Goal: Transaction & Acquisition: Purchase product/service

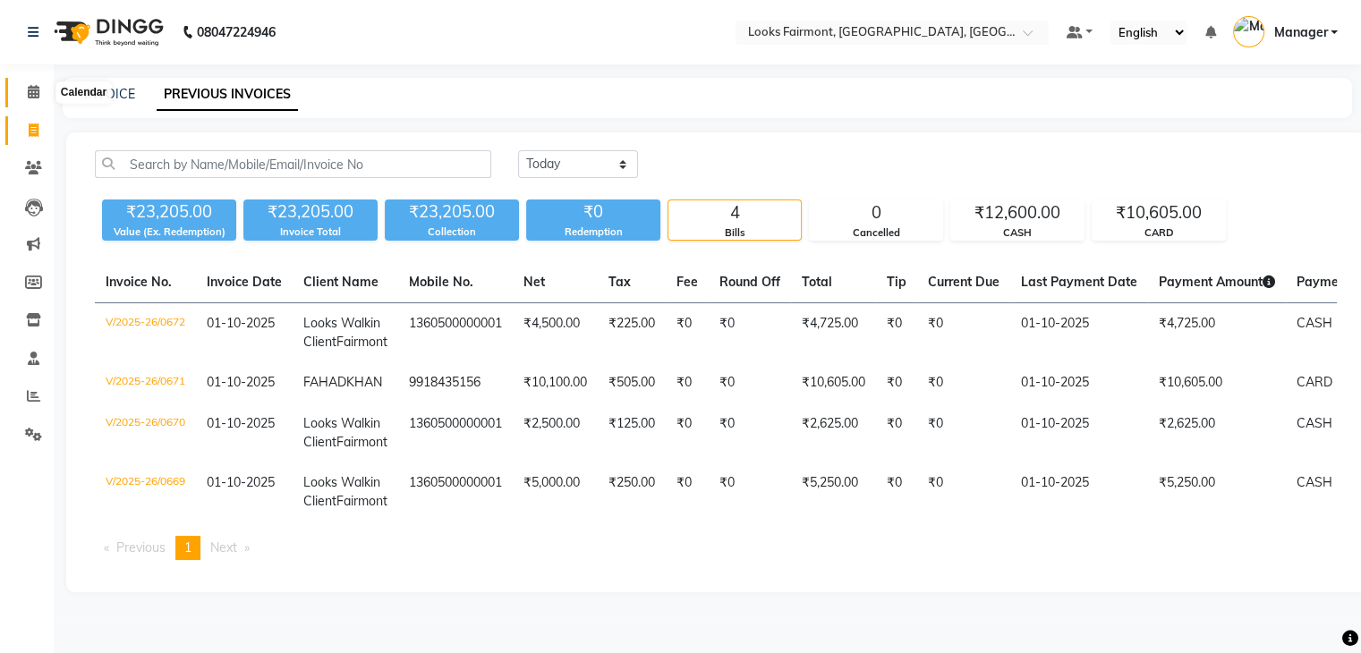
click at [25, 90] on span at bounding box center [33, 92] width 31 height 21
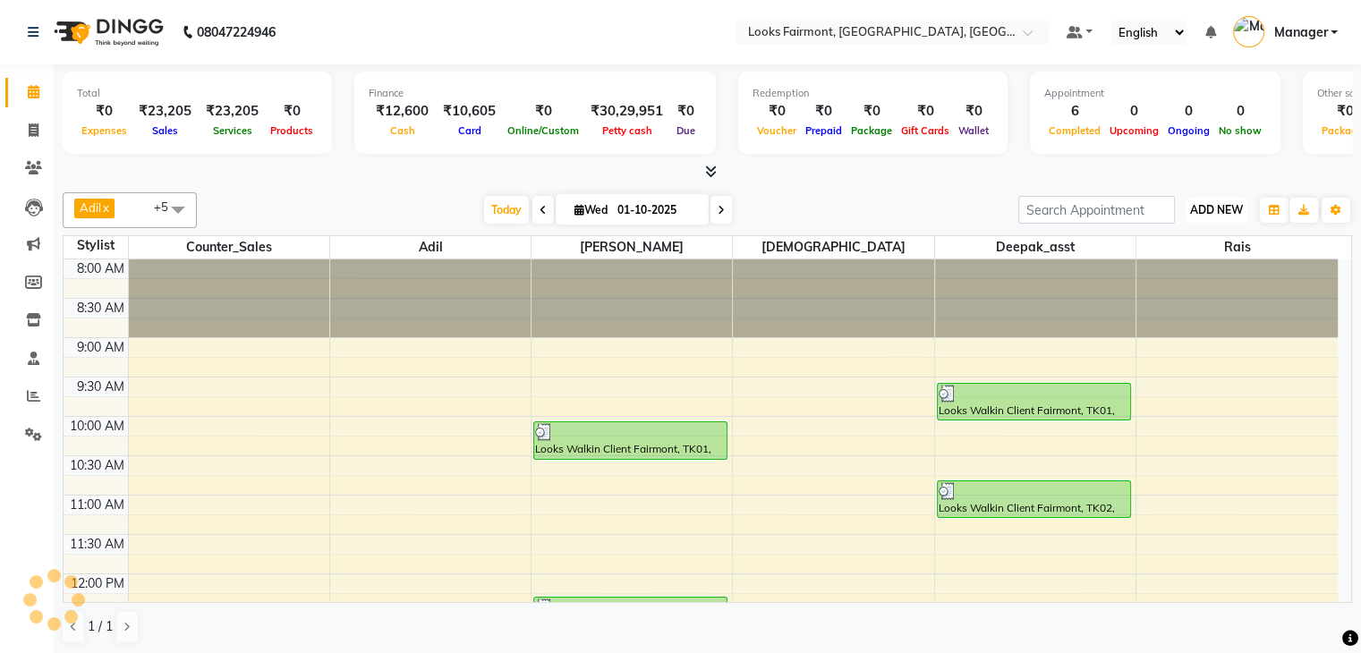
click at [1217, 209] on span "ADD NEW" at bounding box center [1216, 209] width 53 height 13
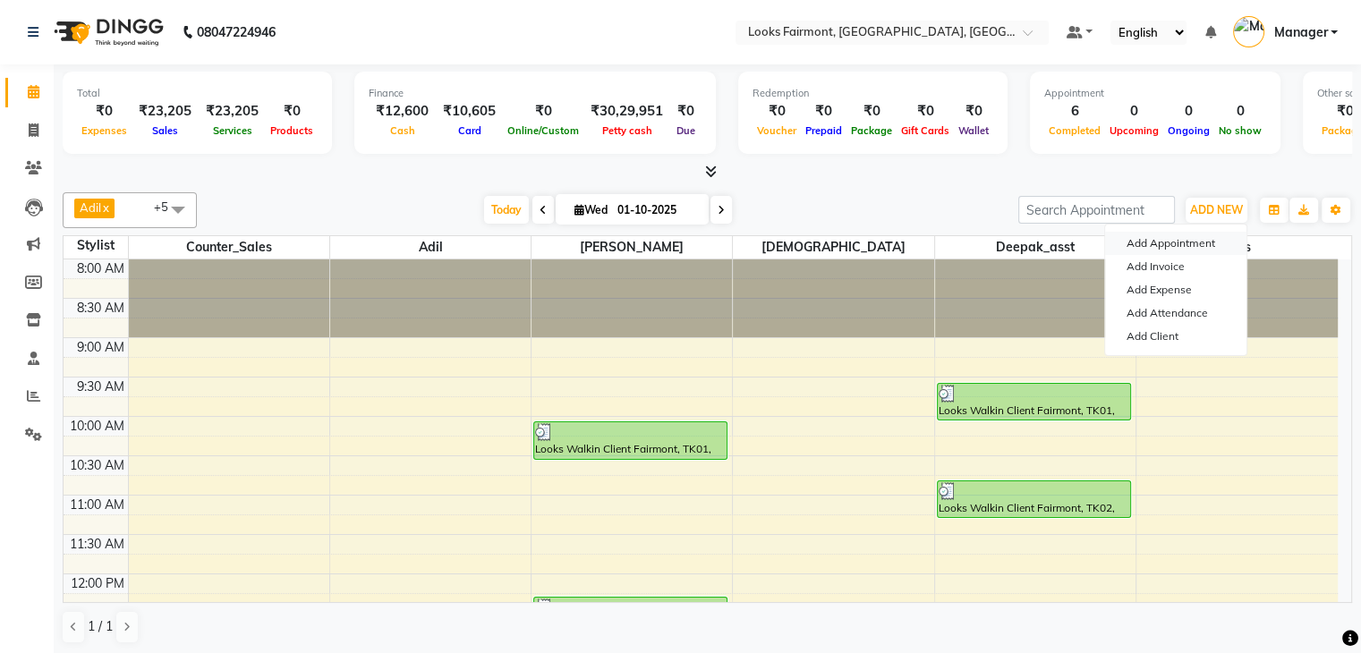
click at [1190, 244] on button "Add Appointment" at bounding box center [1175, 243] width 141 height 23
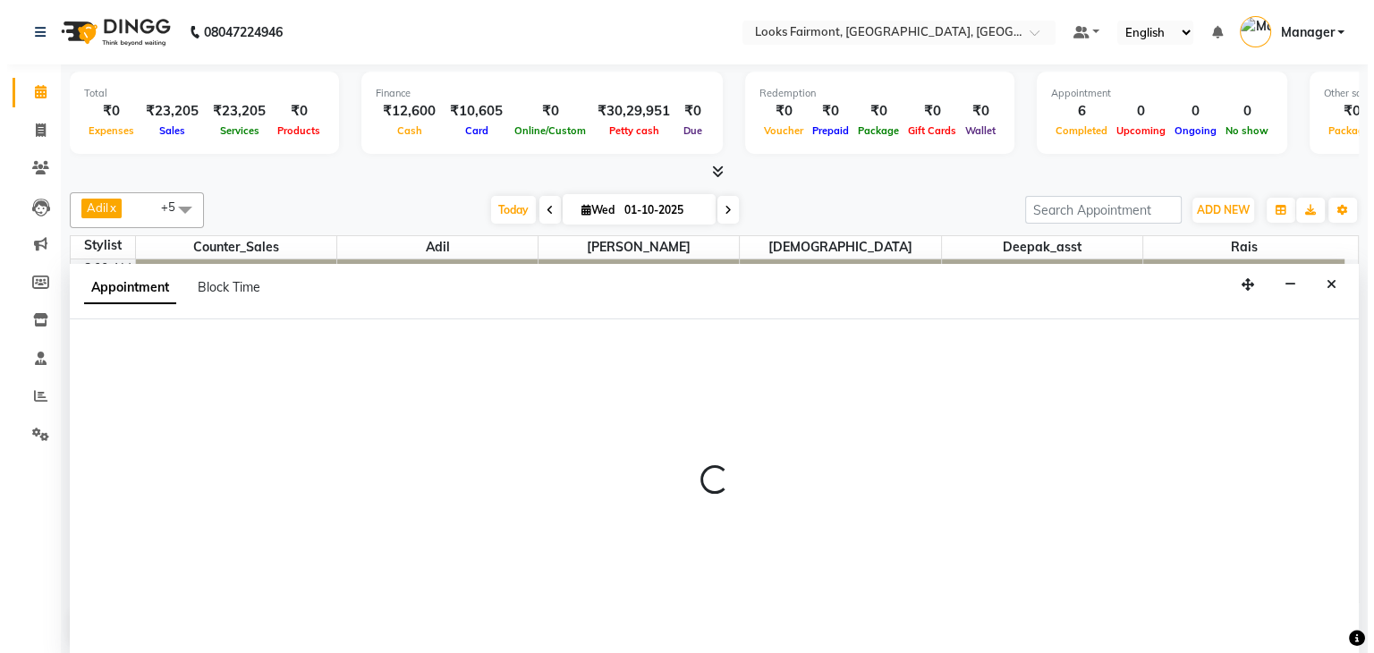
scroll to position [1, 0]
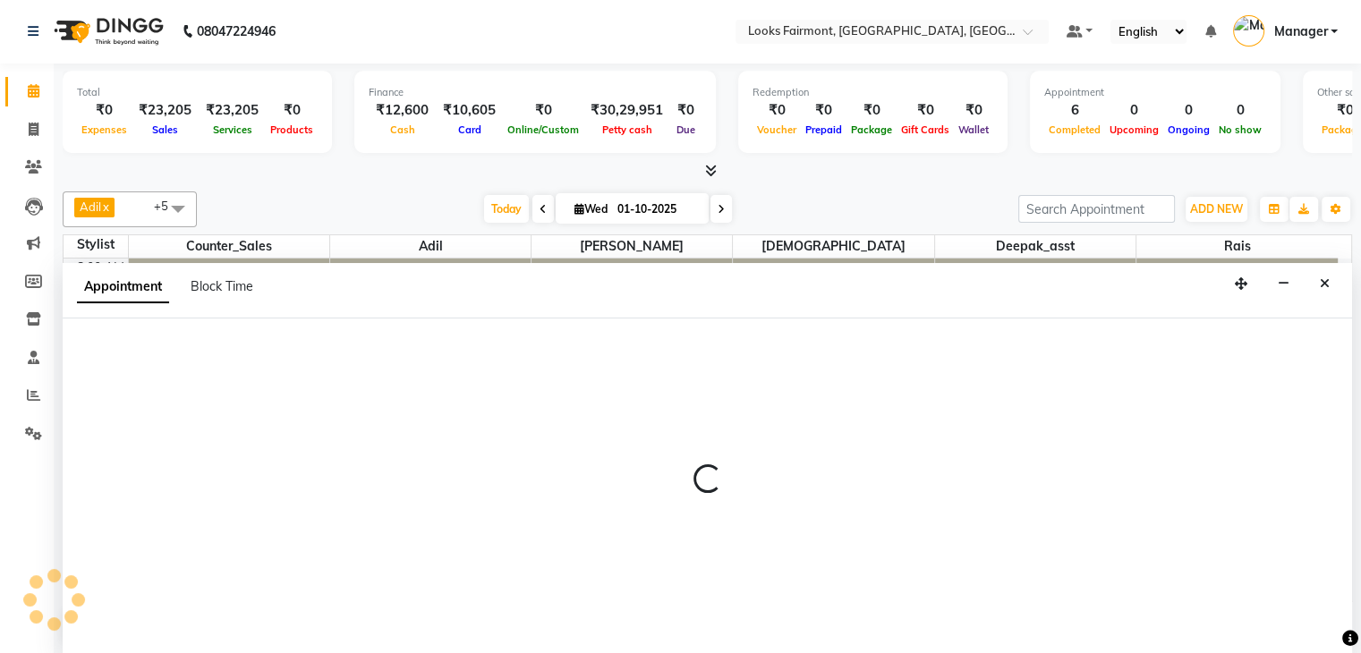
select select "tentative"
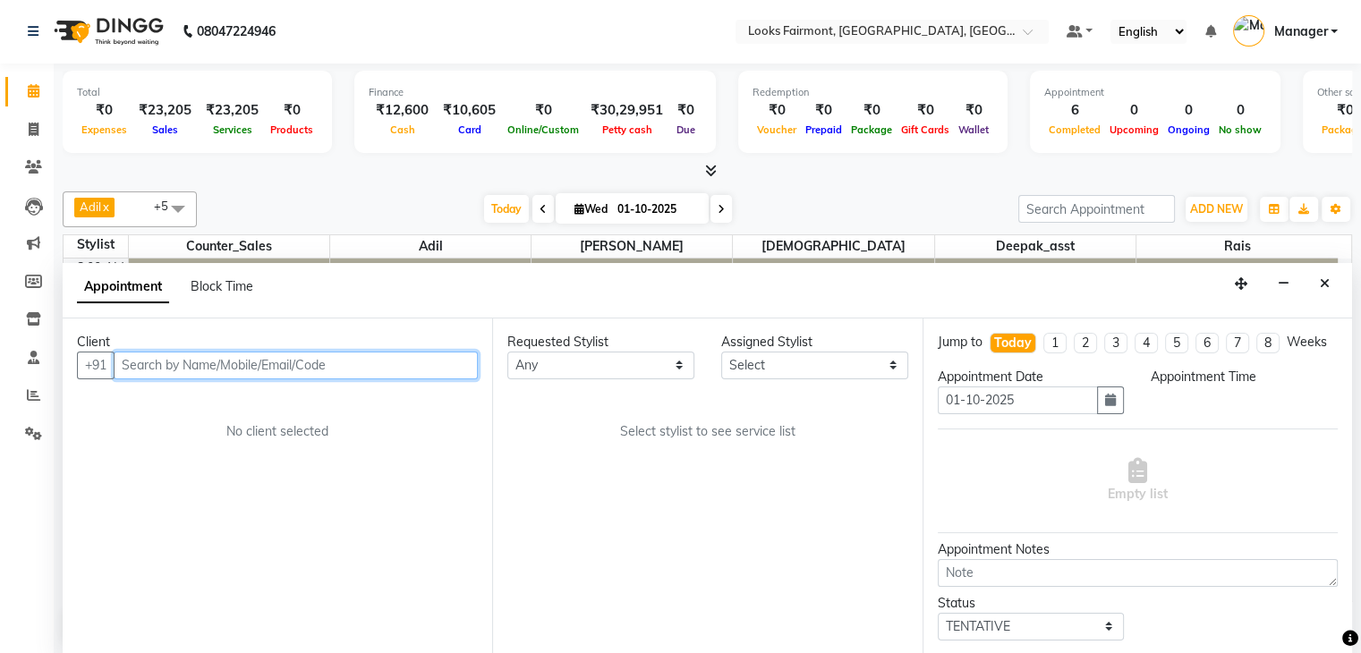
select select "540"
click at [194, 366] on input "text" at bounding box center [296, 366] width 364 height 28
type input "9437053054"
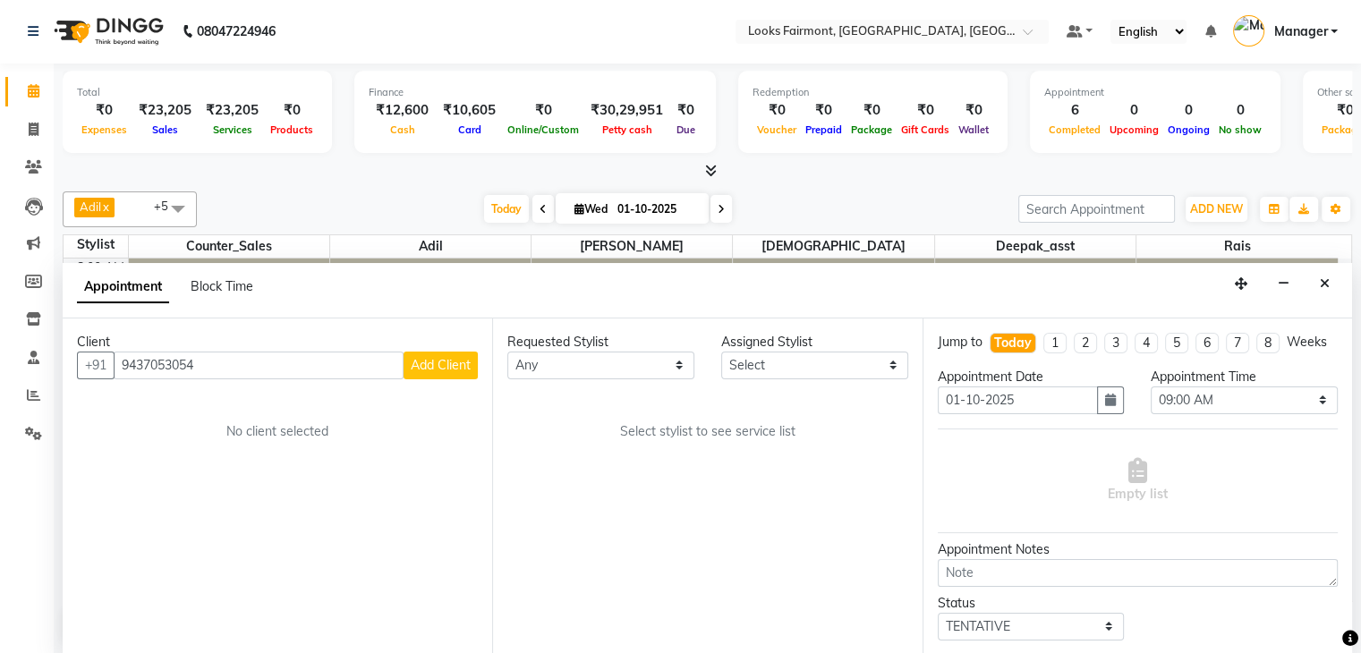
click at [437, 375] on button "Add Client" at bounding box center [440, 366] width 74 height 28
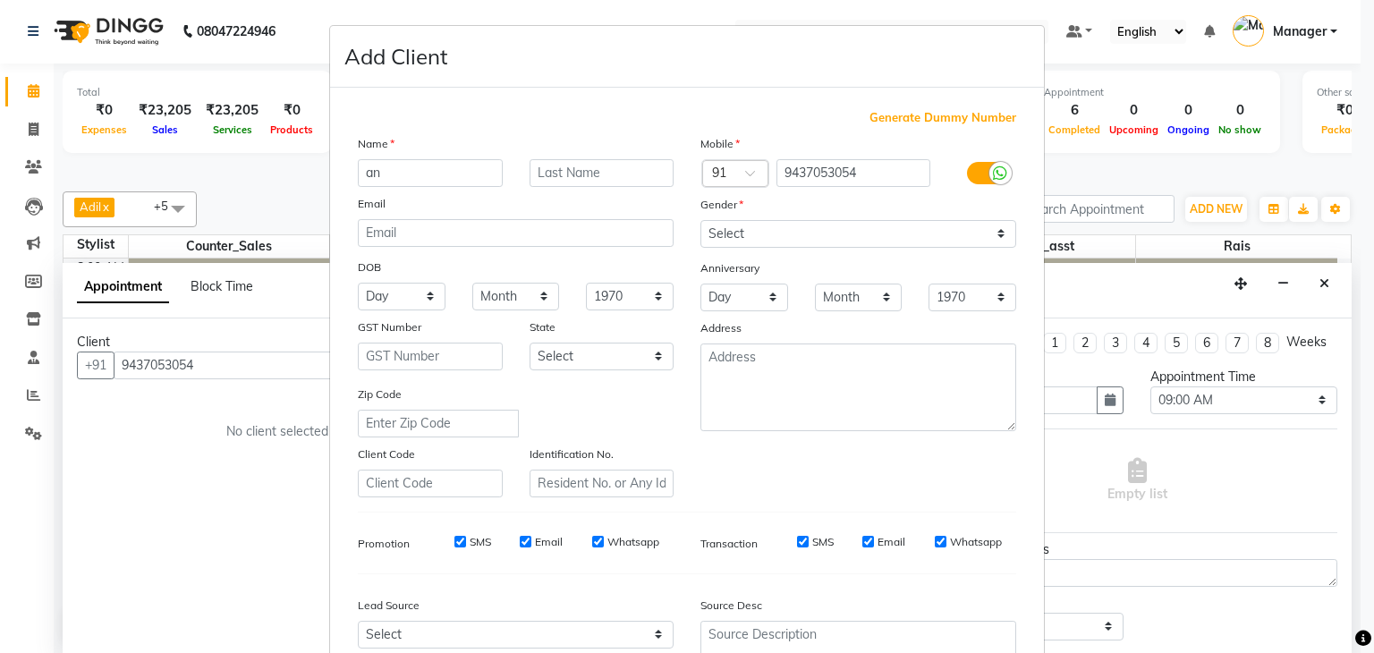
type input "a"
type input "[PERSON_NAME]"
click at [573, 178] on input "text" at bounding box center [602, 173] width 145 height 28
type input "SINDHARA"
click at [829, 234] on select "Select Male Female Other Prefer Not To Say" at bounding box center [859, 234] width 316 height 28
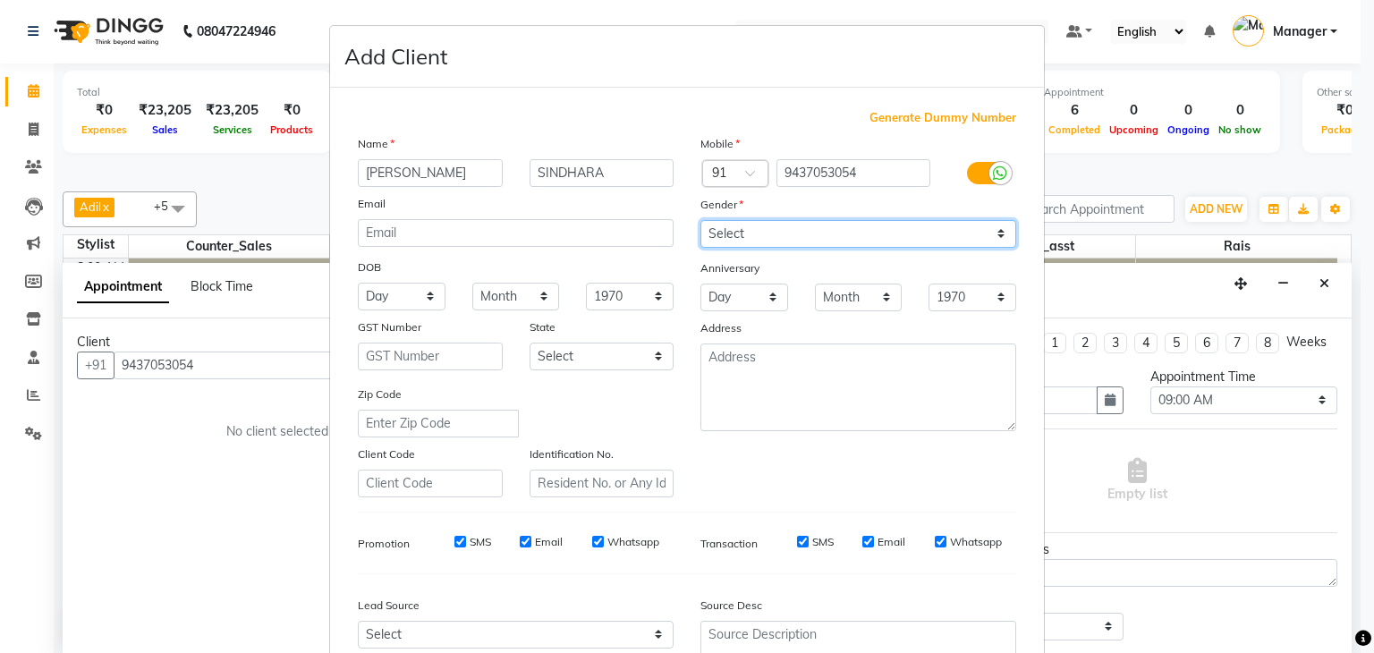
select select "[DEMOGRAPHIC_DATA]"
click at [701, 221] on select "Select Male Female Other Prefer Not To Say" at bounding box center [859, 234] width 316 height 28
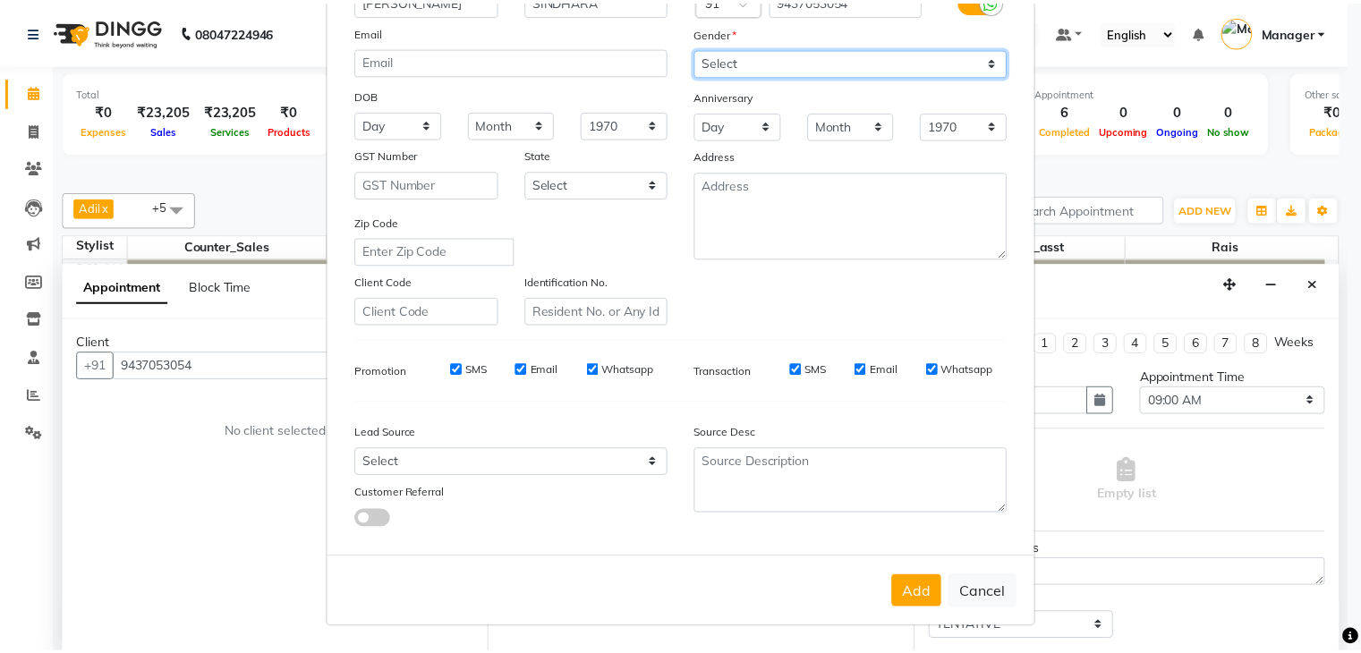
scroll to position [182, 0]
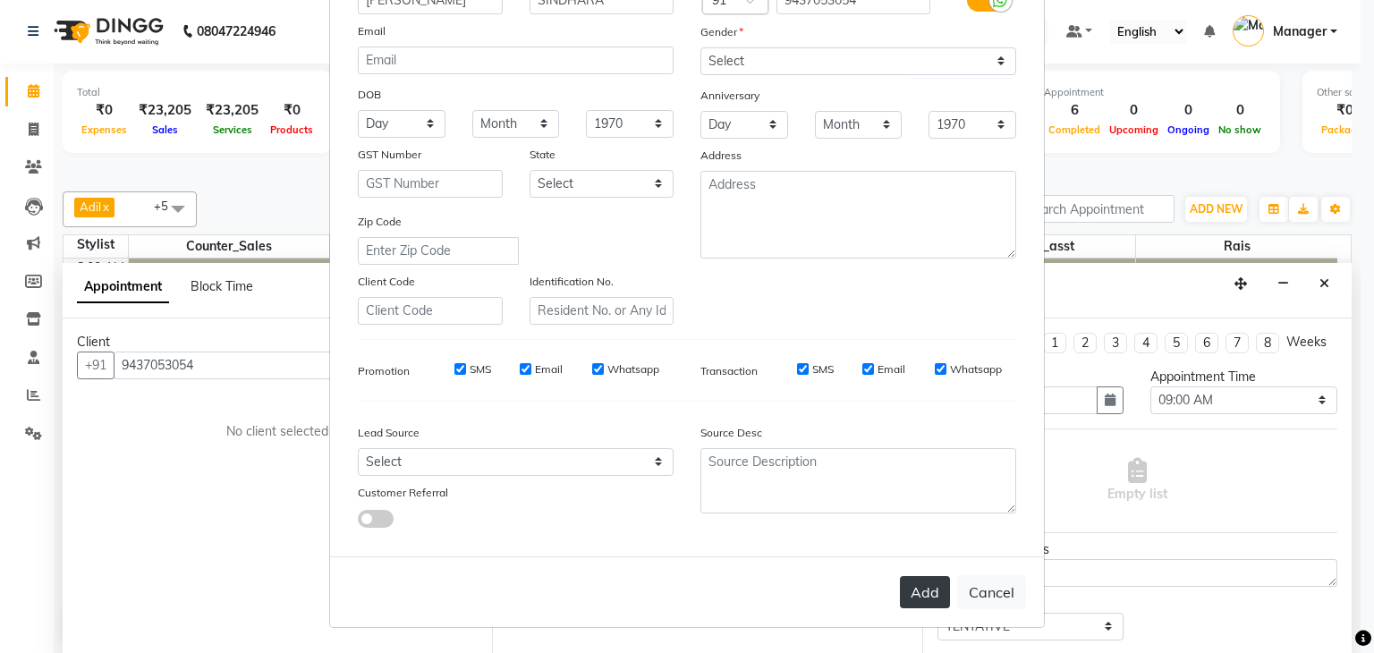
click at [914, 579] on button "Add" at bounding box center [925, 592] width 50 height 32
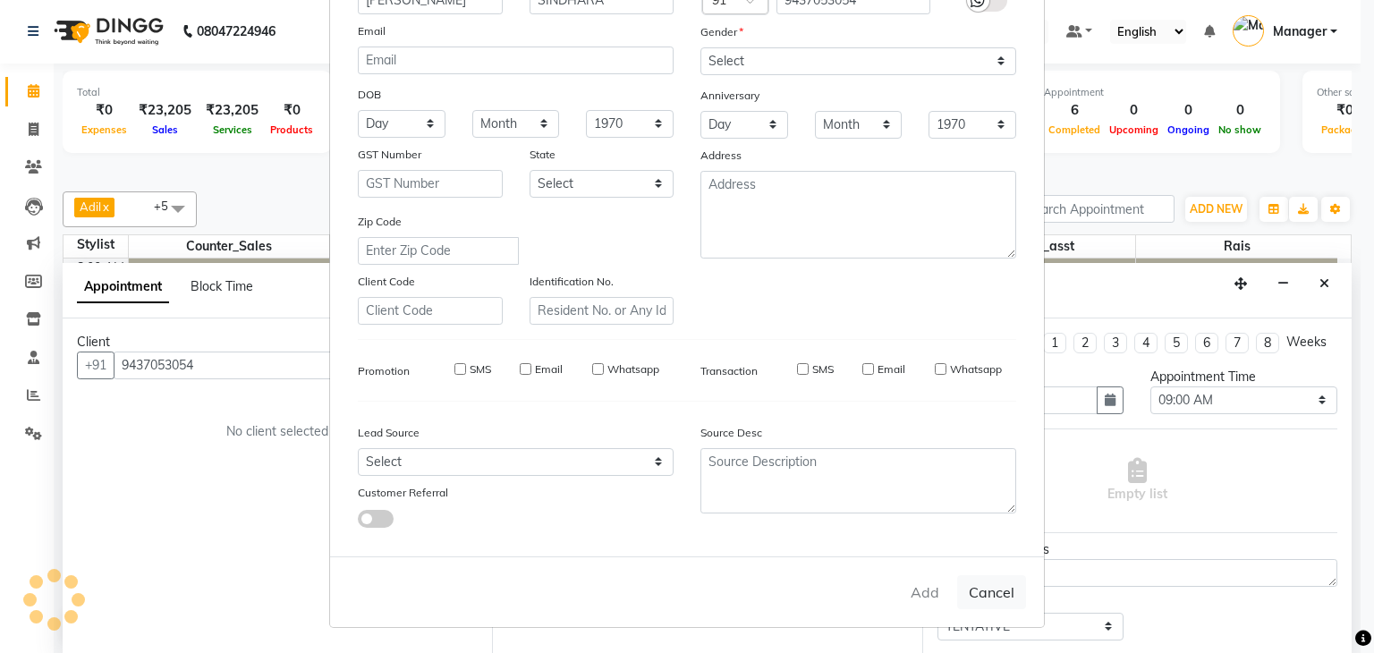
select select
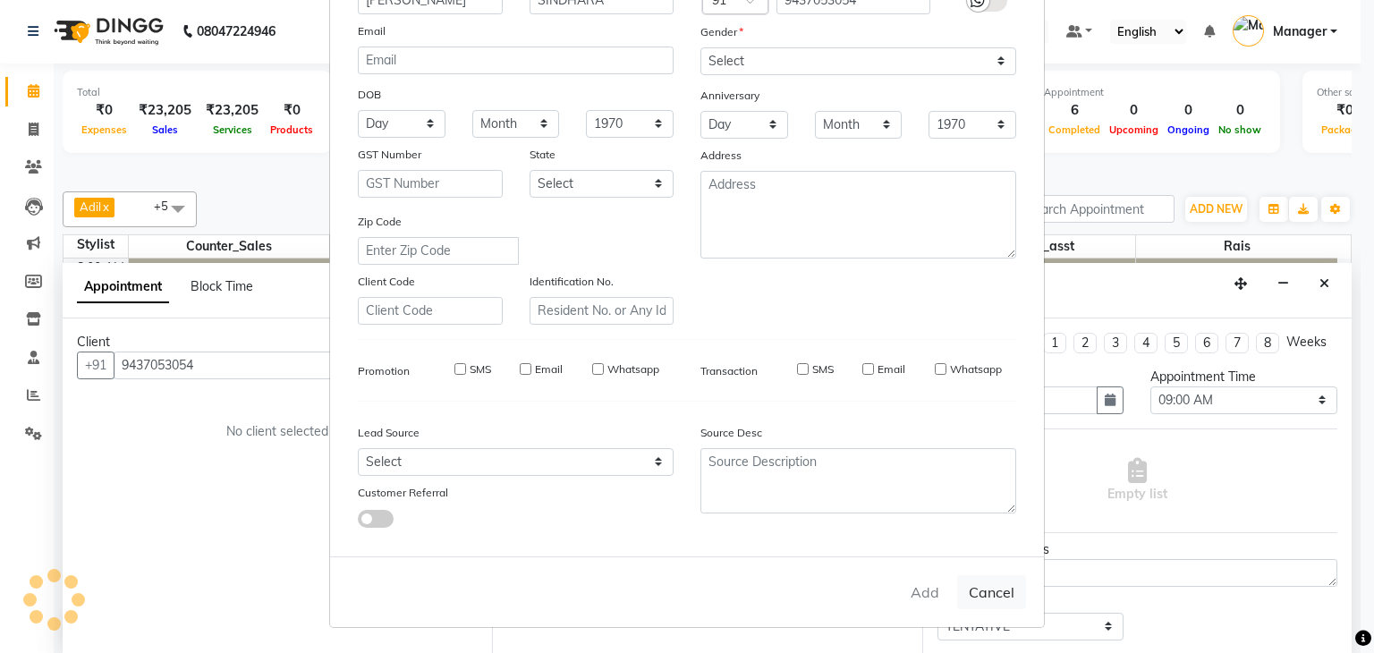
select select
checkbox input "false"
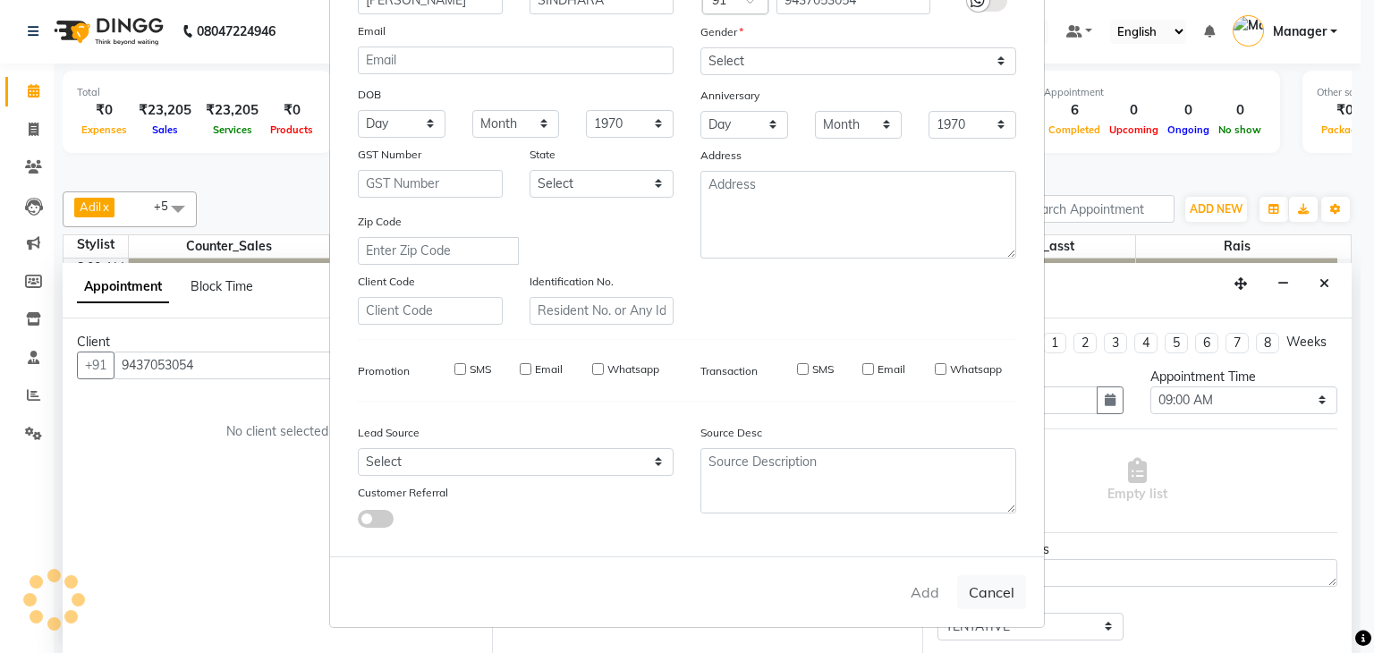
checkbox input "false"
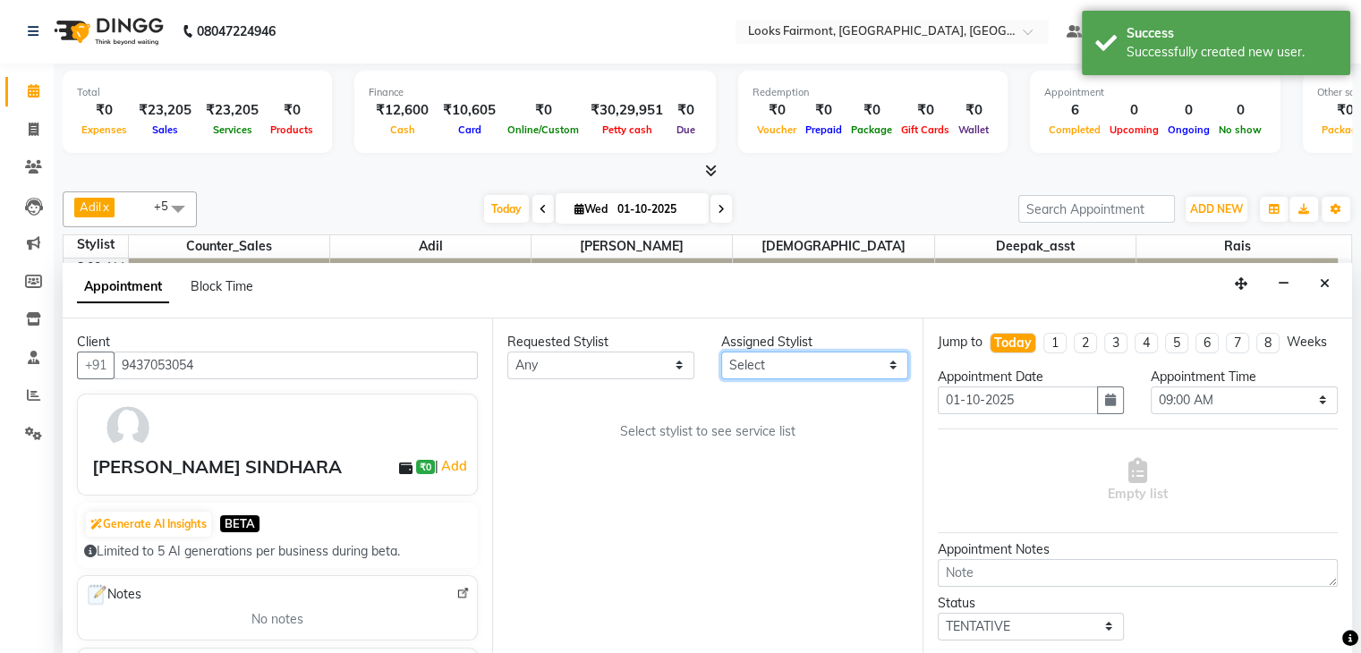
click at [755, 365] on select "Select Adil Anisa Counter_Sales Deepak_asst Nisha Preeti Rais Soring_mgr Sunita…" at bounding box center [814, 366] width 187 height 28
select select "76347"
click at [721, 352] on select "Select Adil Anisa Counter_Sales Deepak_asst Nisha Preeti Rais Soring_mgr Sunita…" at bounding box center [814, 366] width 187 height 28
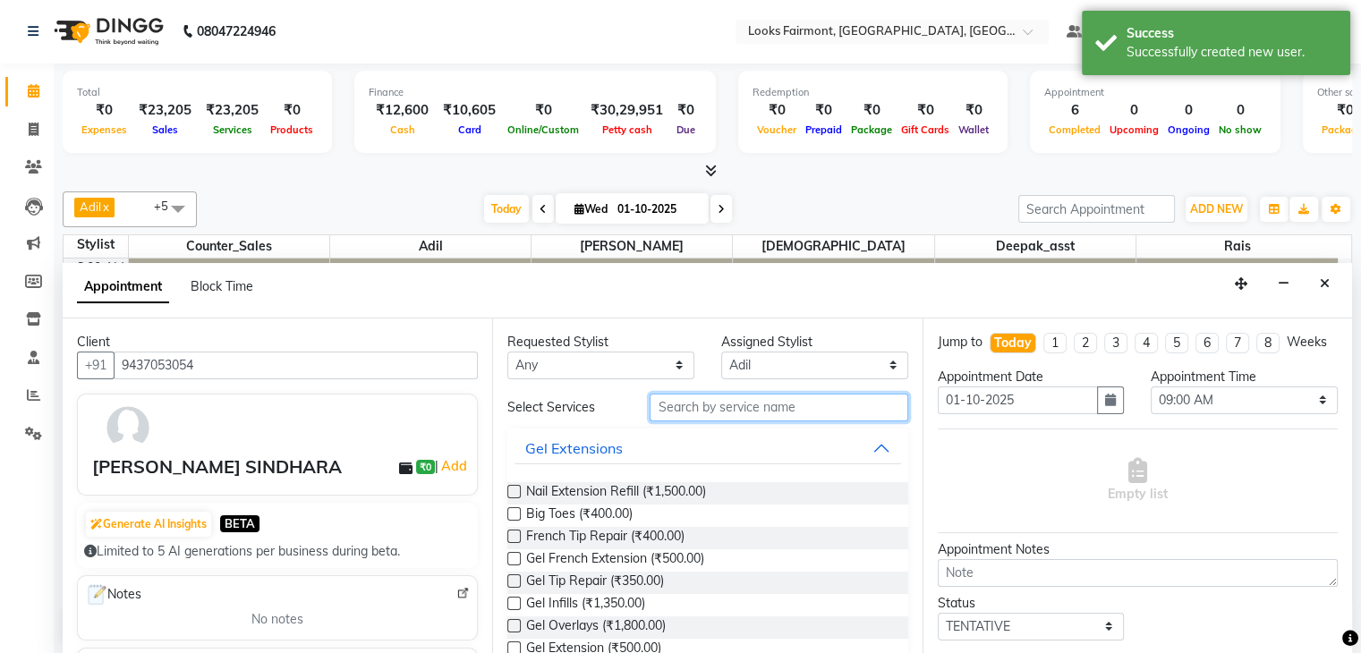
click at [776, 419] on input "text" at bounding box center [779, 408] width 258 height 28
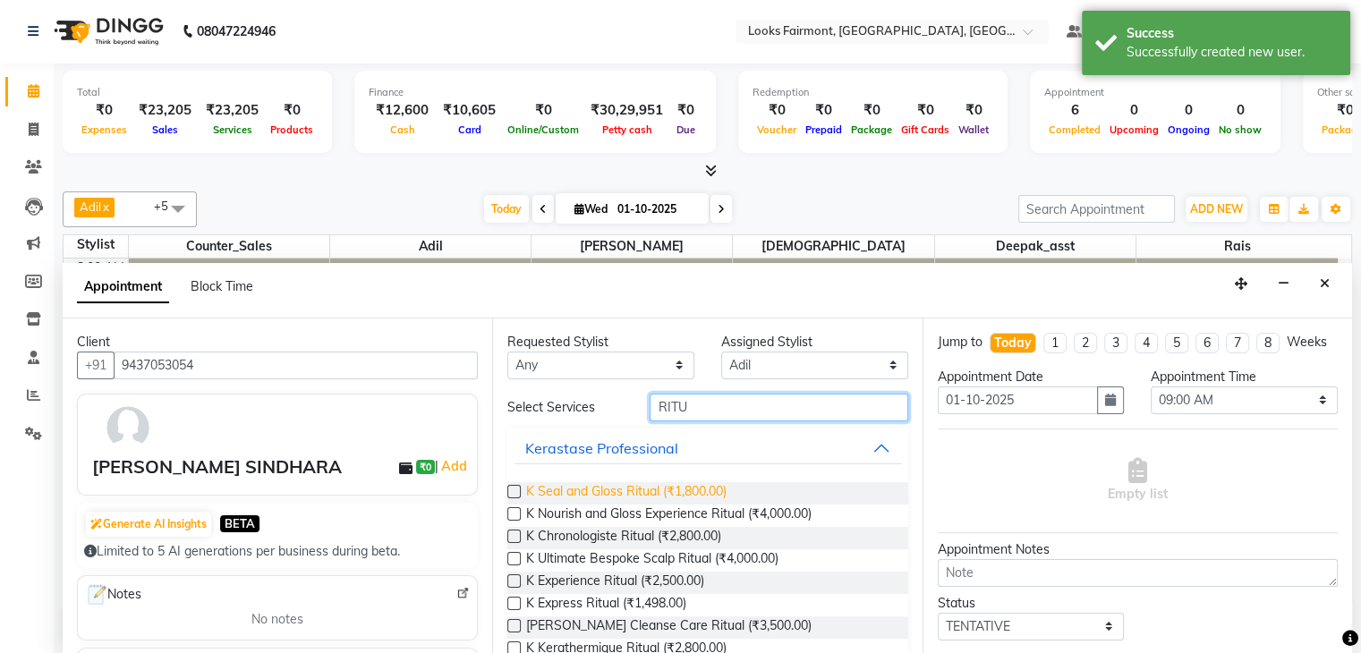
scroll to position [0, 0]
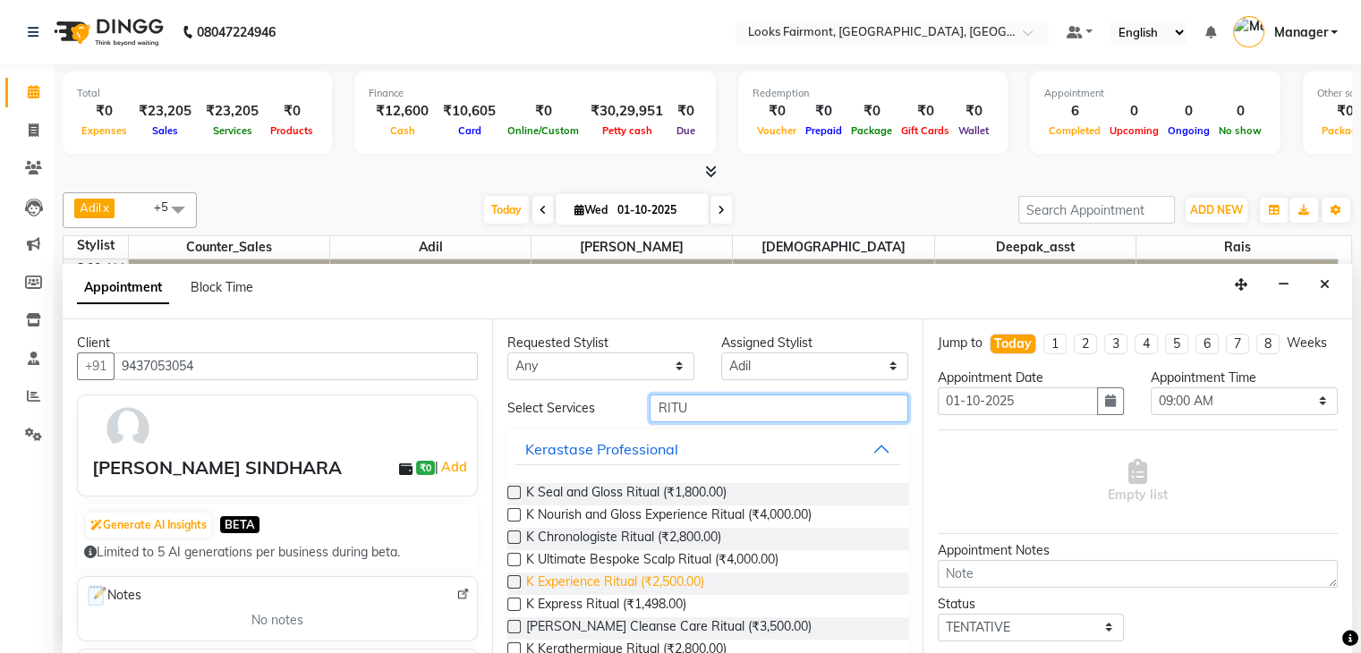
type input "RITU"
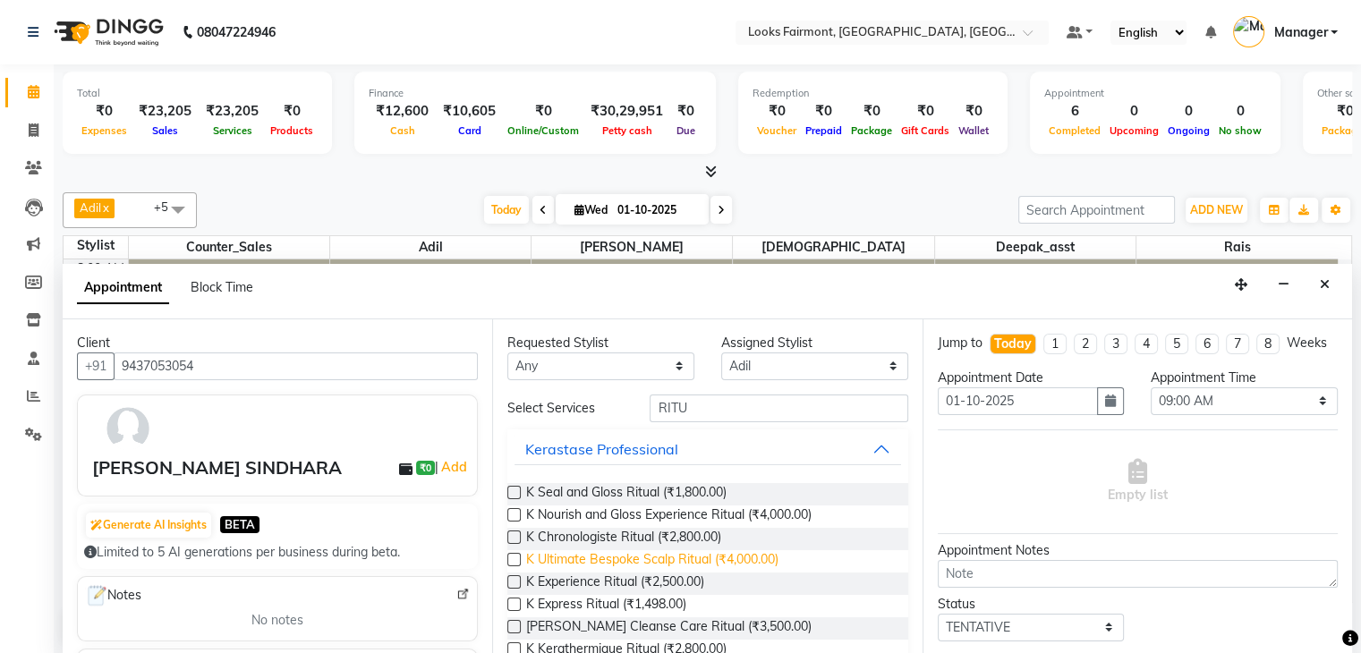
drag, startPoint x: 616, startPoint y: 584, endPoint x: 676, endPoint y: 566, distance: 62.6
click at [616, 584] on span "K Experience Ritual (₹2,500.00)" at bounding box center [615, 584] width 178 height 22
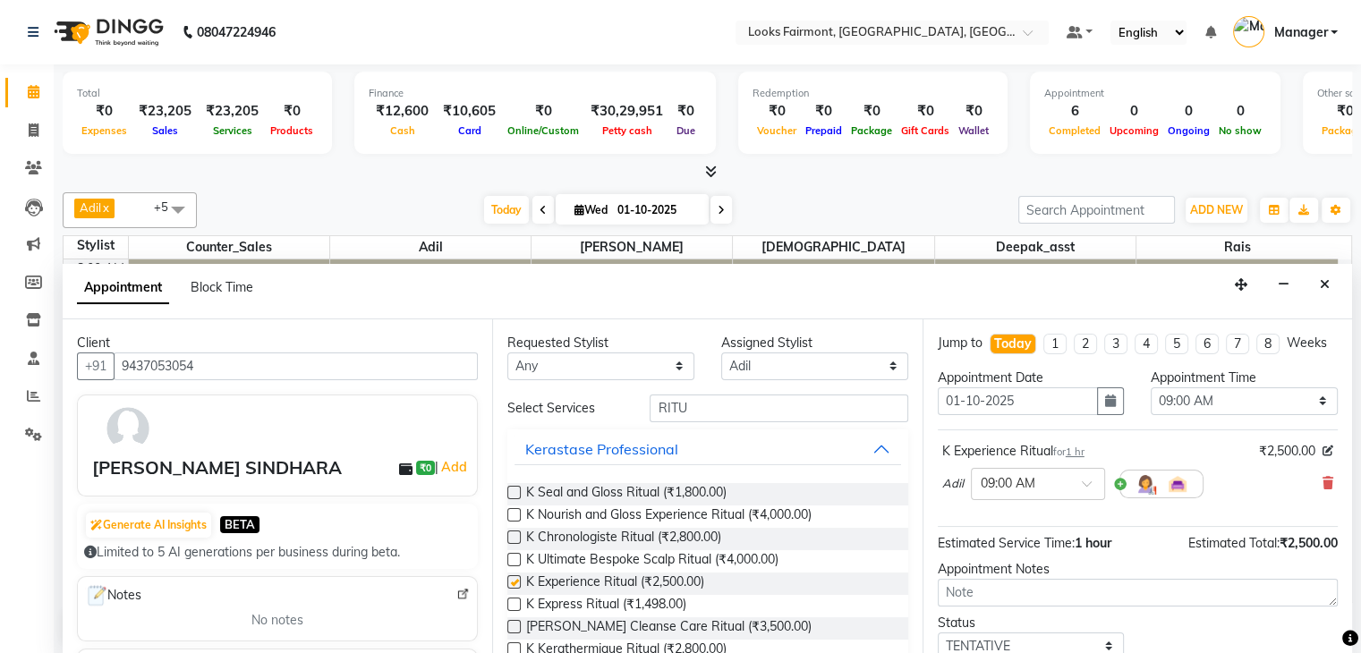
checkbox input "false"
click at [1175, 414] on select "Select 09:00 AM 09:15 AM 09:30 AM 09:45 AM 10:00 AM 10:15 AM 10:30 AM 10:45 AM …" at bounding box center [1244, 401] width 187 height 28
select select "1155"
click at [1151, 403] on select "Select 09:00 AM 09:15 AM 09:30 AM 09:45 AM 10:00 AM 10:15 AM 10:30 AM 10:45 AM …" at bounding box center [1244, 401] width 187 height 28
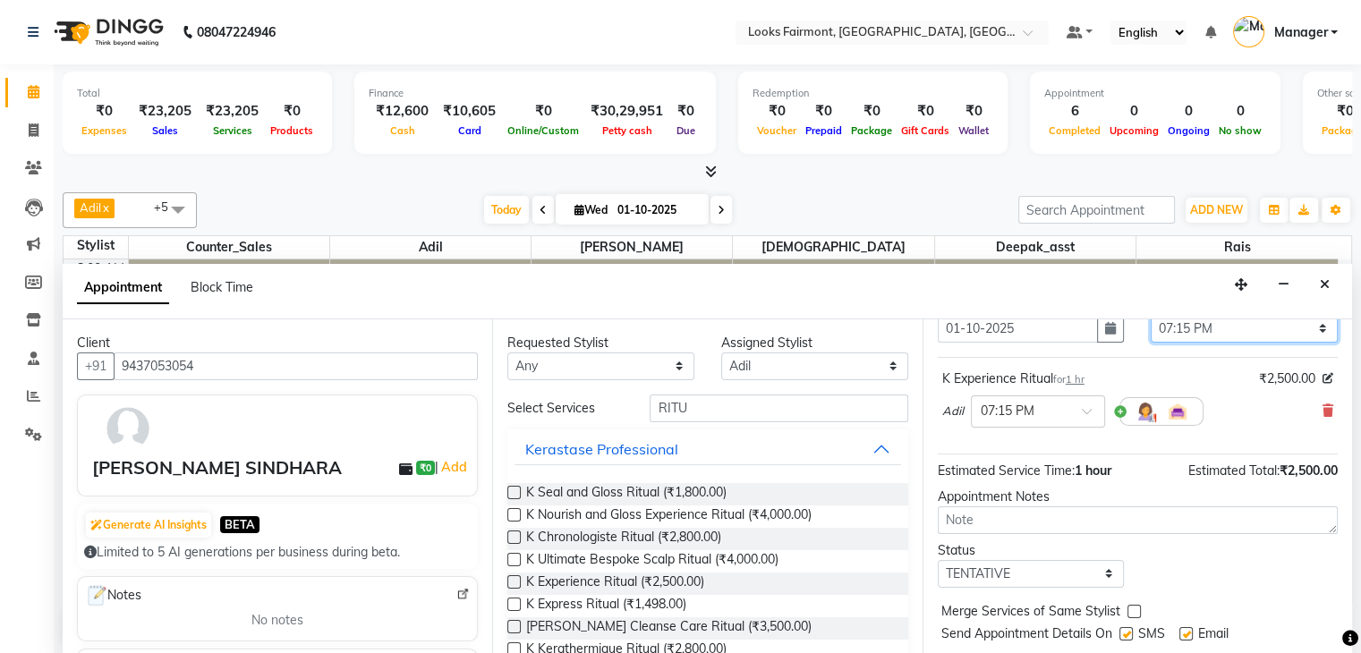
scroll to position [133, 0]
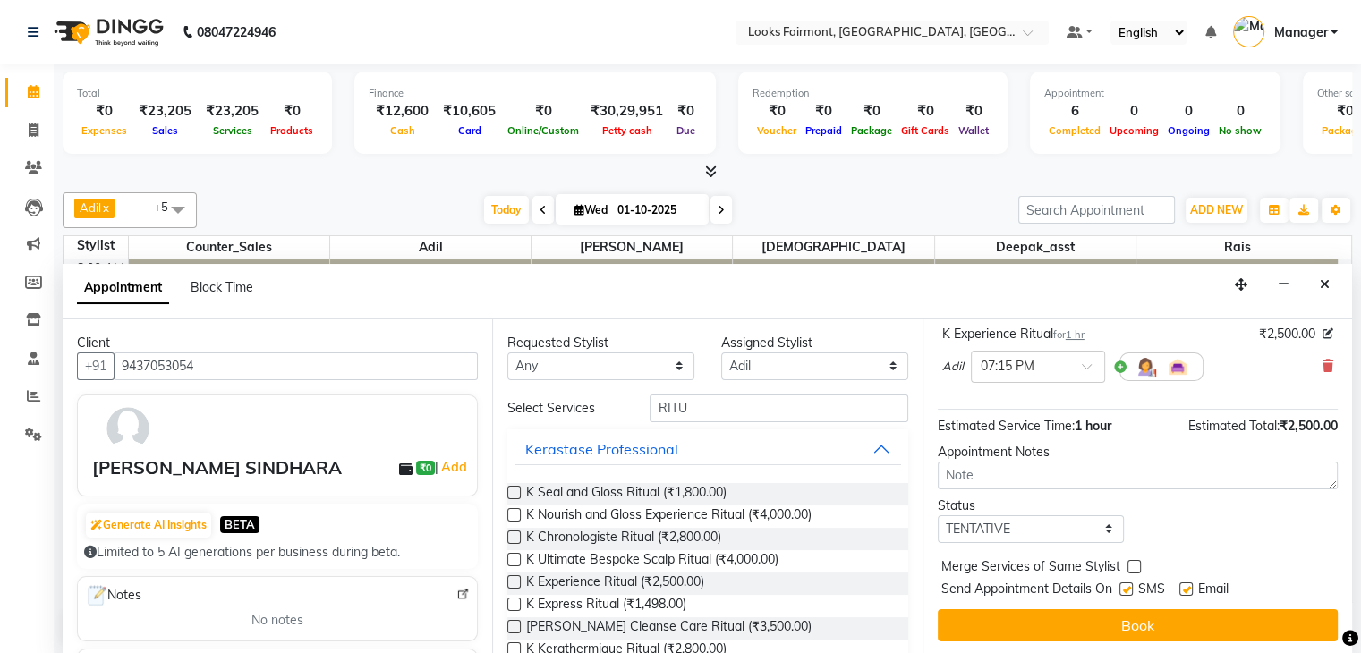
drag, startPoint x: 1207, startPoint y: 620, endPoint x: 1235, endPoint y: 613, distance: 28.6
click at [1211, 618] on button "Book" at bounding box center [1138, 625] width 400 height 32
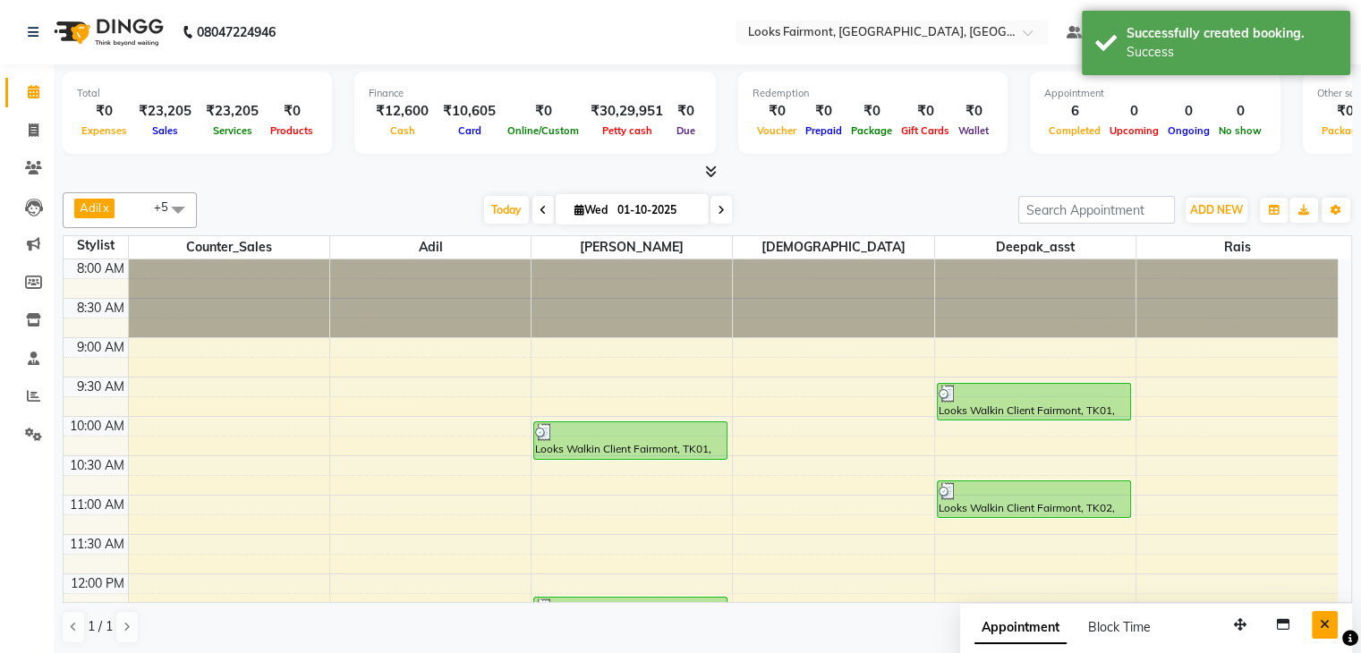
click at [1327, 625] on icon "Close" at bounding box center [1325, 624] width 10 height 13
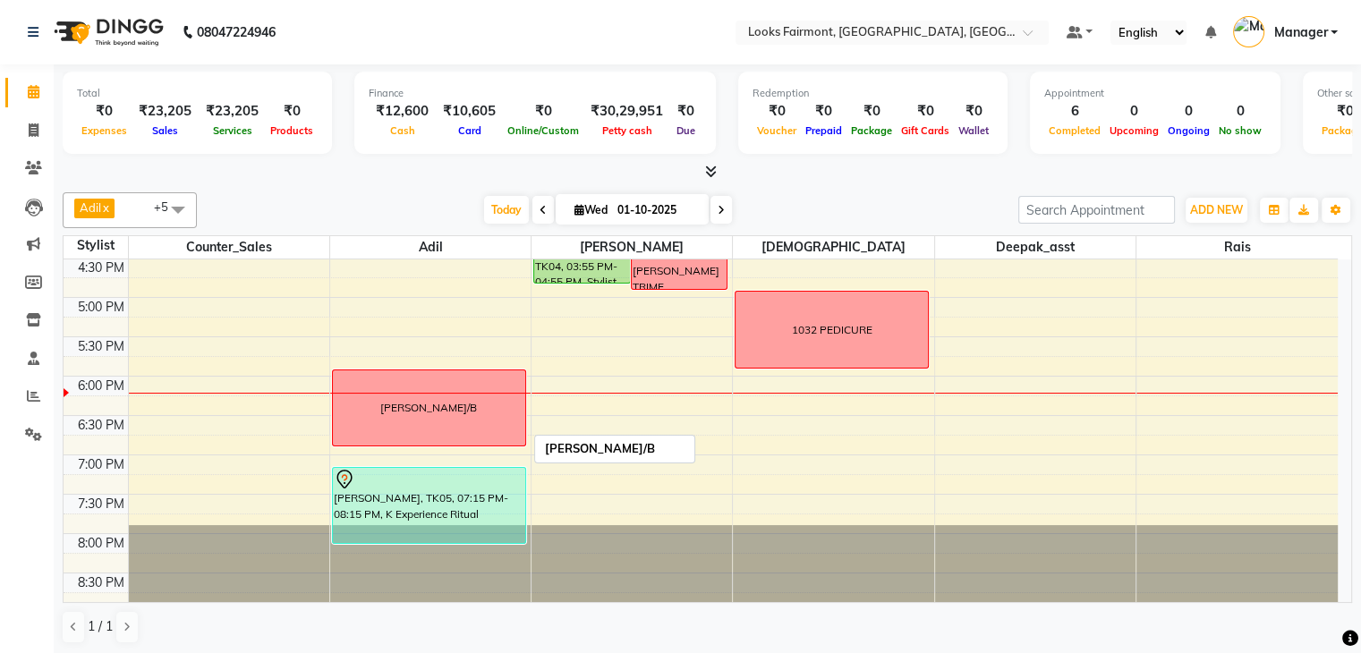
scroll to position [1, 0]
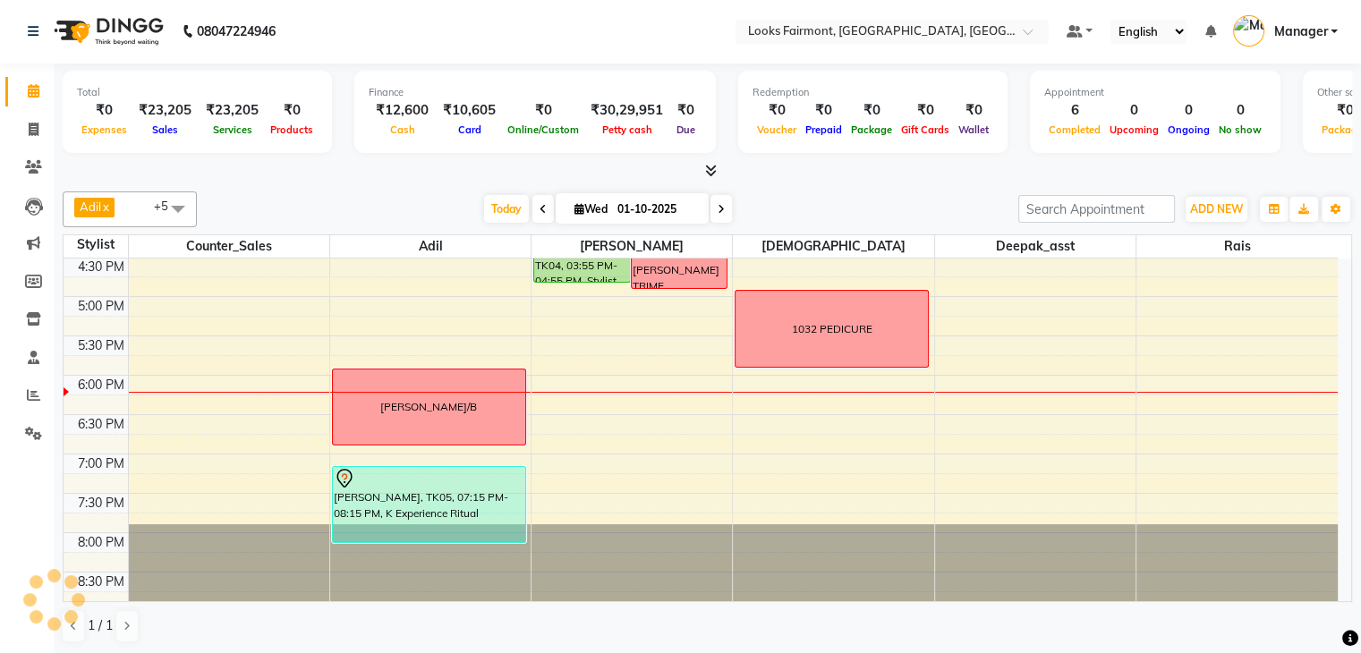
click at [713, 169] on icon at bounding box center [711, 170] width 12 height 13
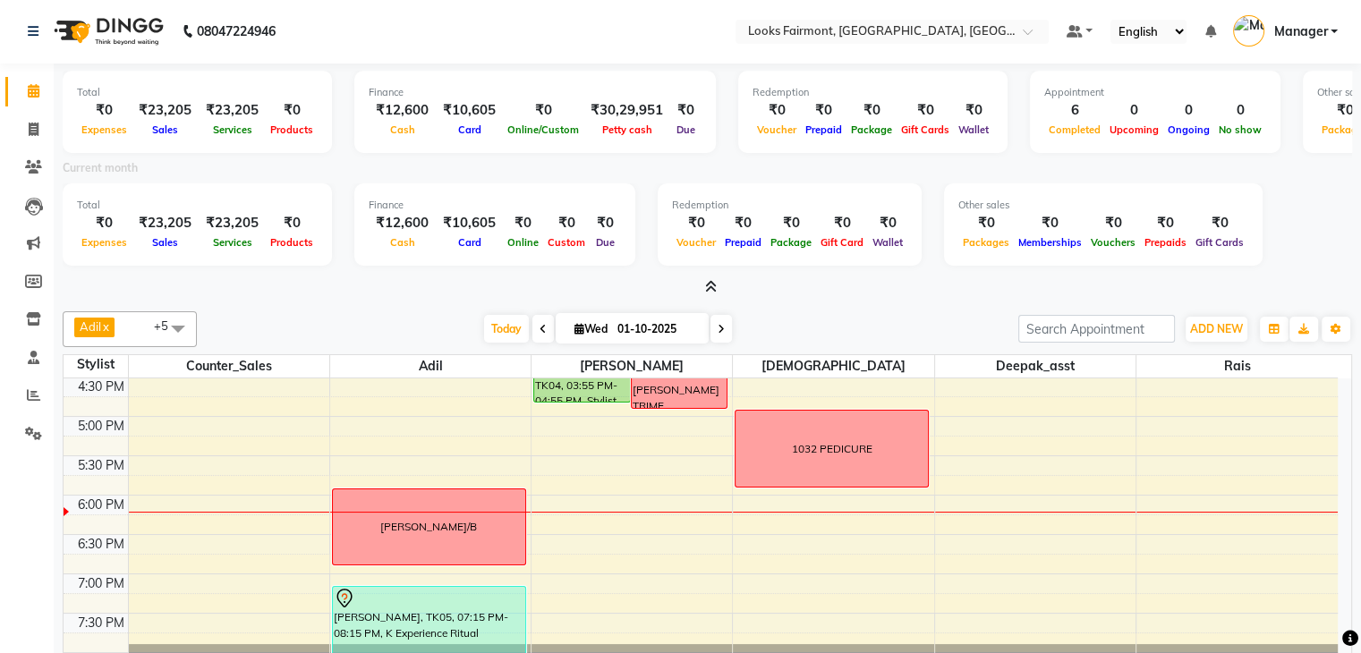
click at [827, 291] on div at bounding box center [707, 287] width 1289 height 19
select select "84887"
select select "tentative"
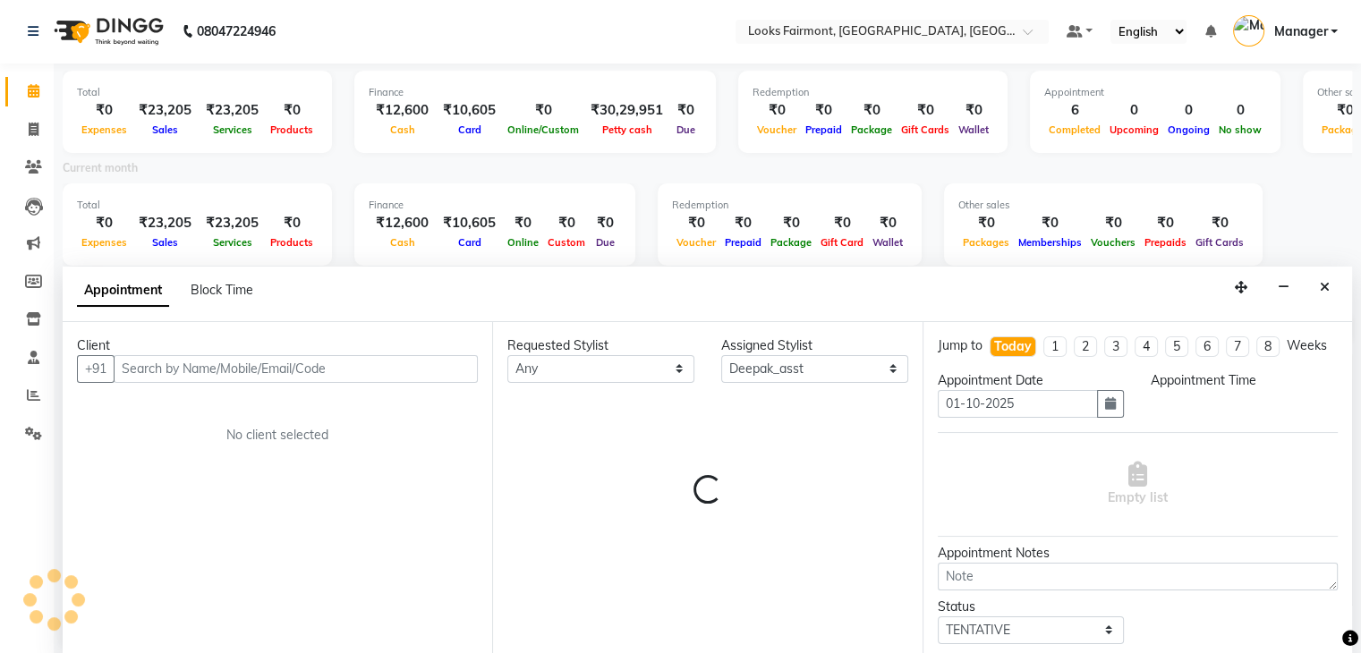
scroll to position [4, 0]
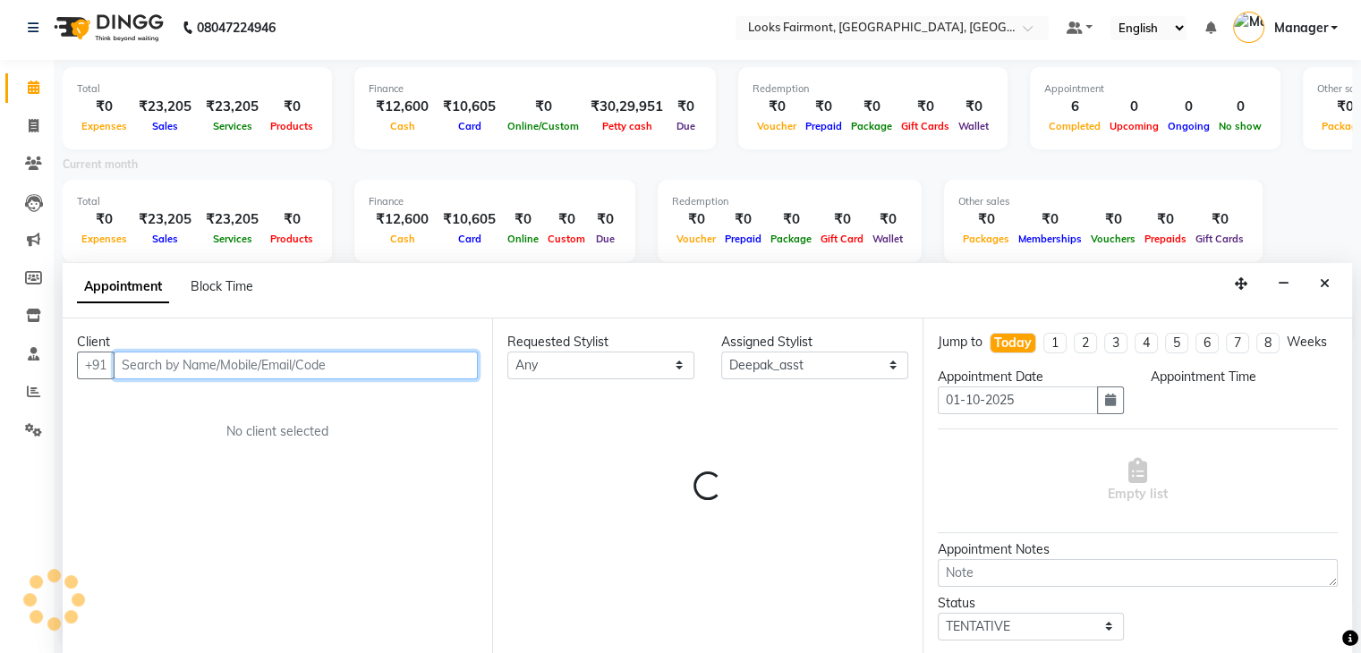
select select "1065"
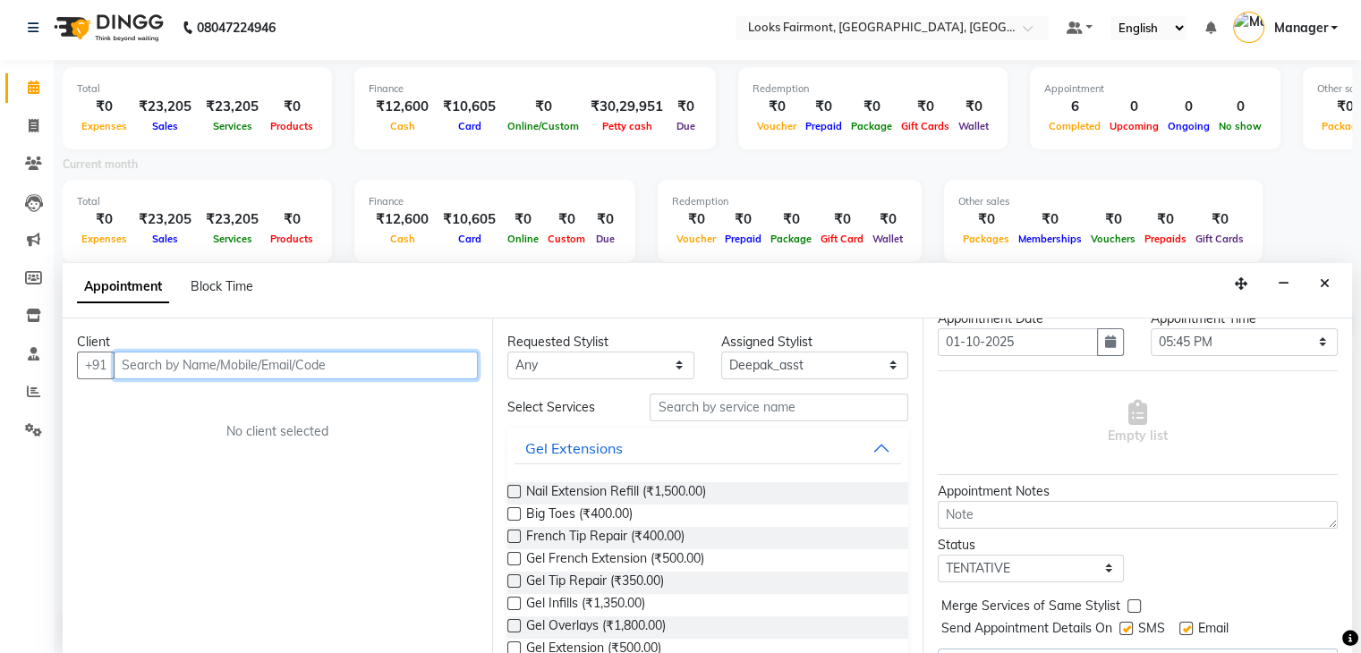
scroll to position [89, 0]
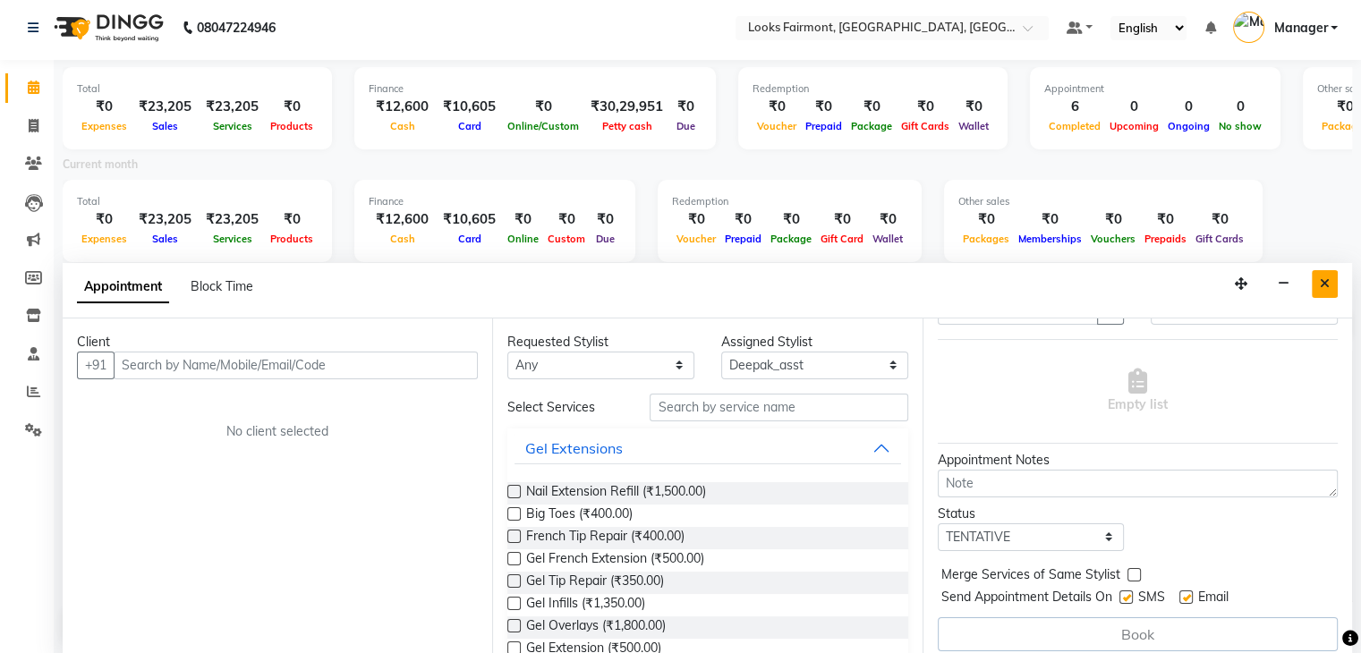
click at [1327, 283] on icon "Close" at bounding box center [1325, 283] width 10 height 13
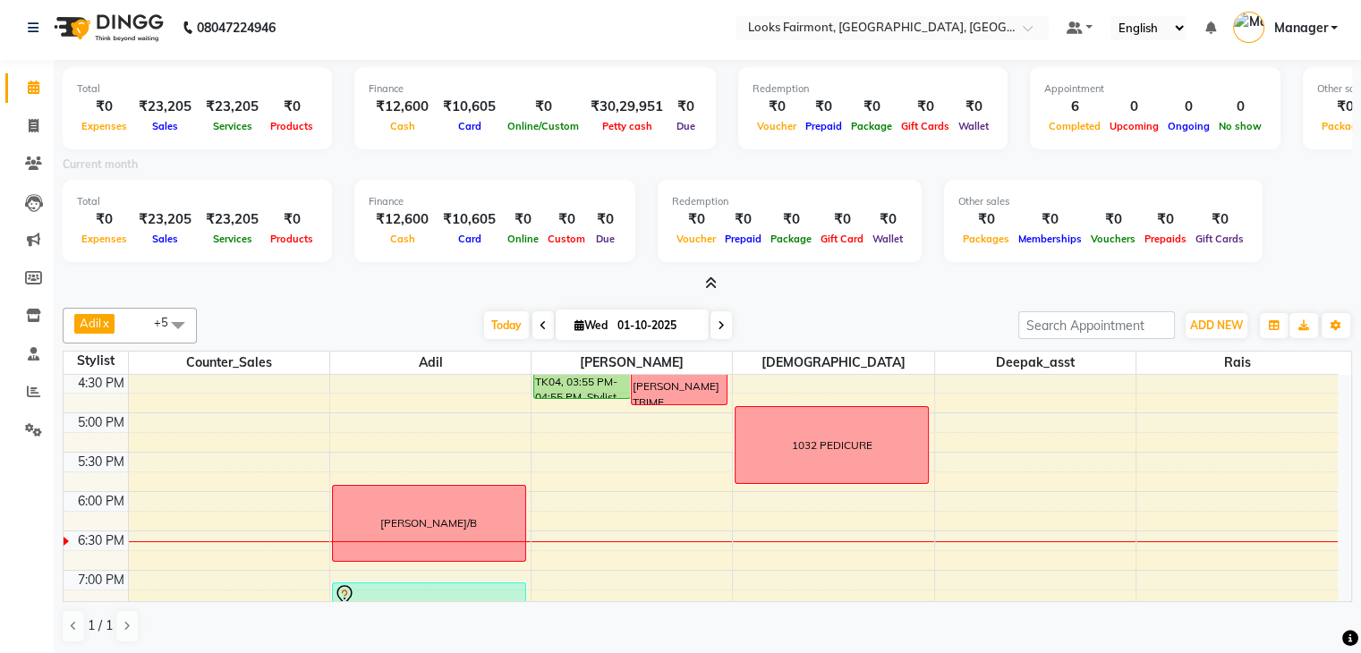
click at [702, 286] on span at bounding box center [707, 284] width 19 height 19
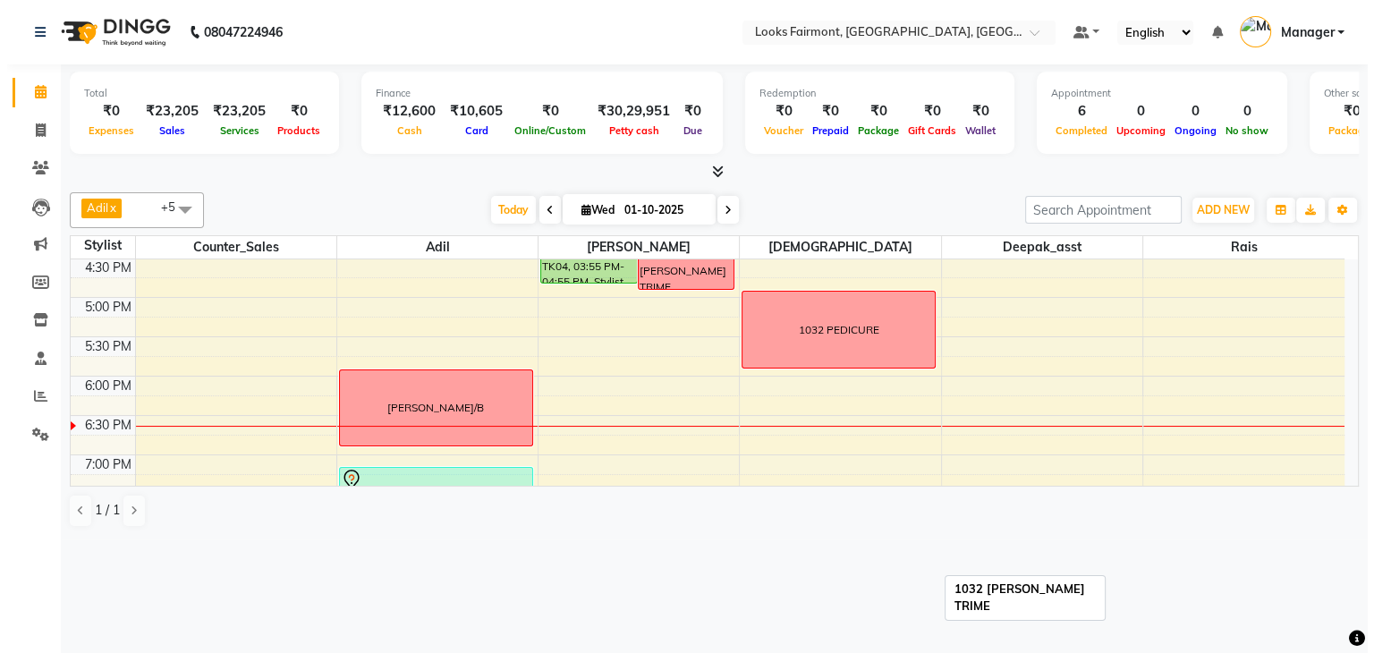
scroll to position [0, 0]
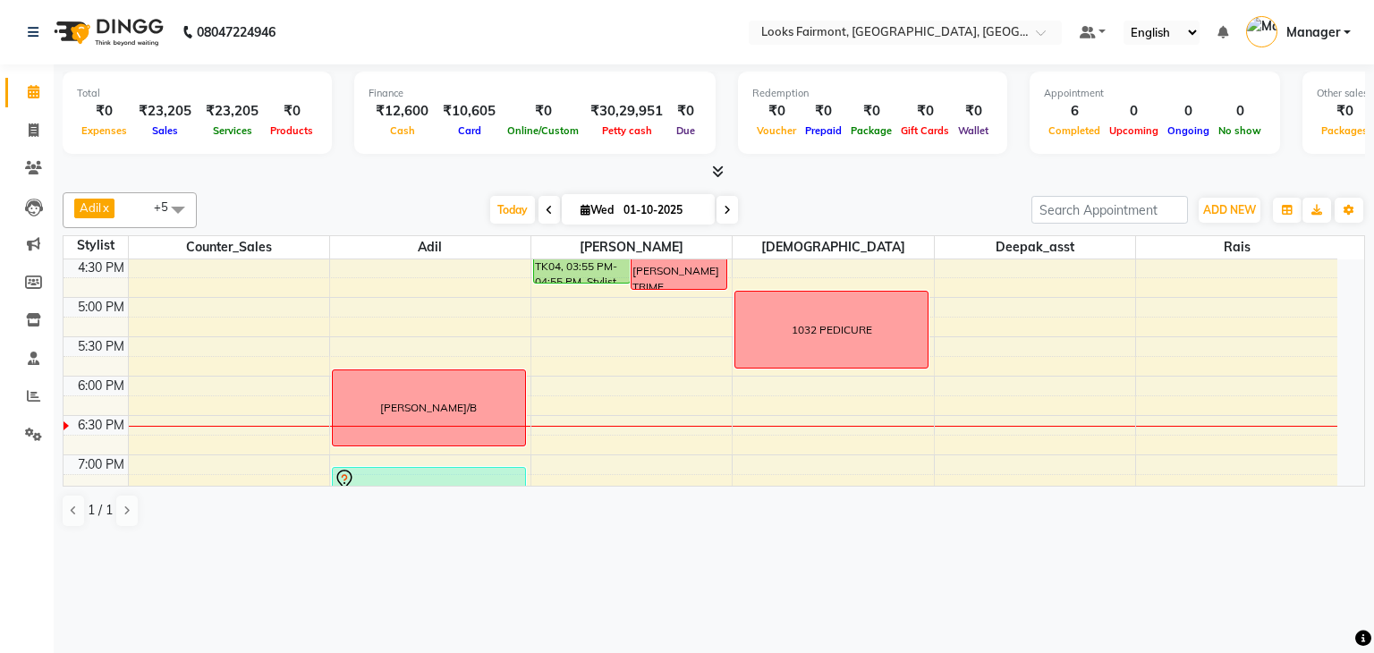
click at [716, 175] on icon at bounding box center [718, 171] width 12 height 13
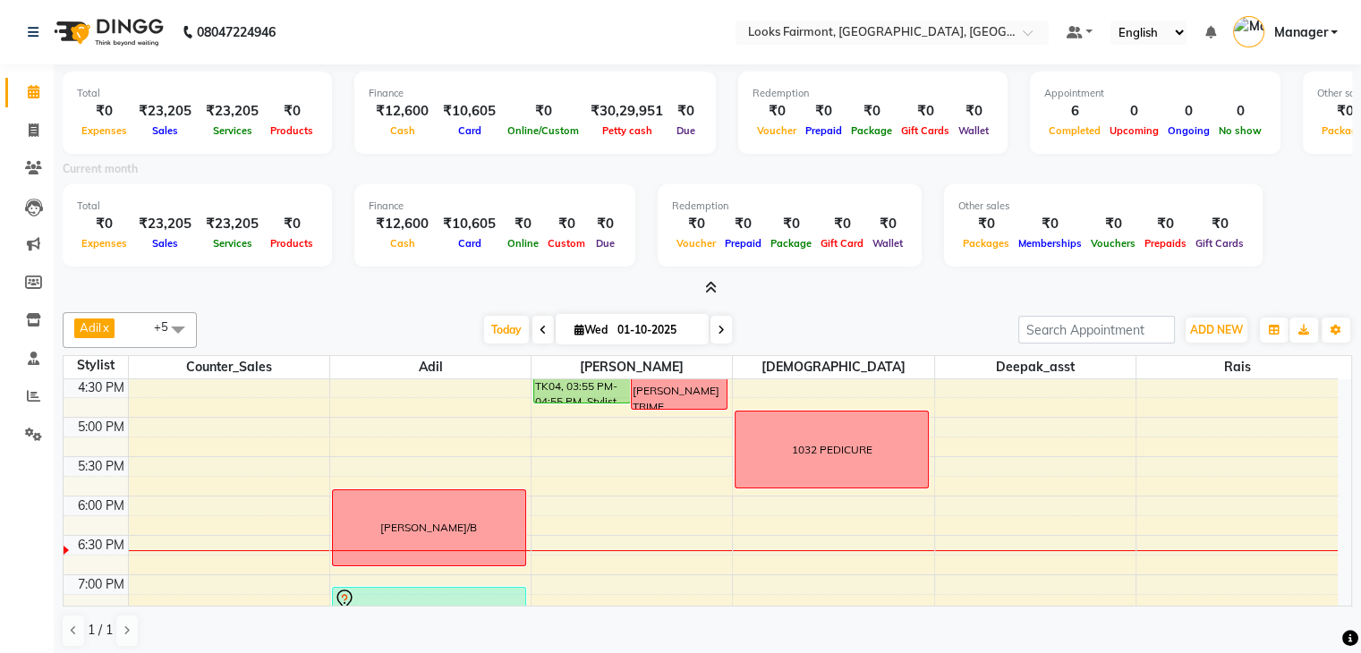
click at [709, 286] on icon at bounding box center [711, 287] width 12 height 13
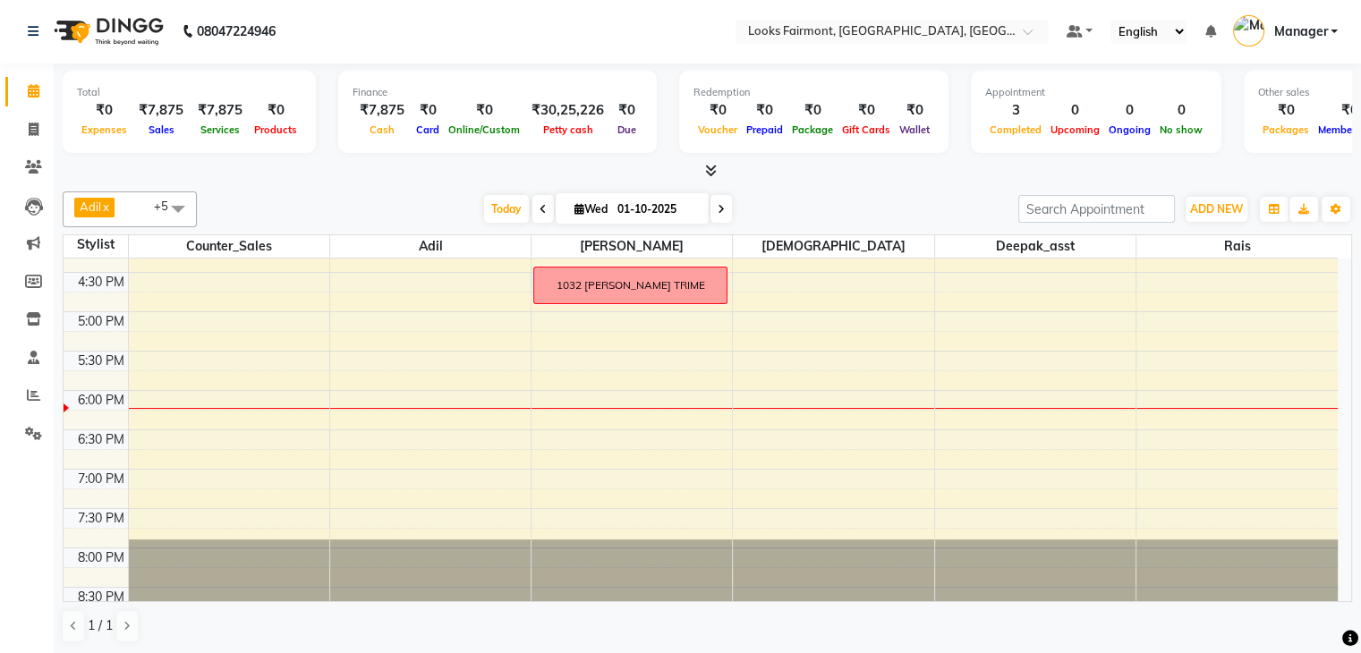
scroll to position [670, 0]
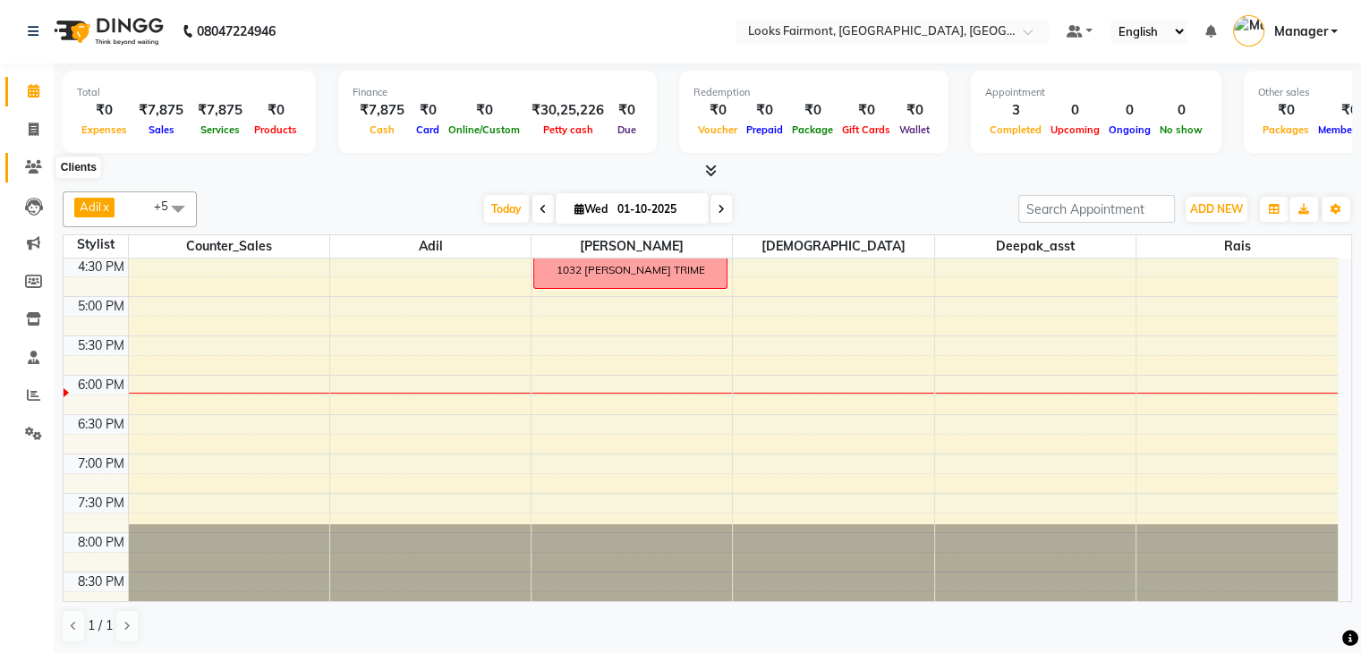
click at [33, 162] on icon at bounding box center [33, 166] width 17 height 13
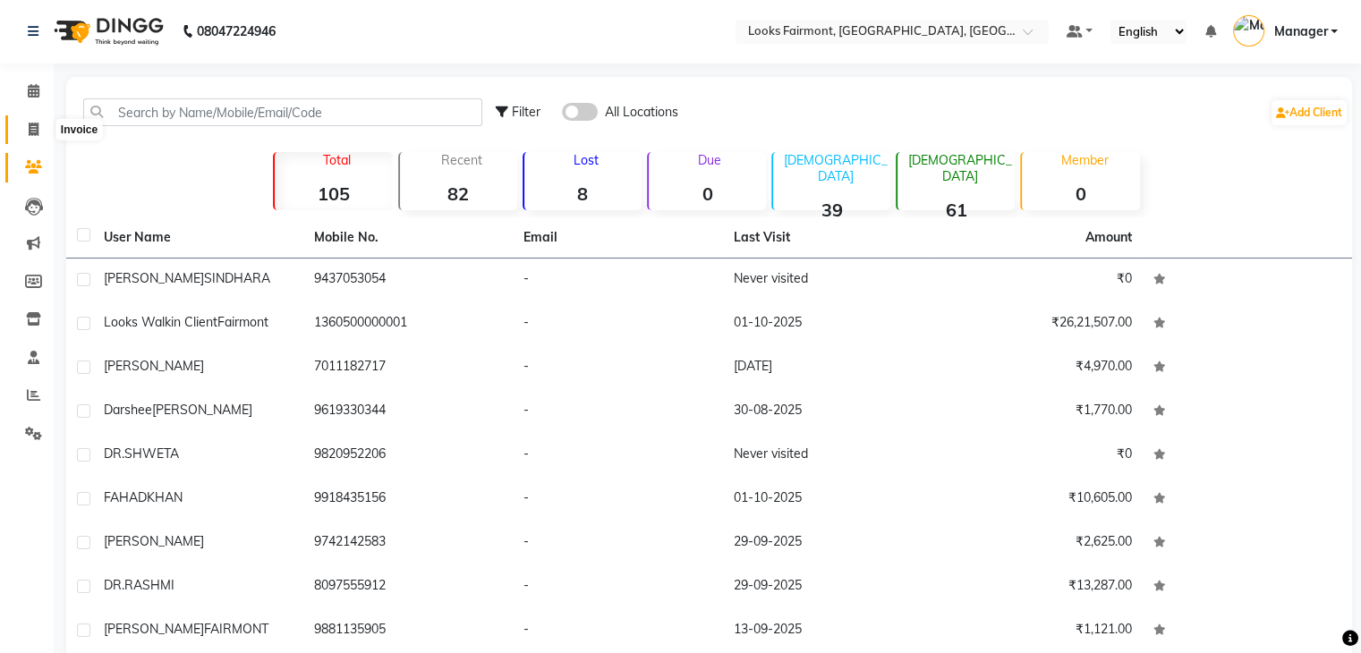
click at [32, 126] on icon at bounding box center [34, 129] width 10 height 13
select select "8139"
select select "service"
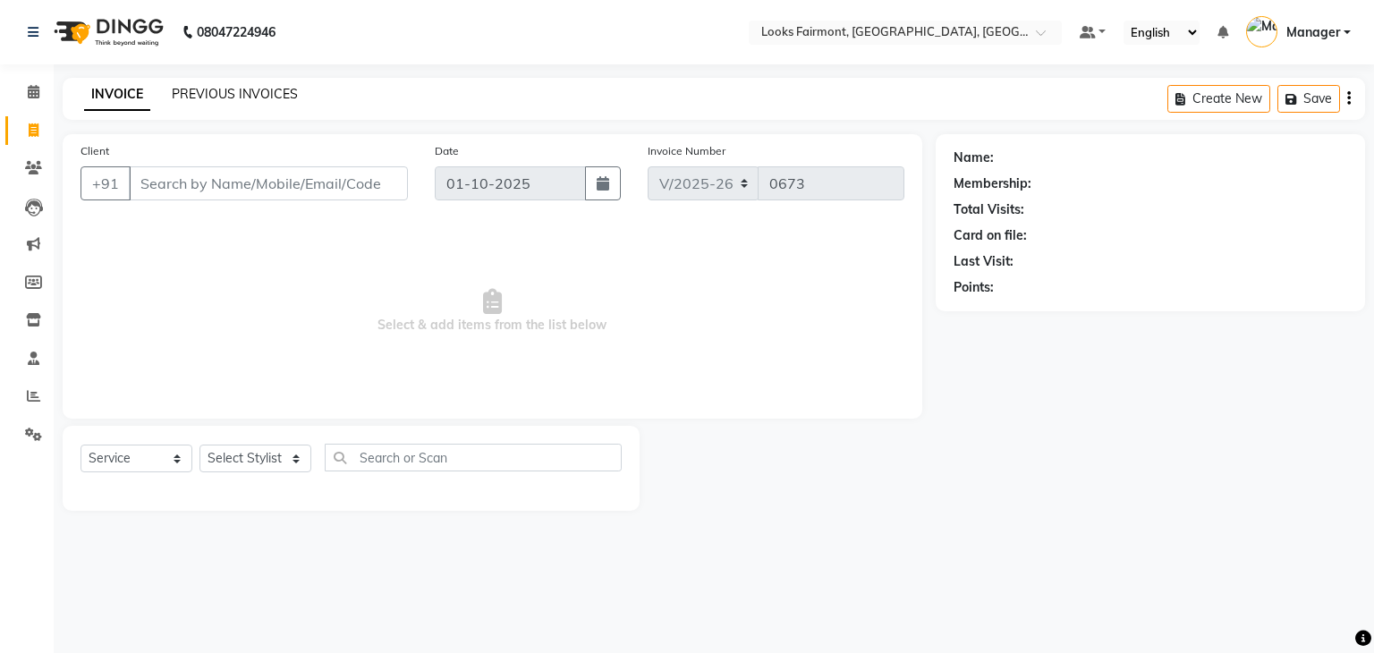
click at [268, 88] on link "PREVIOUS INVOICES" at bounding box center [235, 94] width 126 height 16
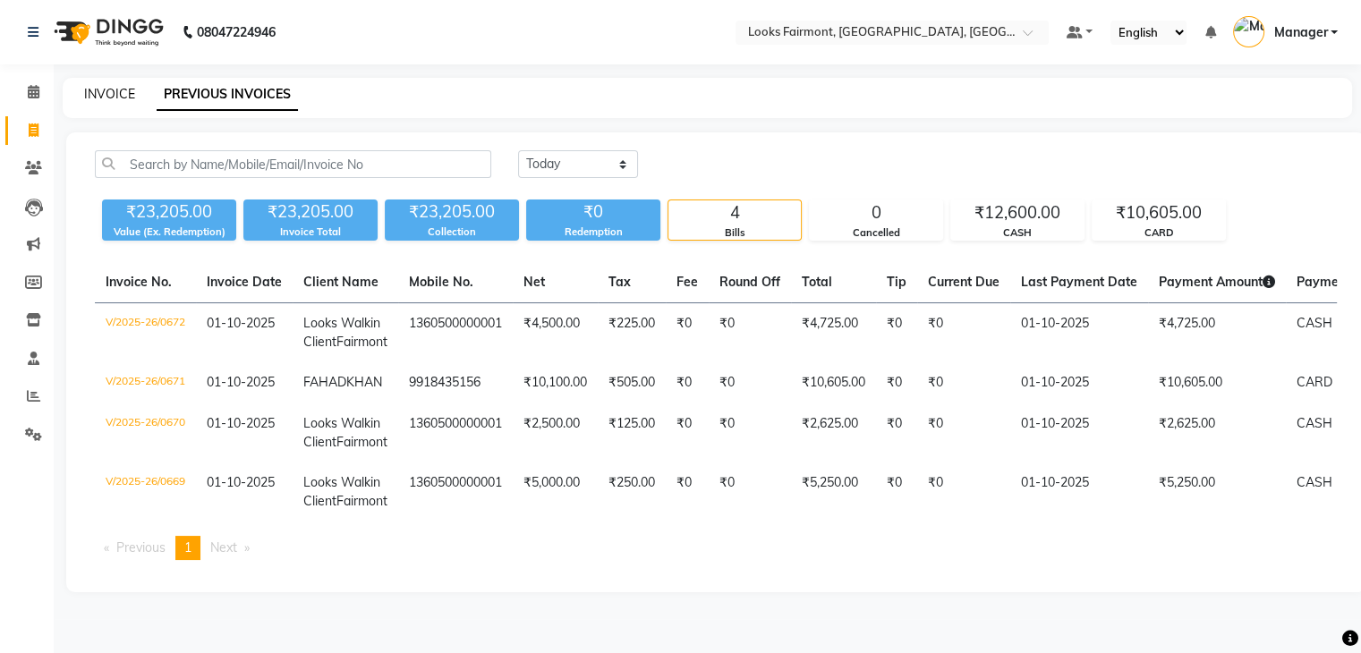
click at [114, 90] on link "INVOICE" at bounding box center [109, 94] width 51 height 16
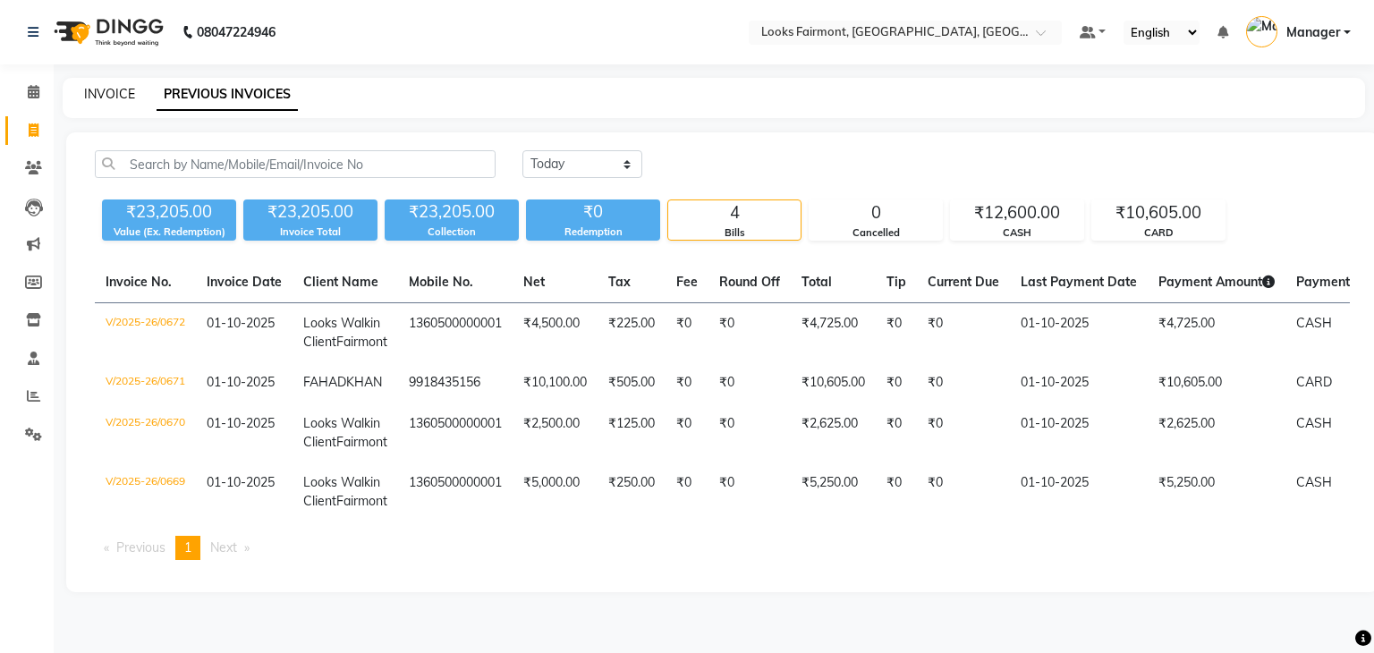
select select "8139"
select select "service"
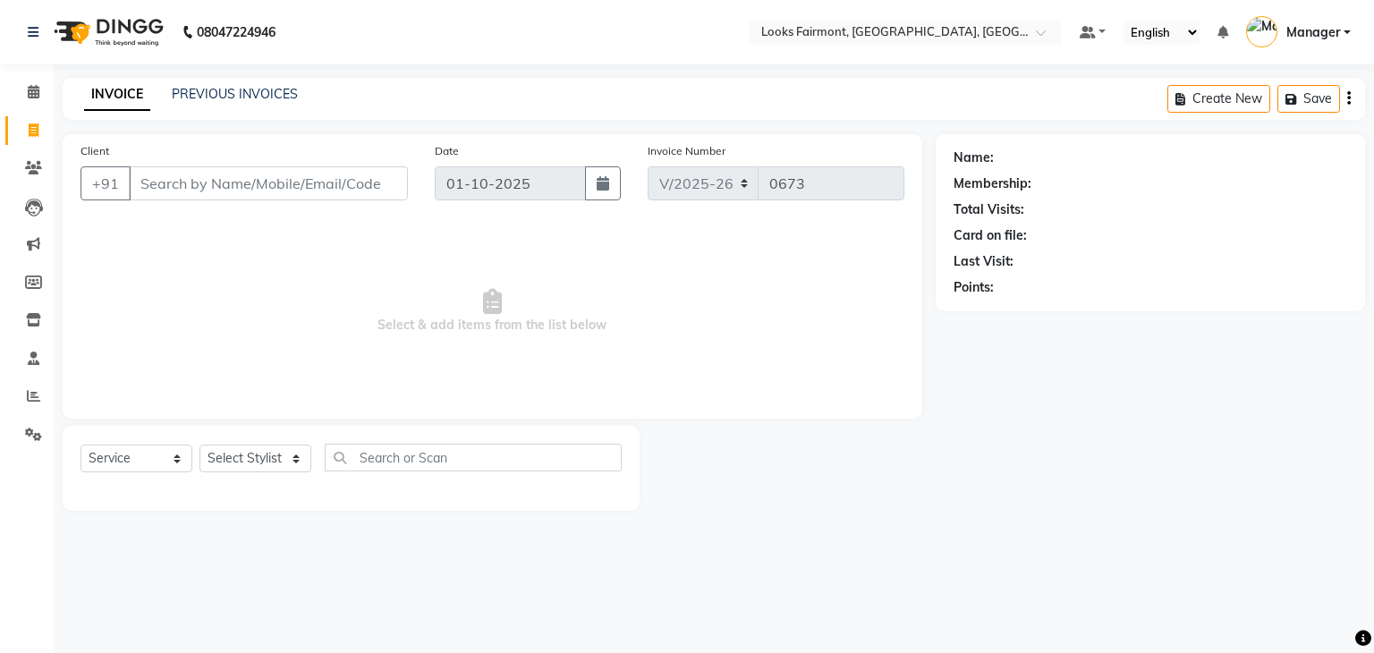
click at [1199, 266] on div "Last Visit:" at bounding box center [1151, 261] width 394 height 19
click at [185, 183] on input "Client" at bounding box center [268, 183] width 279 height 34
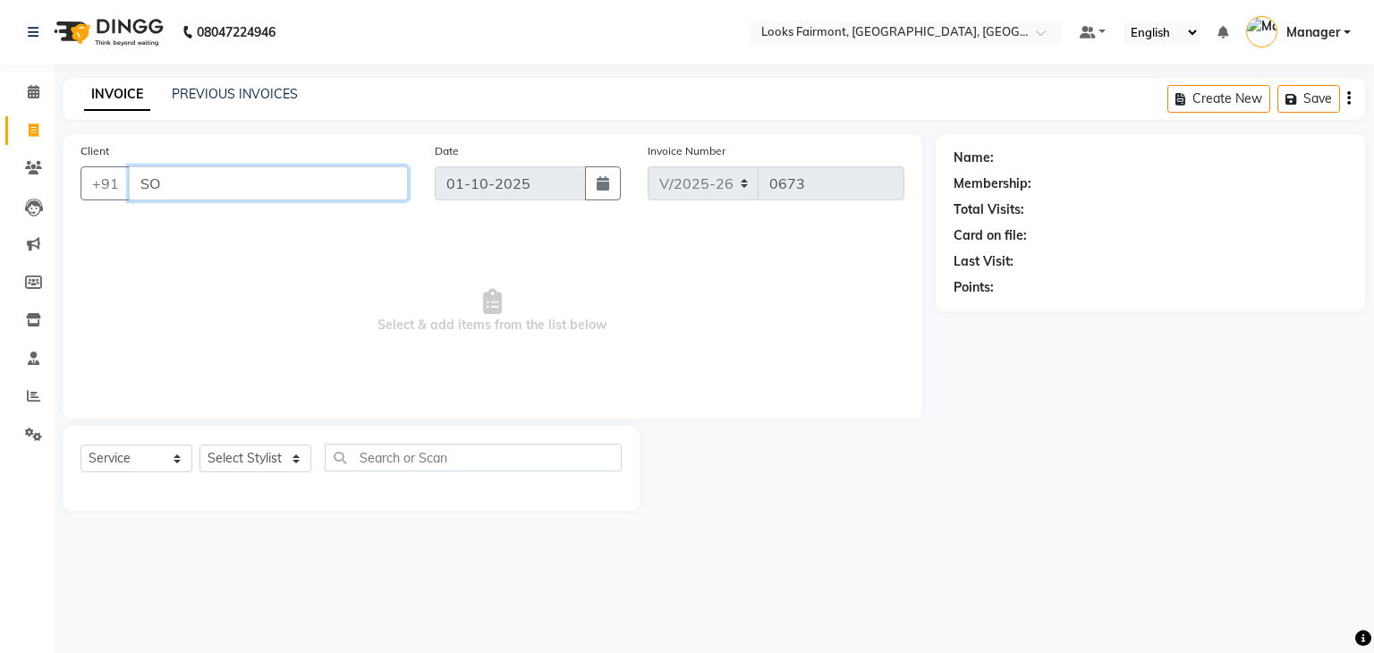
type input "S"
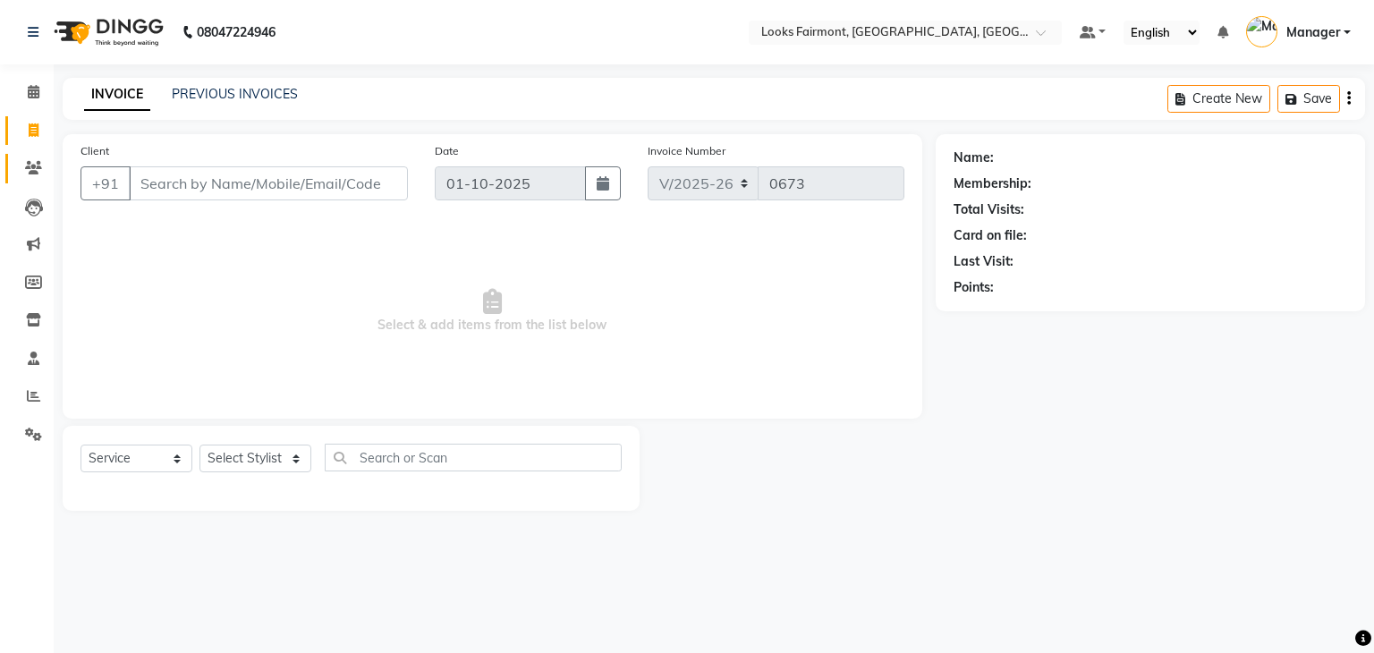
click at [16, 177] on link "Clients" at bounding box center [26, 169] width 43 height 30
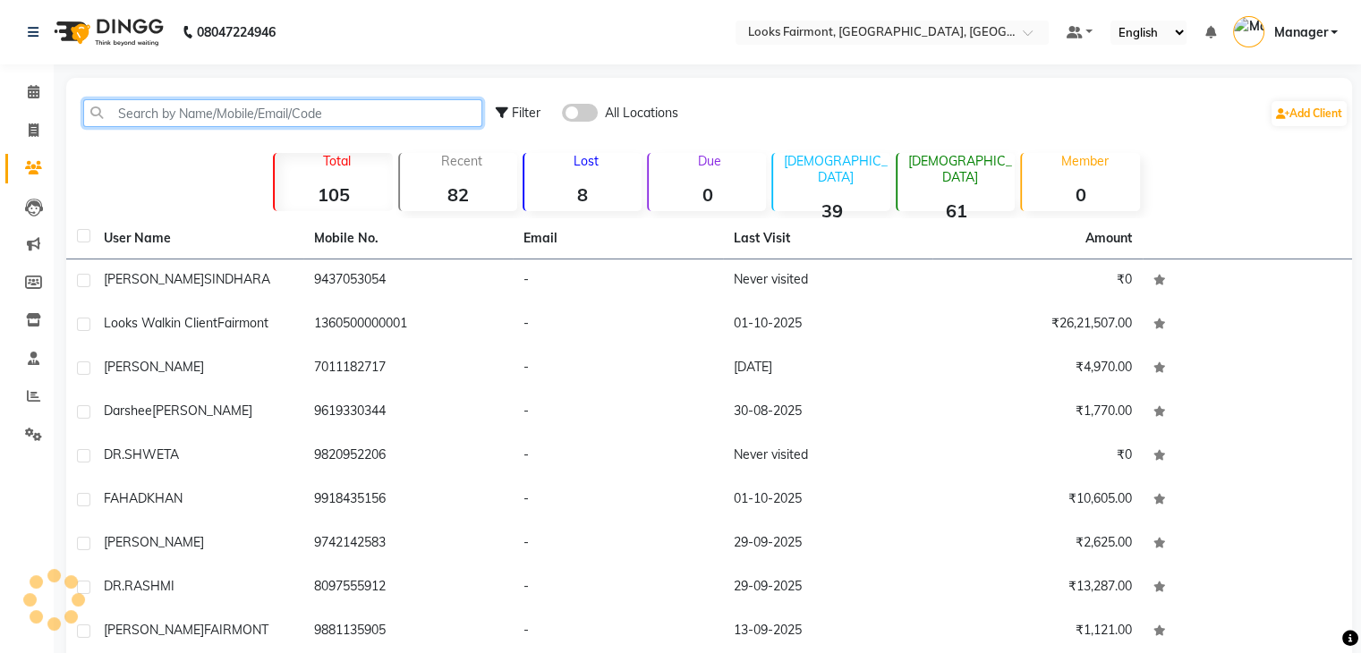
click at [200, 124] on input "text" at bounding box center [282, 113] width 399 height 28
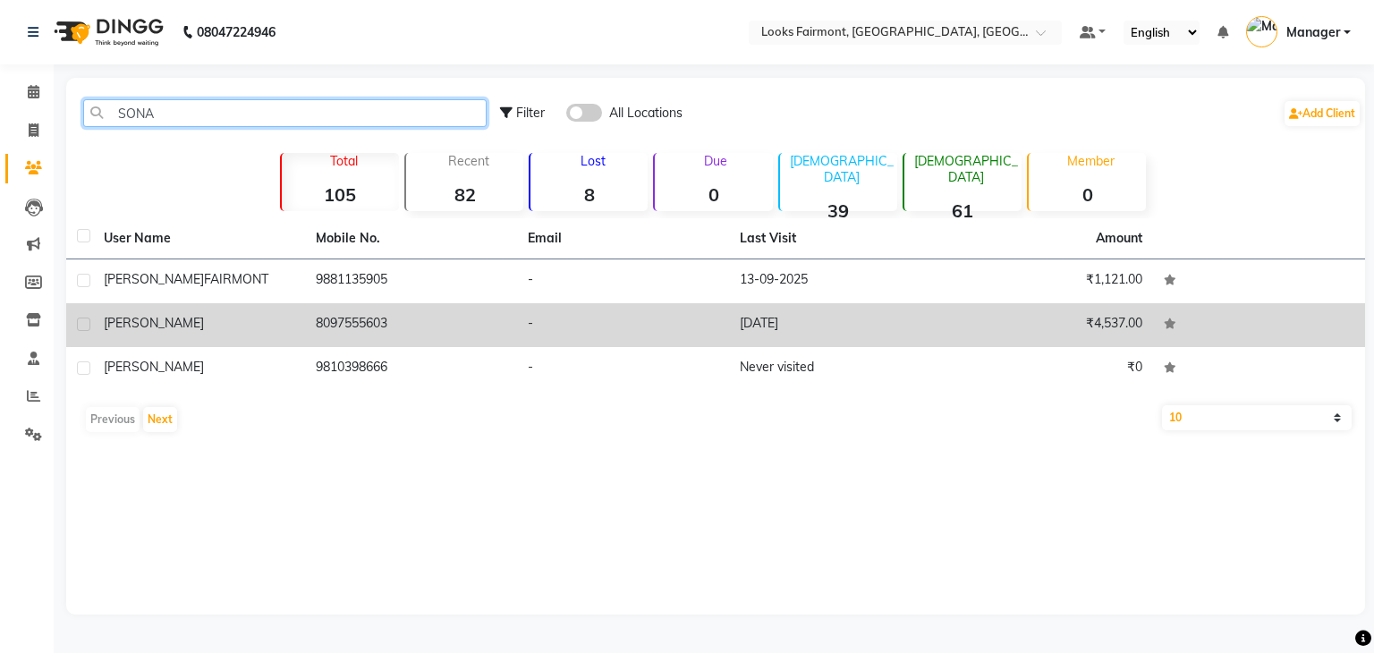
type input "SONA"
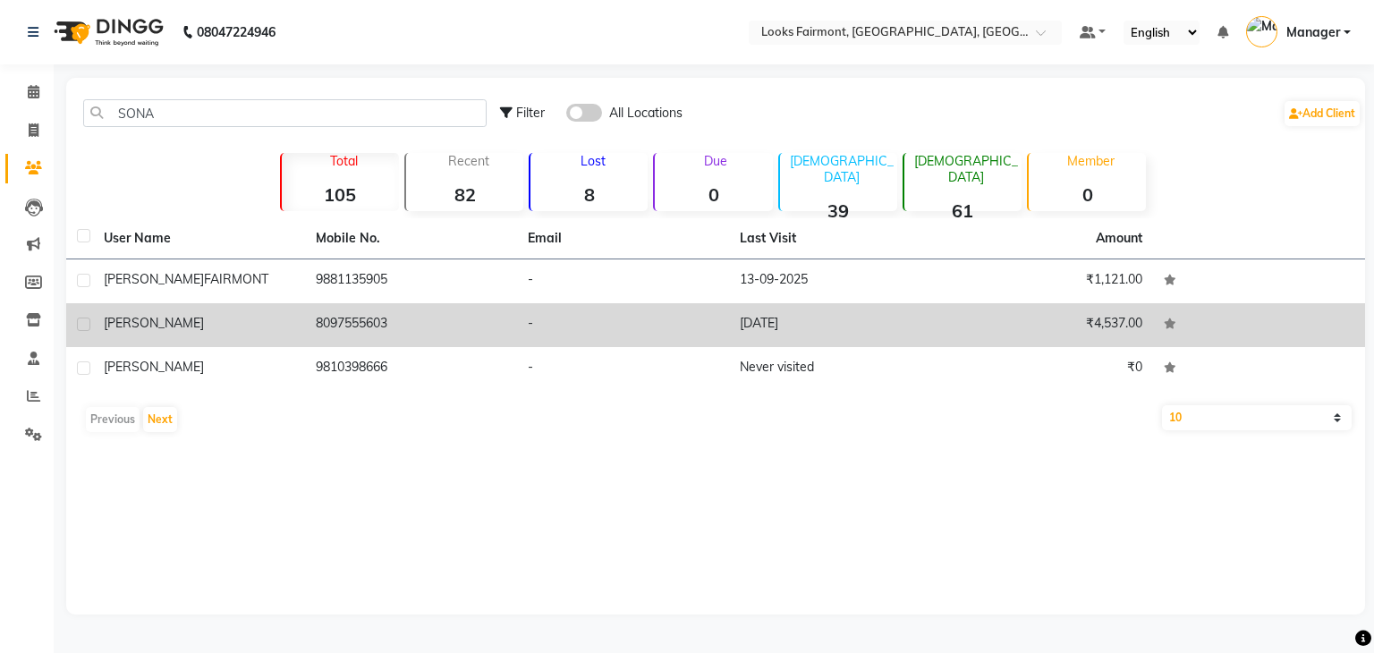
click at [293, 311] on td "[PERSON_NAME]" at bounding box center [199, 325] width 212 height 44
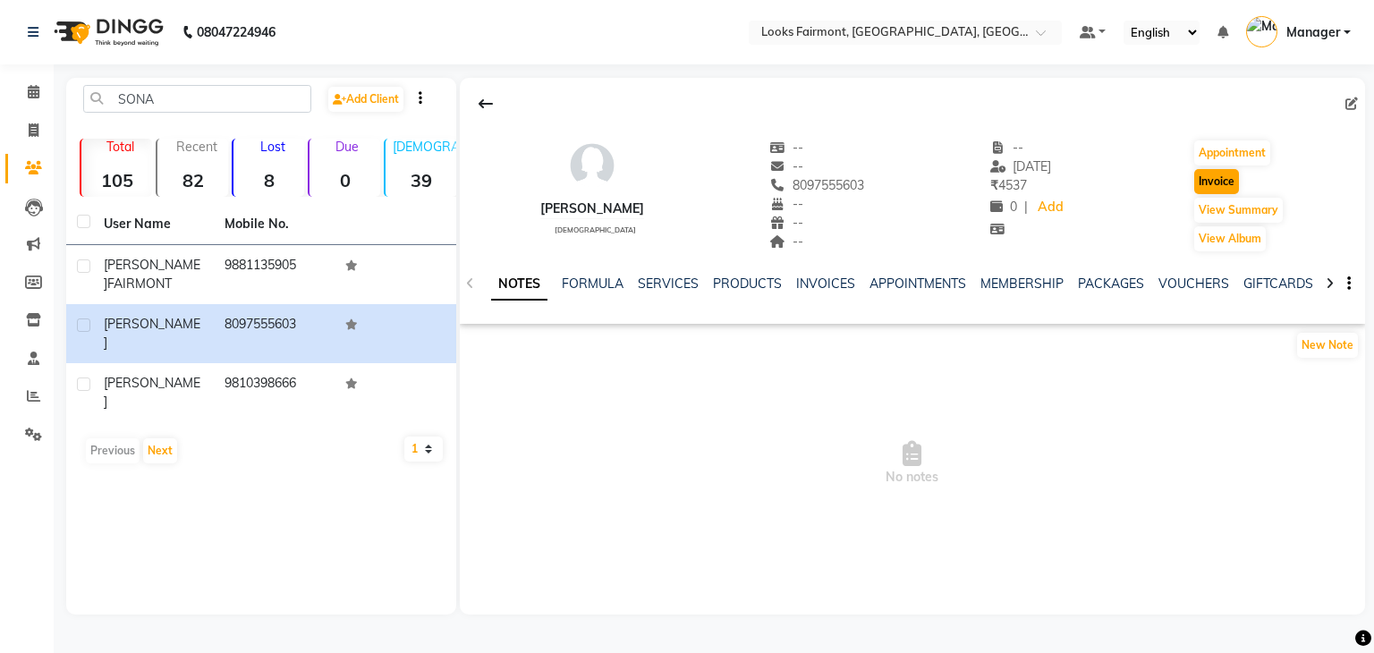
drag, startPoint x: 1191, startPoint y: 194, endPoint x: 1202, endPoint y: 182, distance: 16.5
click at [1202, 182] on div "Invoice" at bounding box center [1239, 181] width 92 height 29
click at [1202, 182] on button "Invoice" at bounding box center [1216, 181] width 45 height 25
select select "service"
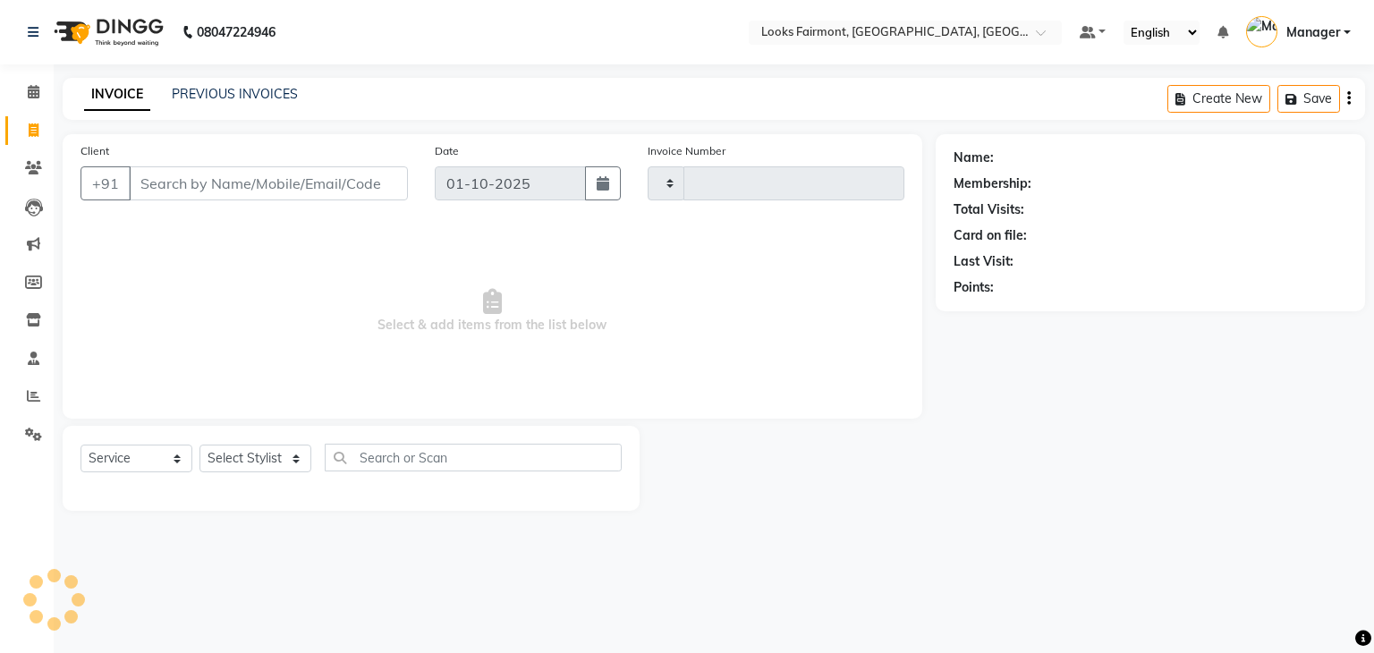
type input "0673"
select select "8139"
type input "8097555603"
select select "1: Object"
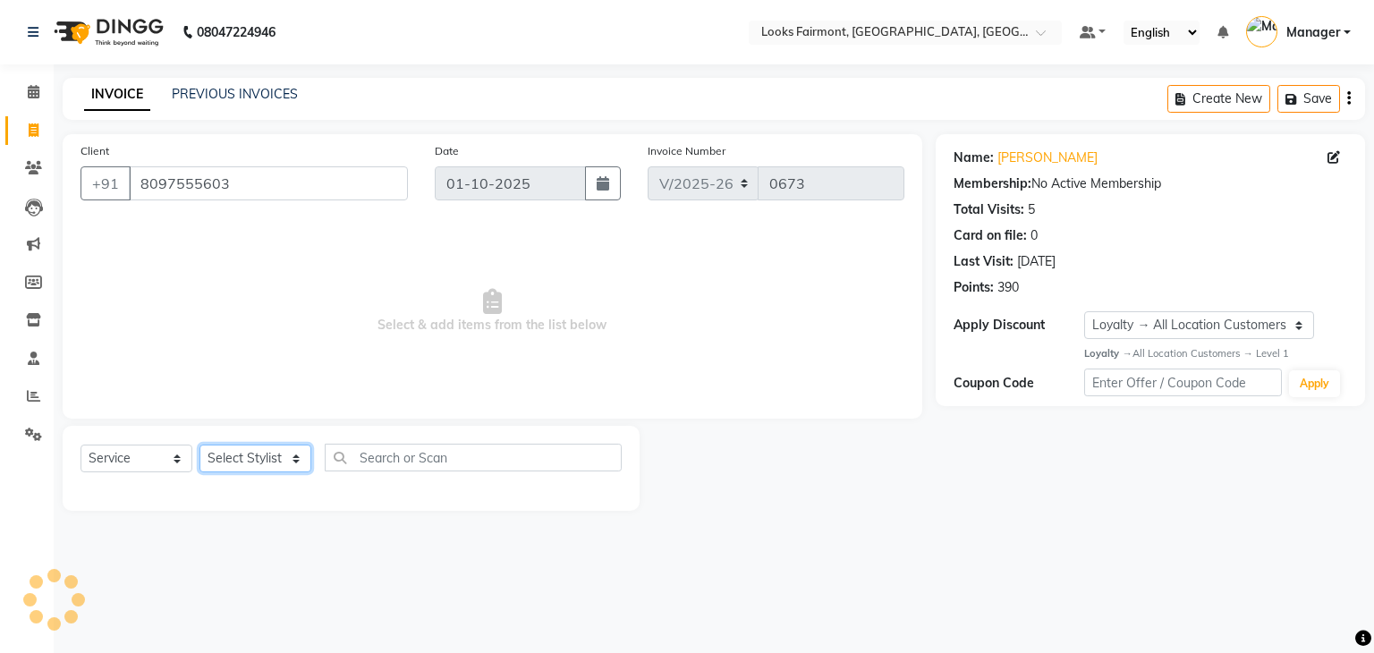
click at [269, 456] on select "Select Stylist [PERSON_NAME] Counter_Sales Deepak_asst Manager [PERSON_NAME] So…" at bounding box center [256, 459] width 112 height 28
select select "76348"
click at [200, 446] on select "Select Stylist [PERSON_NAME] Counter_Sales Deepak_asst Manager [PERSON_NAME] So…" at bounding box center [256, 459] width 112 height 28
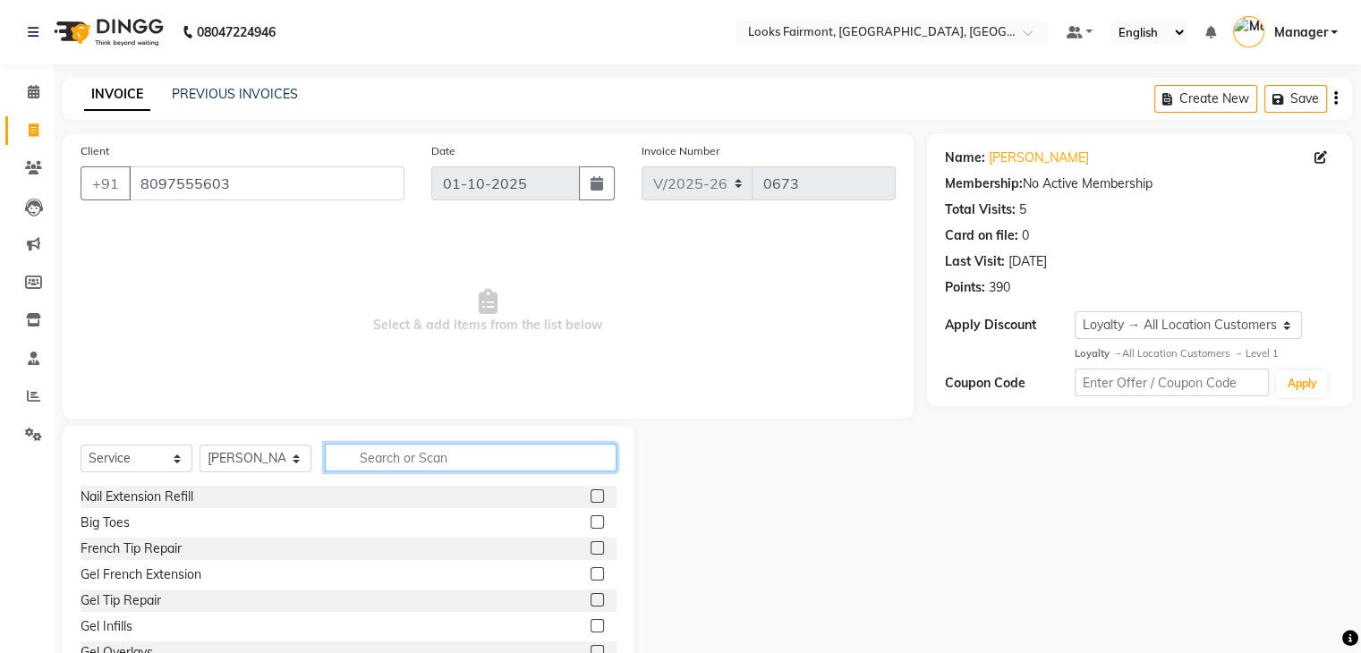
click at [410, 459] on input "text" at bounding box center [471, 458] width 292 height 28
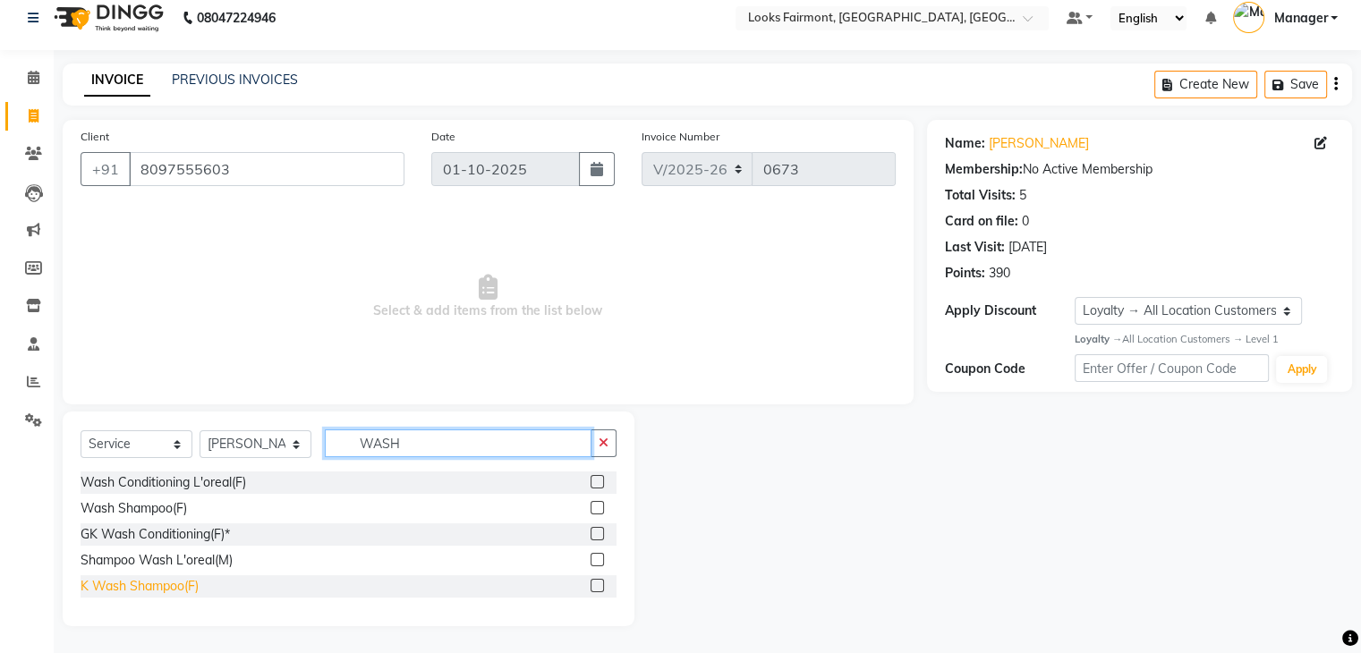
type input "WASH"
click at [167, 585] on div "K Wash Shampoo(F)" at bounding box center [140, 586] width 118 height 19
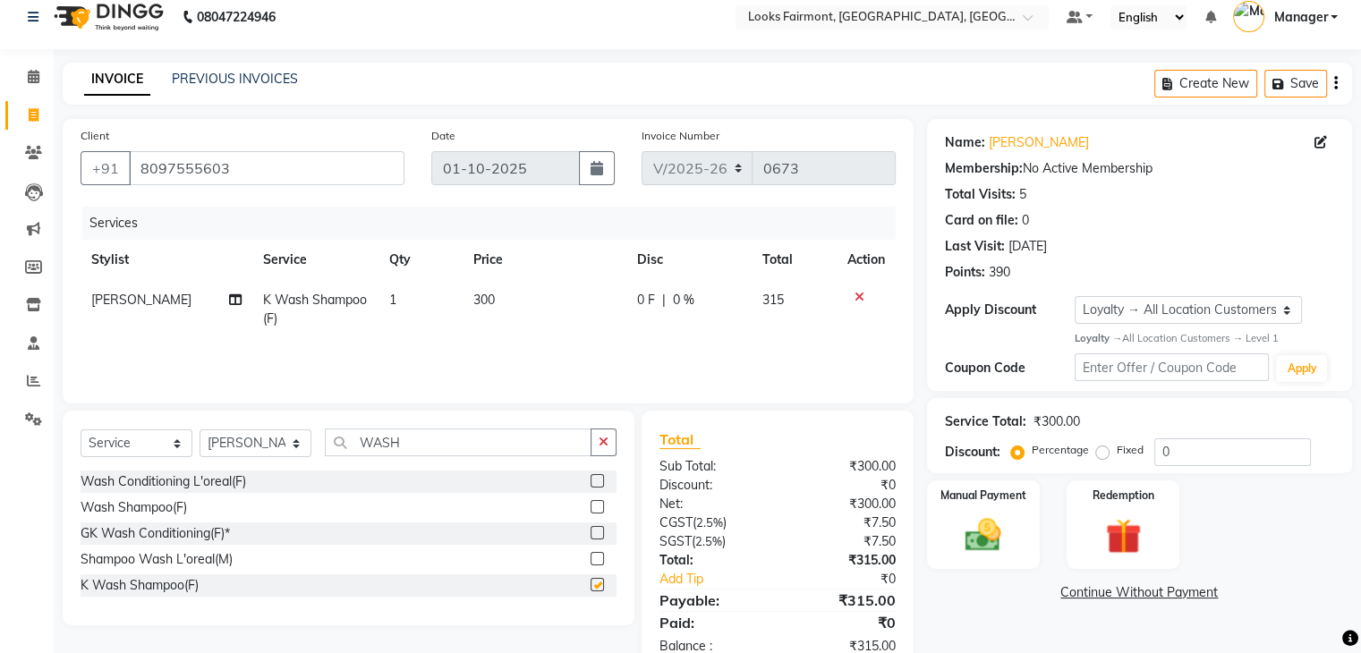
checkbox input "false"
click at [236, 442] on select "Select Stylist [PERSON_NAME] Counter_Sales Deepak_asst Manager [PERSON_NAME] So…" at bounding box center [256, 443] width 112 height 28
select select "76349"
click at [200, 430] on select "Select Stylist [PERSON_NAME] Counter_Sales Deepak_asst Manager [PERSON_NAME] So…" at bounding box center [256, 443] width 112 height 28
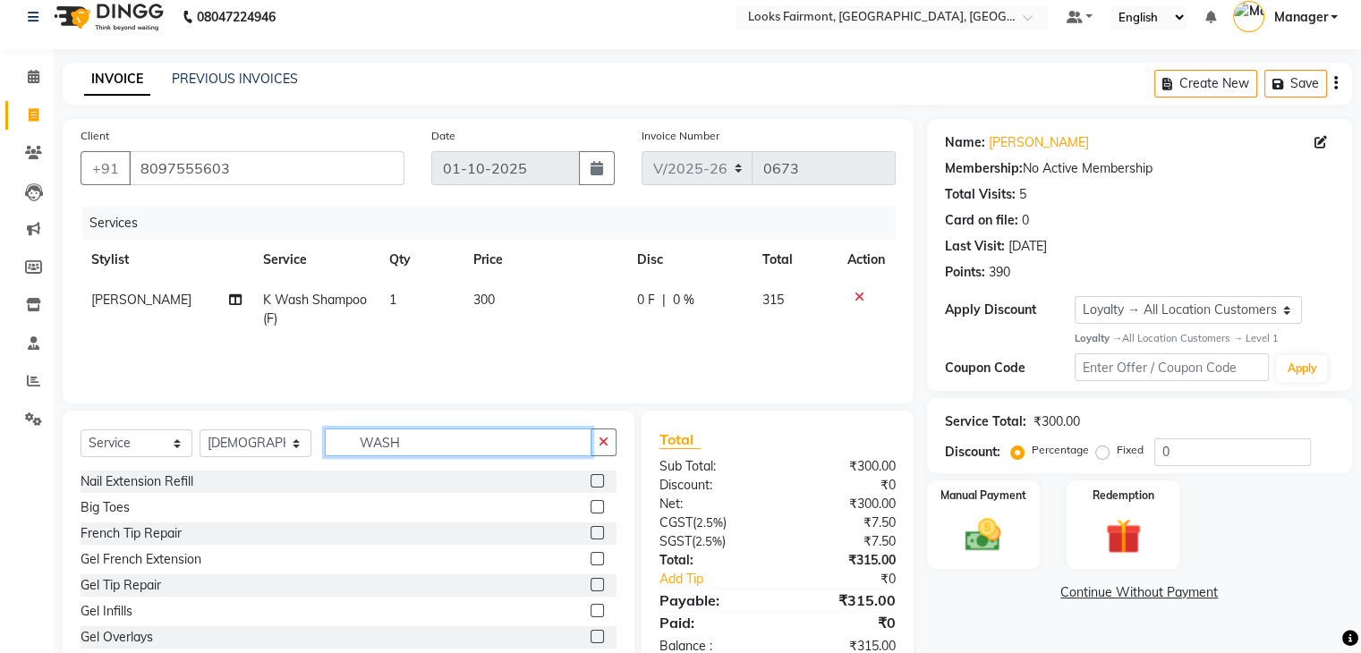
drag, startPoint x: 436, startPoint y: 444, endPoint x: 330, endPoint y: 437, distance: 105.8
click at [331, 437] on input "WASH" at bounding box center [458, 443] width 267 height 28
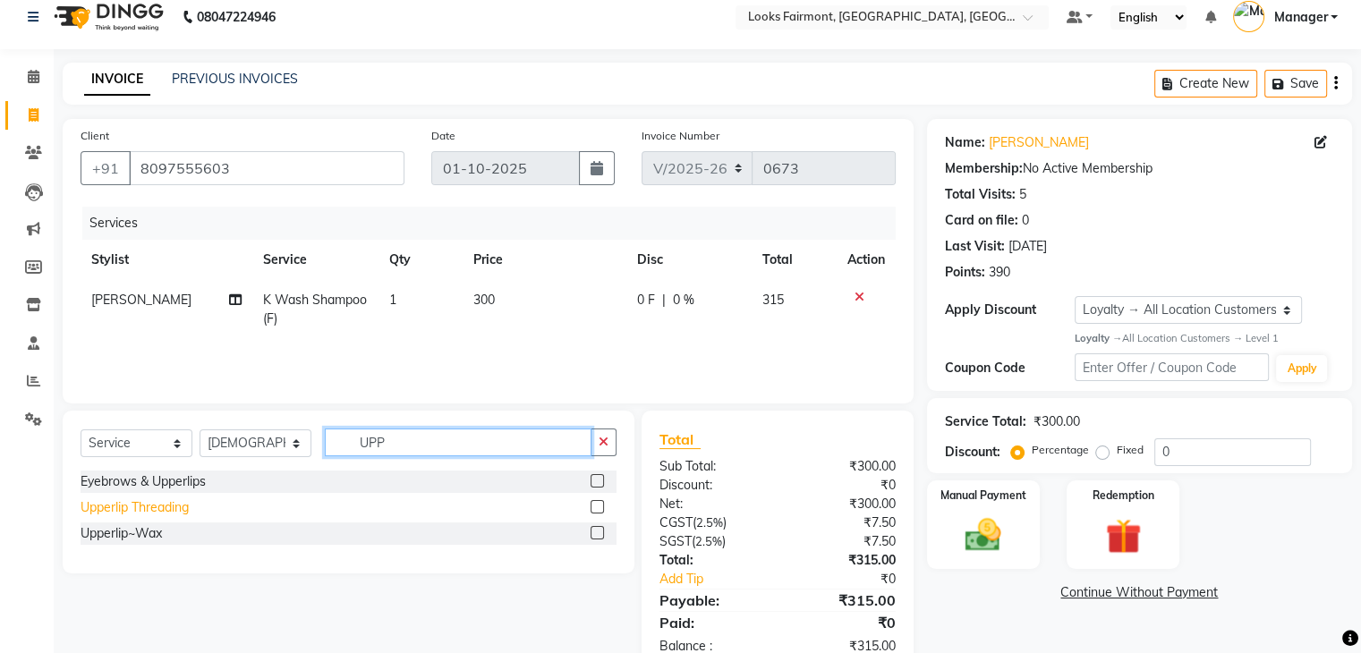
type input "UPP"
click at [166, 510] on div "Upperlip Threading" at bounding box center [135, 507] width 108 height 19
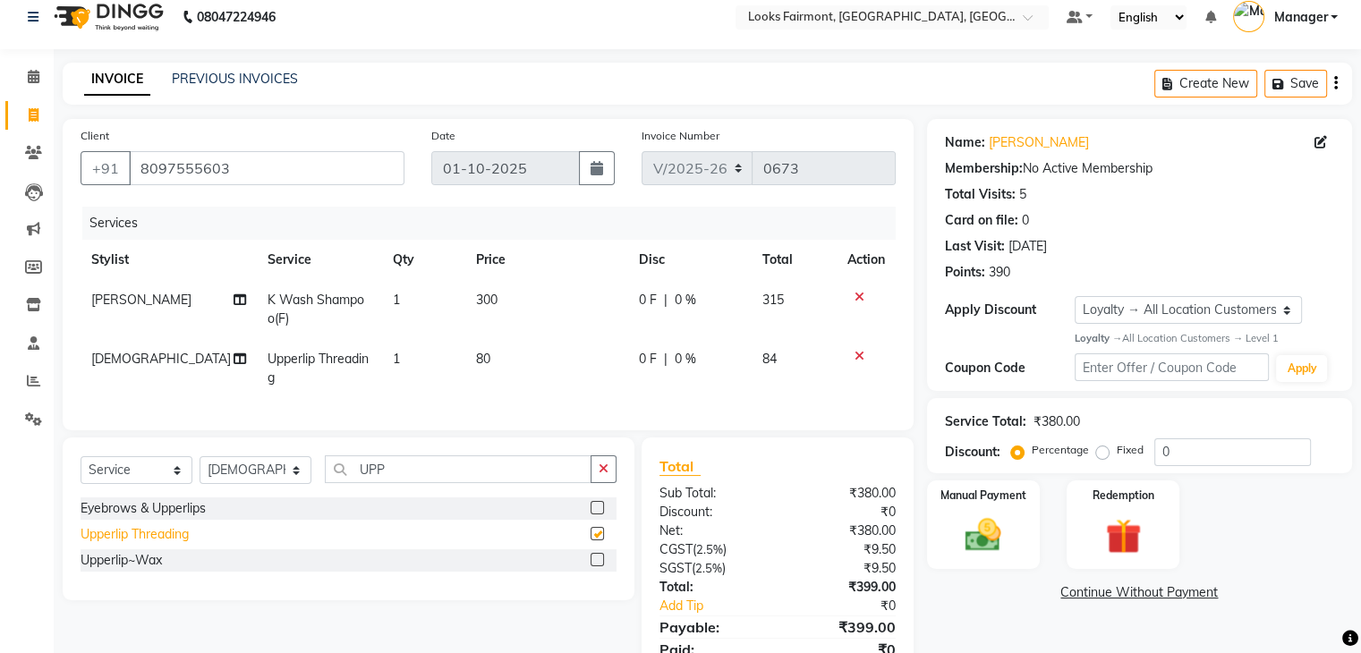
checkbox input "false"
click at [569, 298] on td "300" at bounding box center [546, 309] width 162 height 59
select select "76348"
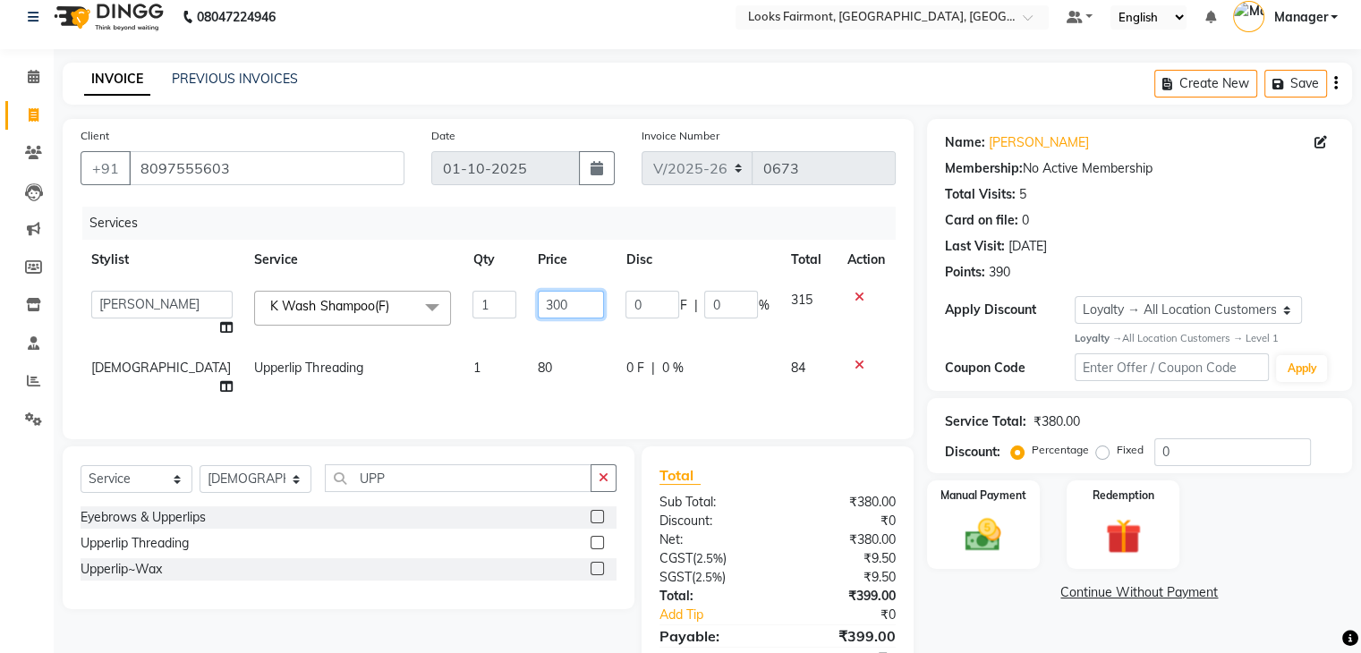
drag, startPoint x: 569, startPoint y: 299, endPoint x: 454, endPoint y: 302, distance: 114.5
click at [454, 302] on tr "[PERSON_NAME] Counter_Sales Deepak_asst Manager Nisha [PERSON_NAME] Soring_mgr …" at bounding box center [488, 314] width 815 height 68
type input "500"
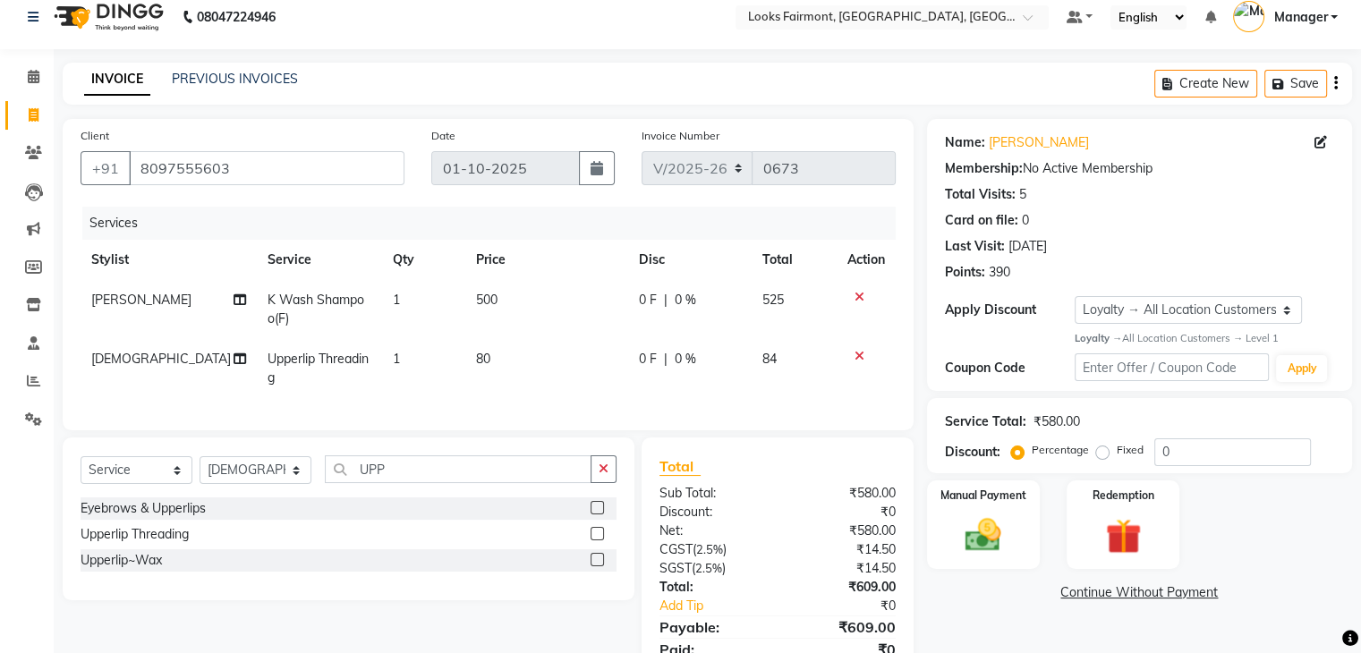
click at [514, 365] on td "80" at bounding box center [546, 368] width 162 height 59
select select "76349"
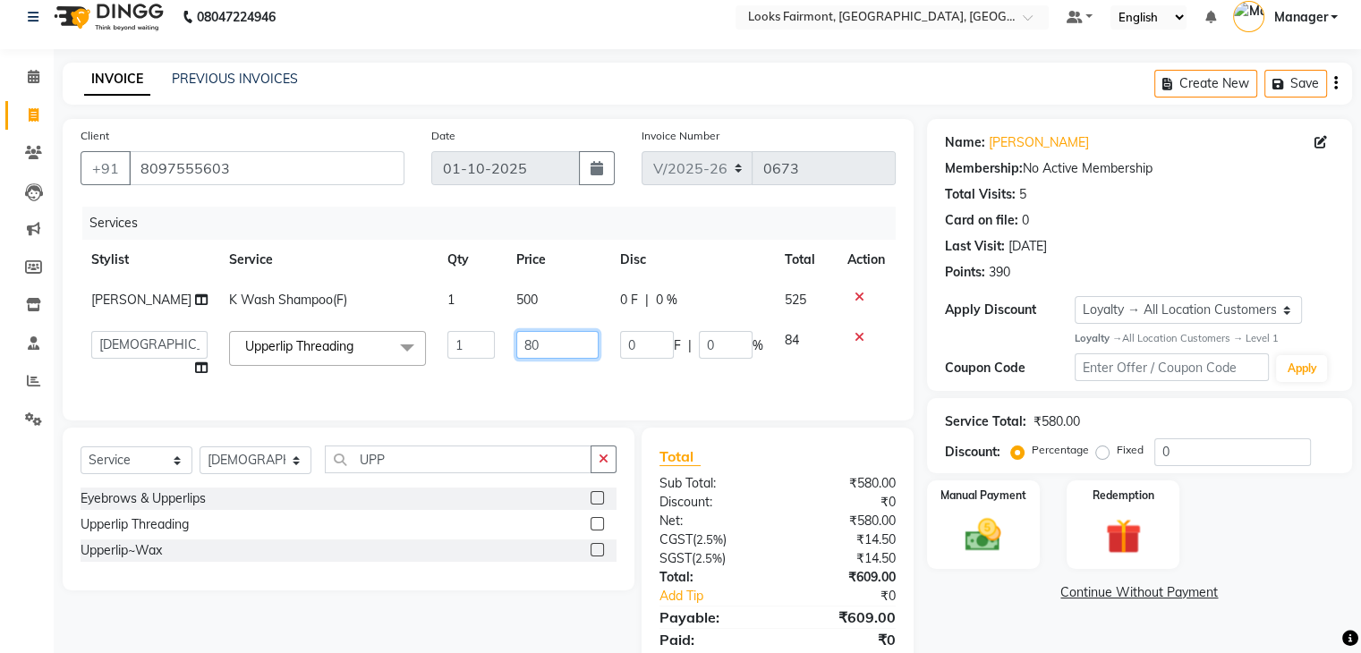
drag, startPoint x: 548, startPoint y: 353, endPoint x: 450, endPoint y: 337, distance: 99.6
click at [450, 337] on tr "[PERSON_NAME] Counter_Sales Deepak_asst Manager Nisha [PERSON_NAME] Soring_mgr …" at bounding box center [488, 354] width 815 height 68
type input "300"
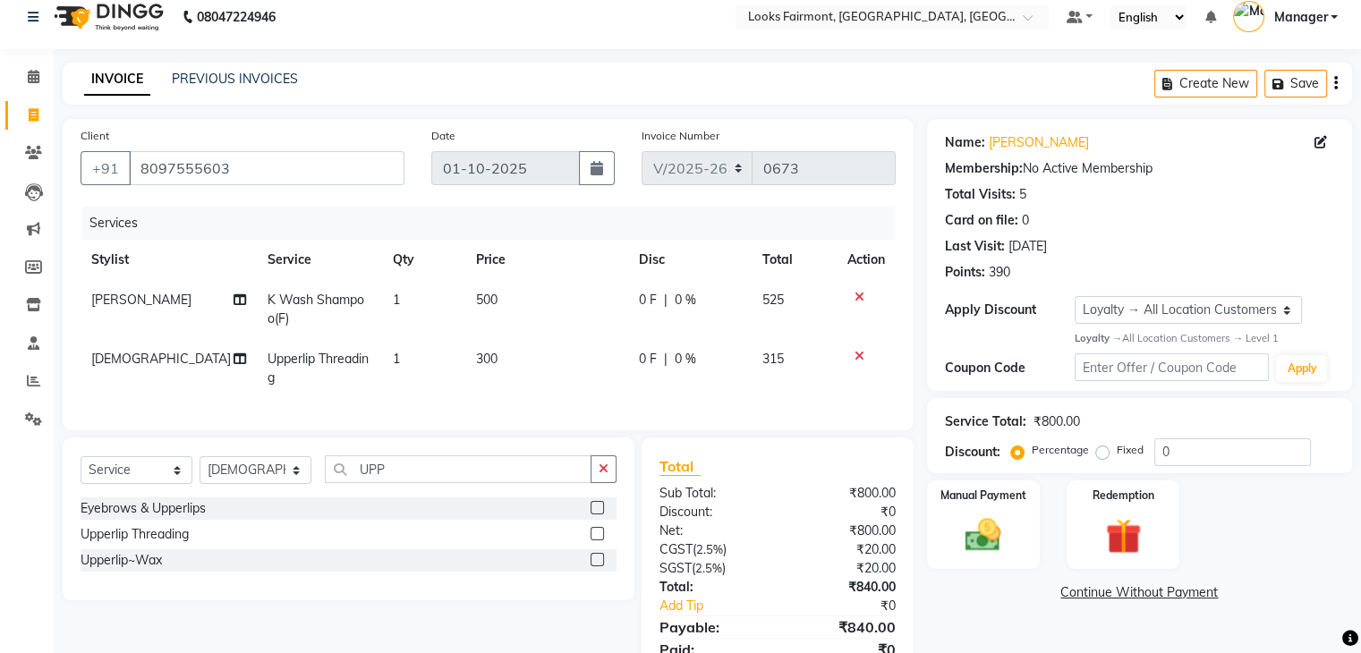
click at [695, 358] on div "0 F | 0 %" at bounding box center [690, 359] width 103 height 19
select select "76349"
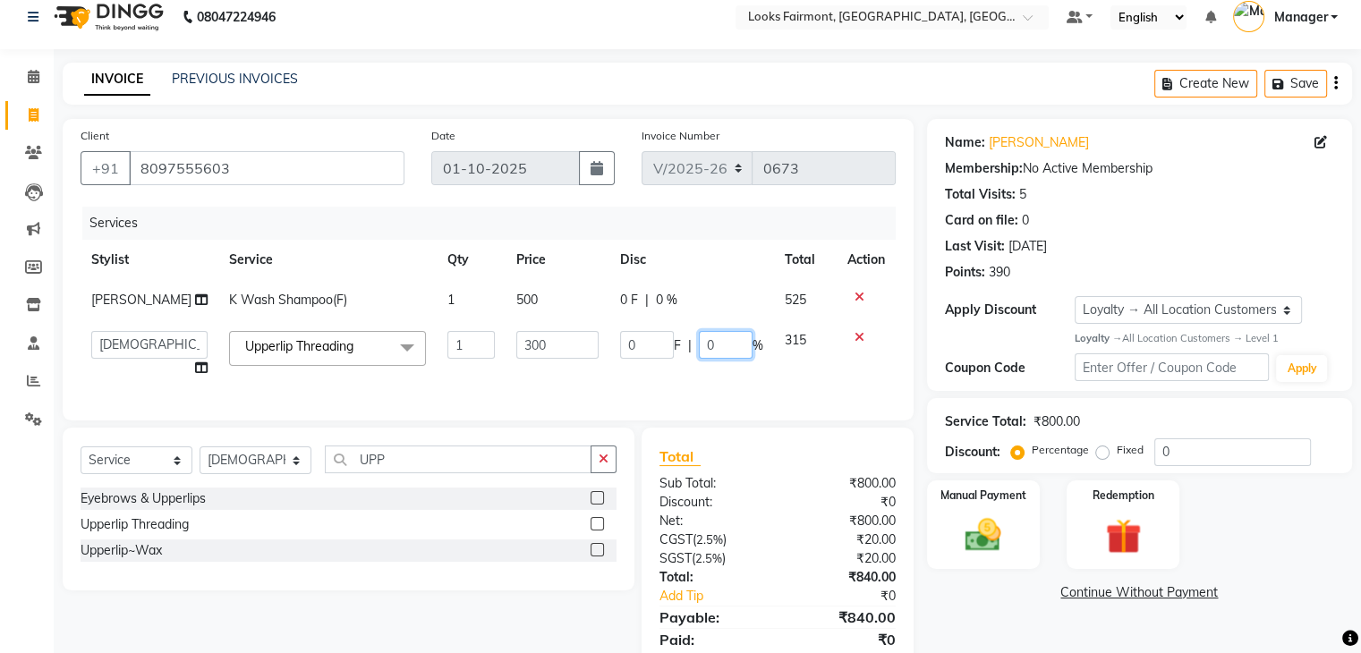
click at [711, 346] on input "0" at bounding box center [726, 345] width 54 height 28
type input "50"
click at [1018, 622] on div "Name: [PERSON_NAME] Membership: No Active Membership Total Visits: 5 Card on fi…" at bounding box center [1146, 405] width 438 height 572
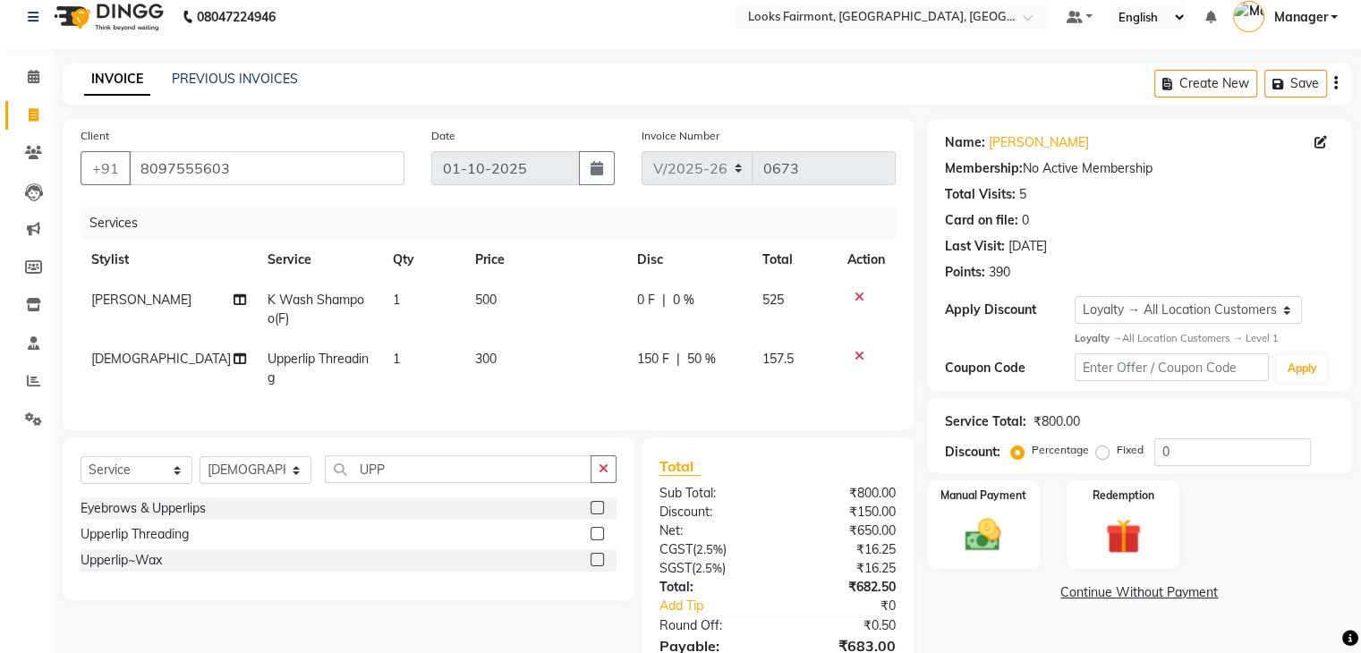
scroll to position [123, 0]
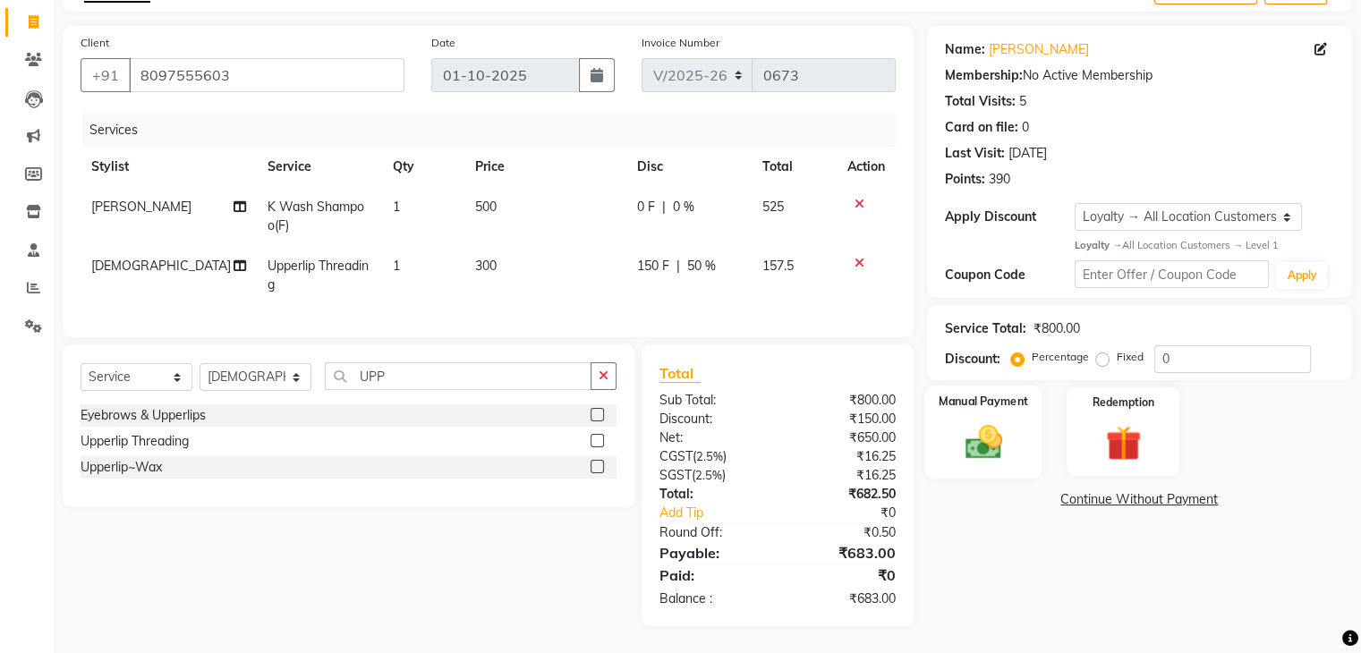
click at [990, 425] on img at bounding box center [983, 441] width 60 height 43
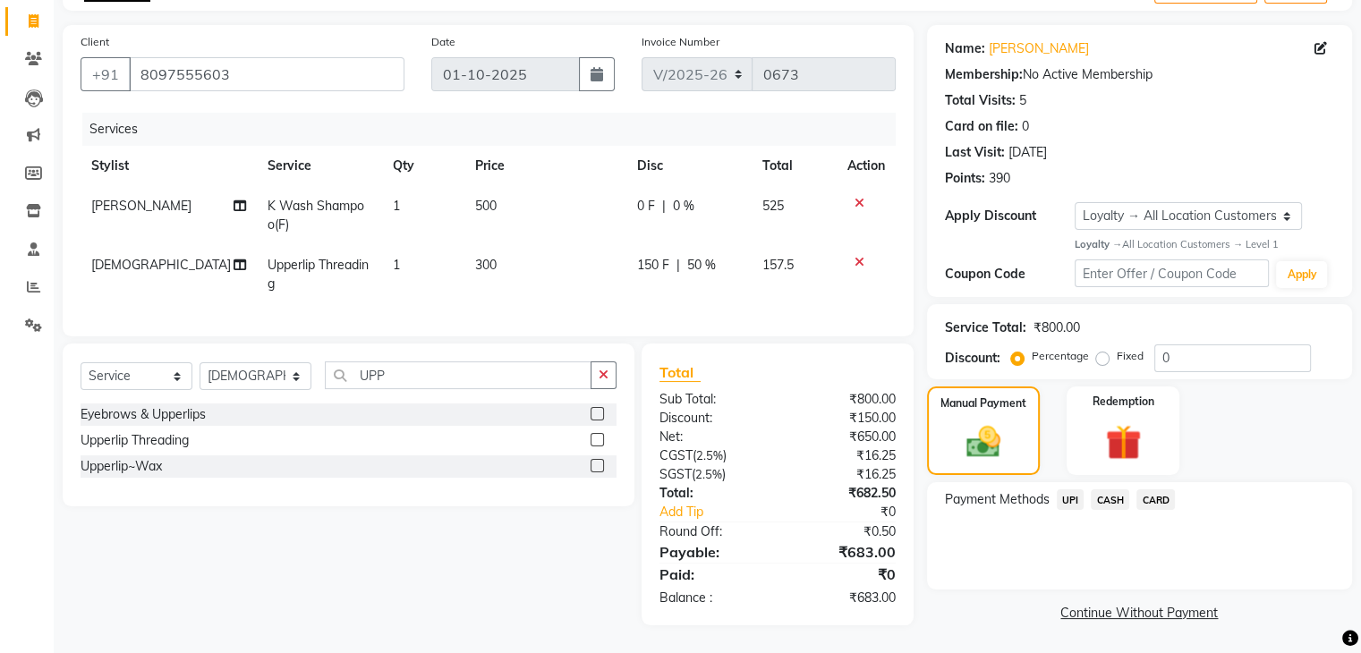
click at [1111, 489] on span "CASH" at bounding box center [1110, 499] width 38 height 21
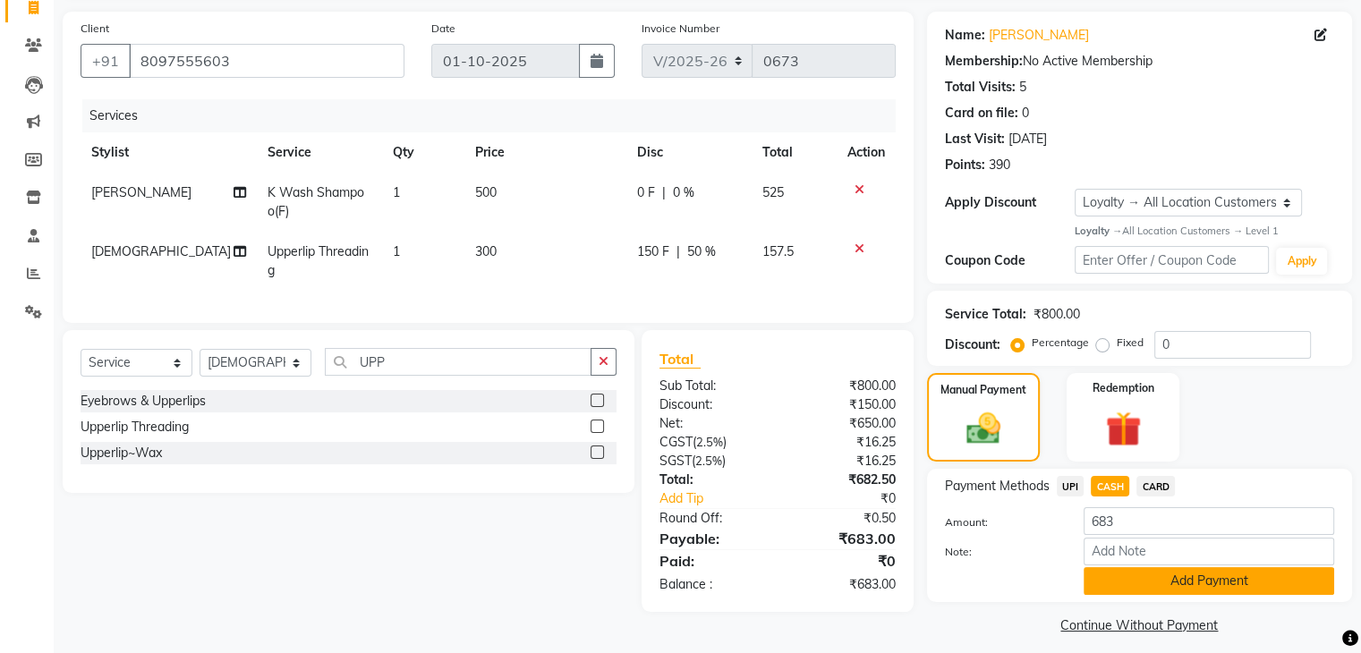
click at [1204, 581] on button "Add Payment" at bounding box center [1208, 581] width 251 height 28
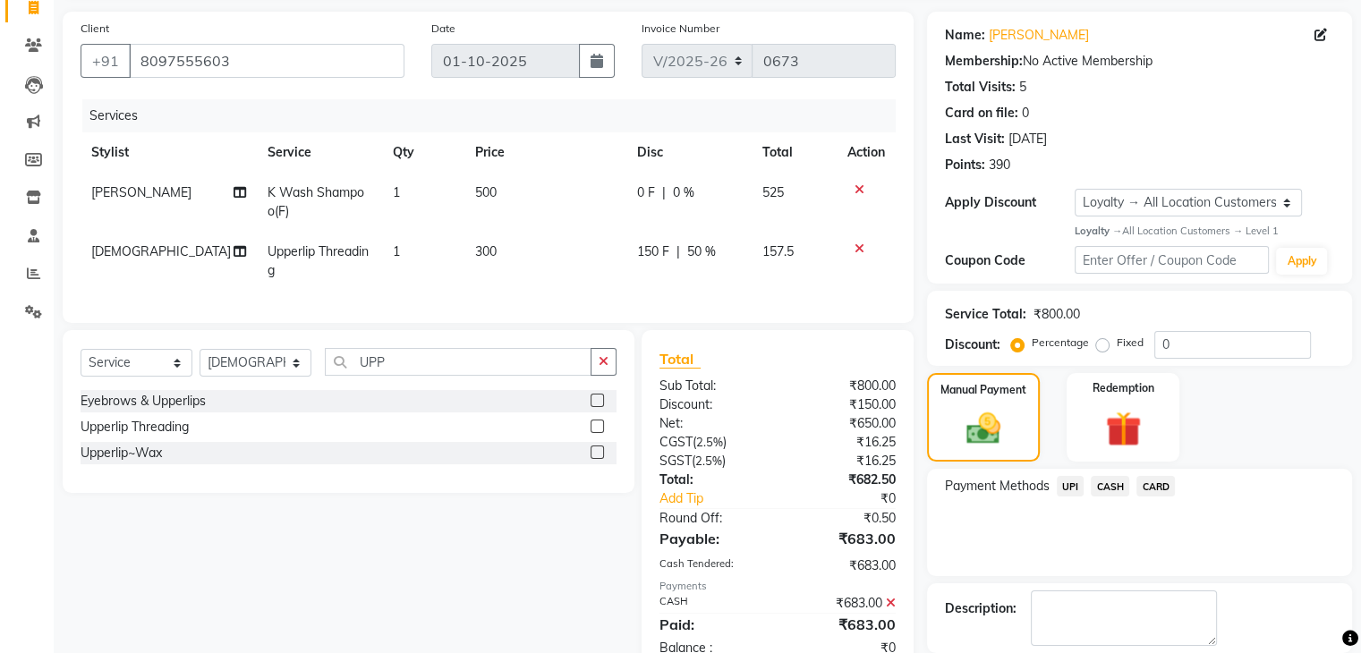
scroll to position [276, 0]
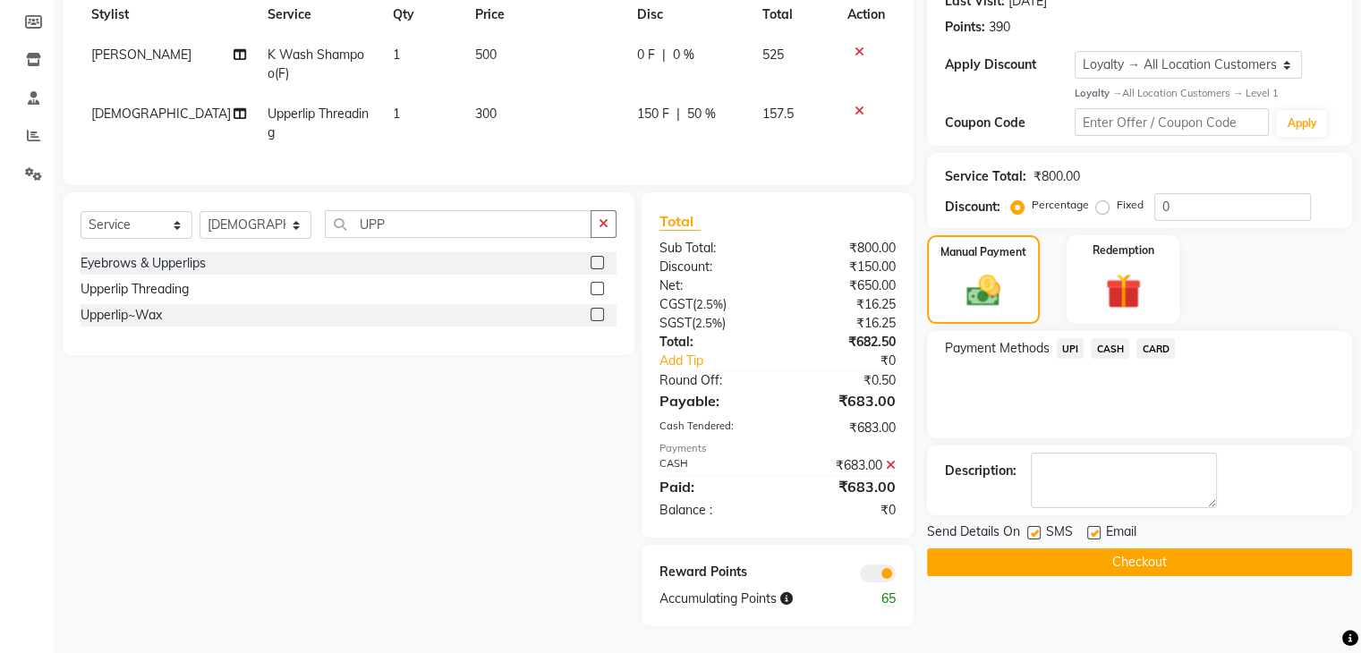
click at [891, 466] on icon at bounding box center [891, 465] width 10 height 13
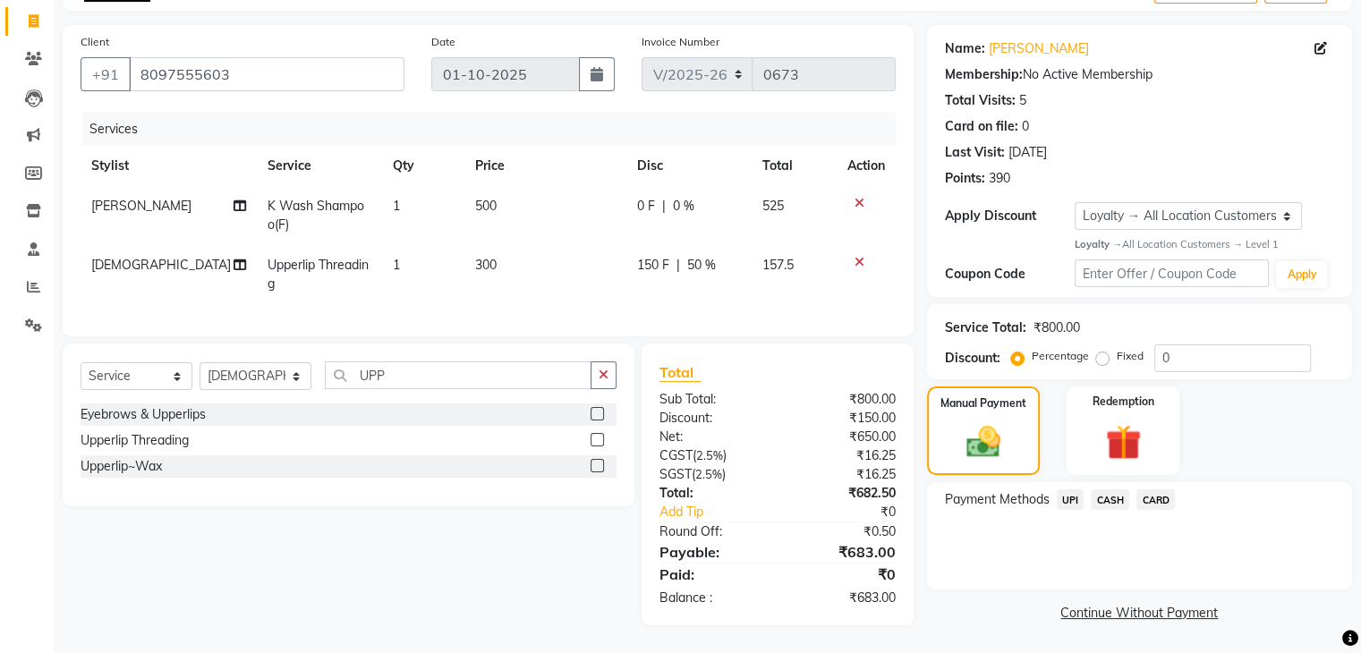
scroll to position [123, 0]
click at [1065, 489] on span "UPI" at bounding box center [1071, 499] width 28 height 21
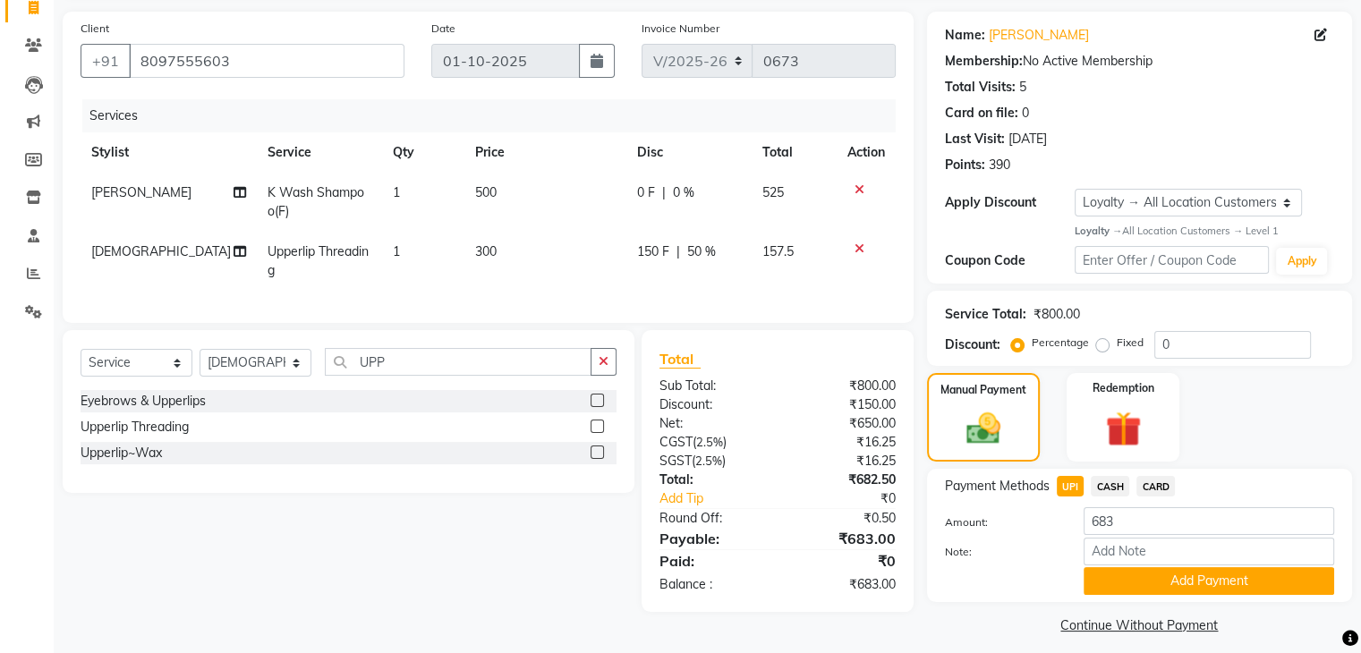
scroll to position [137, 0]
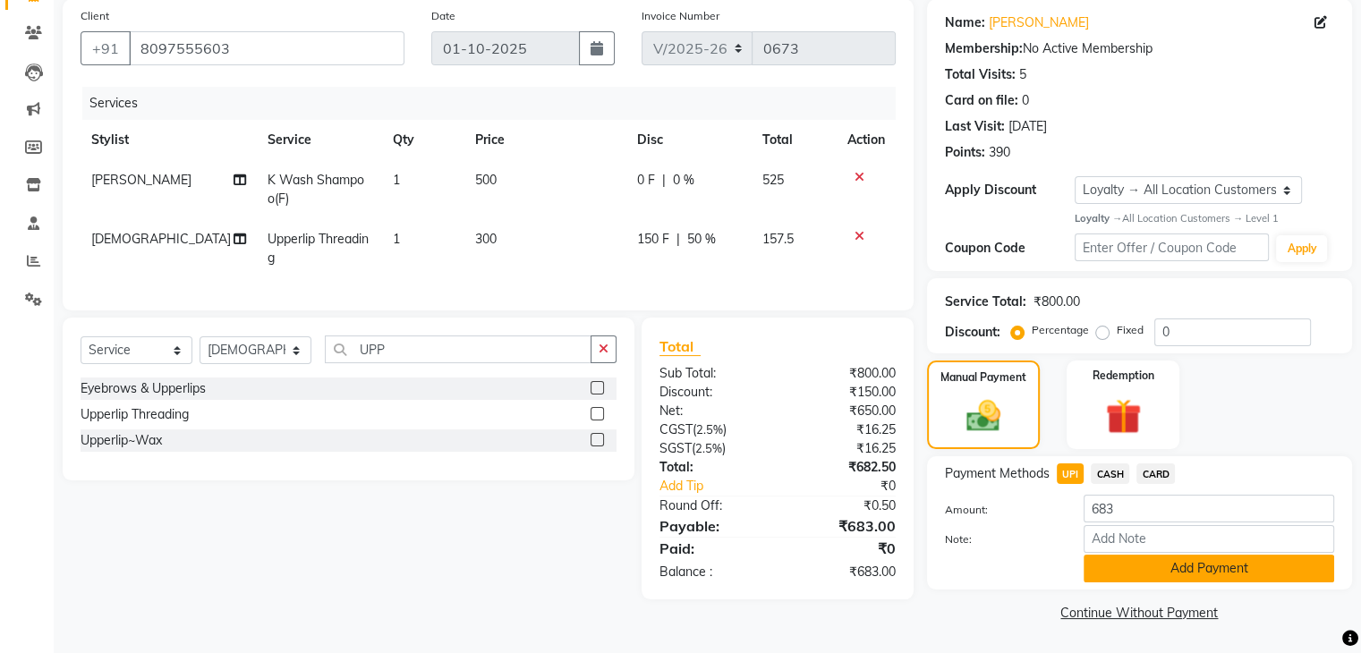
click at [1117, 562] on button "Add Payment" at bounding box center [1208, 569] width 251 height 28
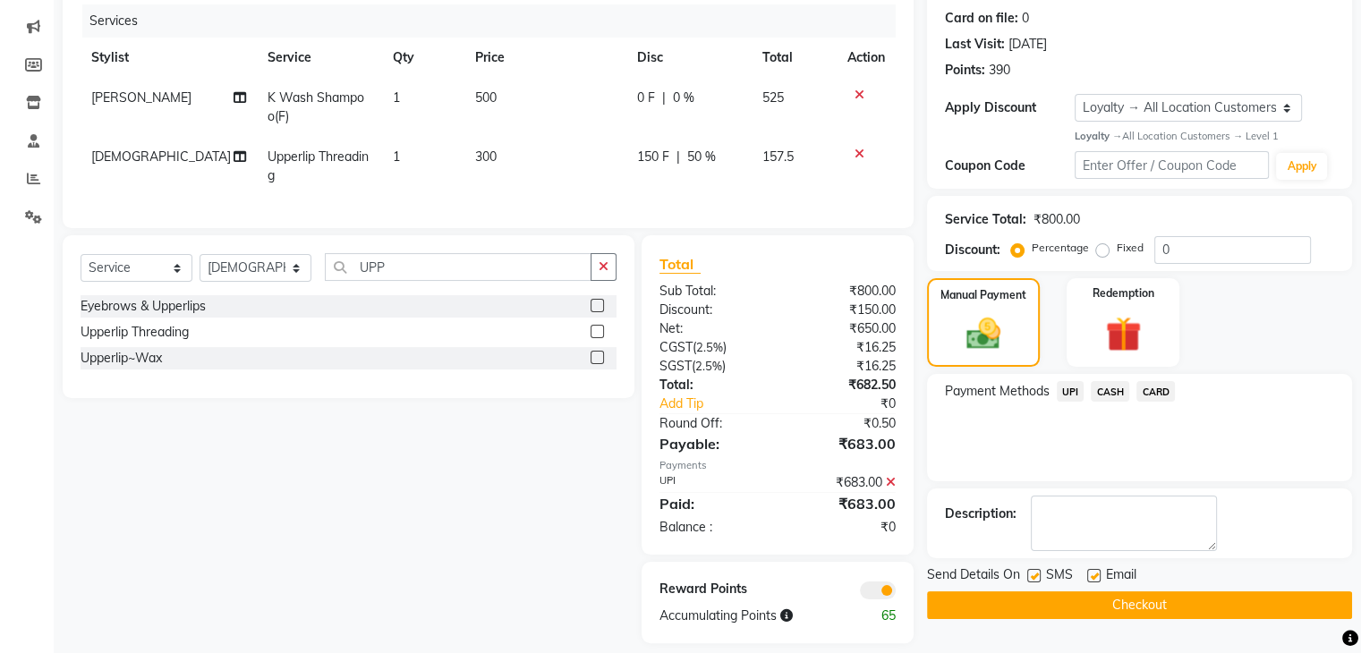
scroll to position [250, 0]
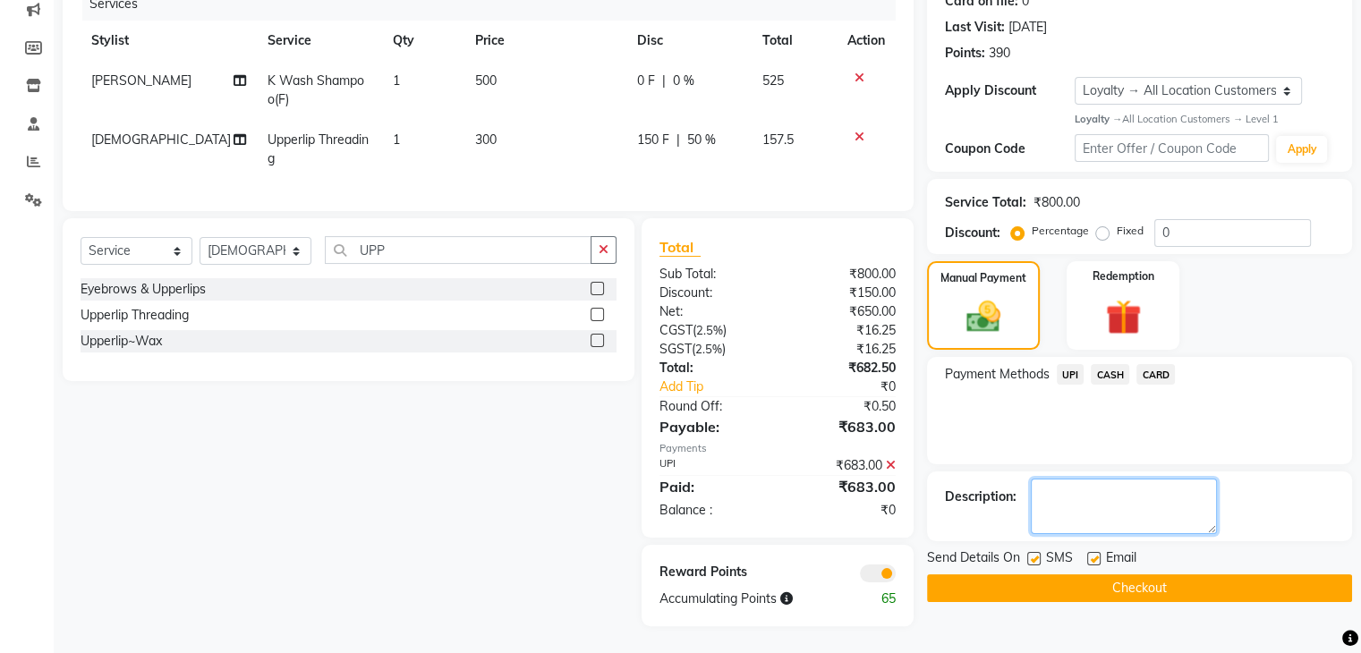
click at [1066, 493] on textarea at bounding box center [1124, 506] width 186 height 55
type textarea "TXN ID 712632087"
click at [1204, 574] on button "Checkout" at bounding box center [1139, 588] width 425 height 28
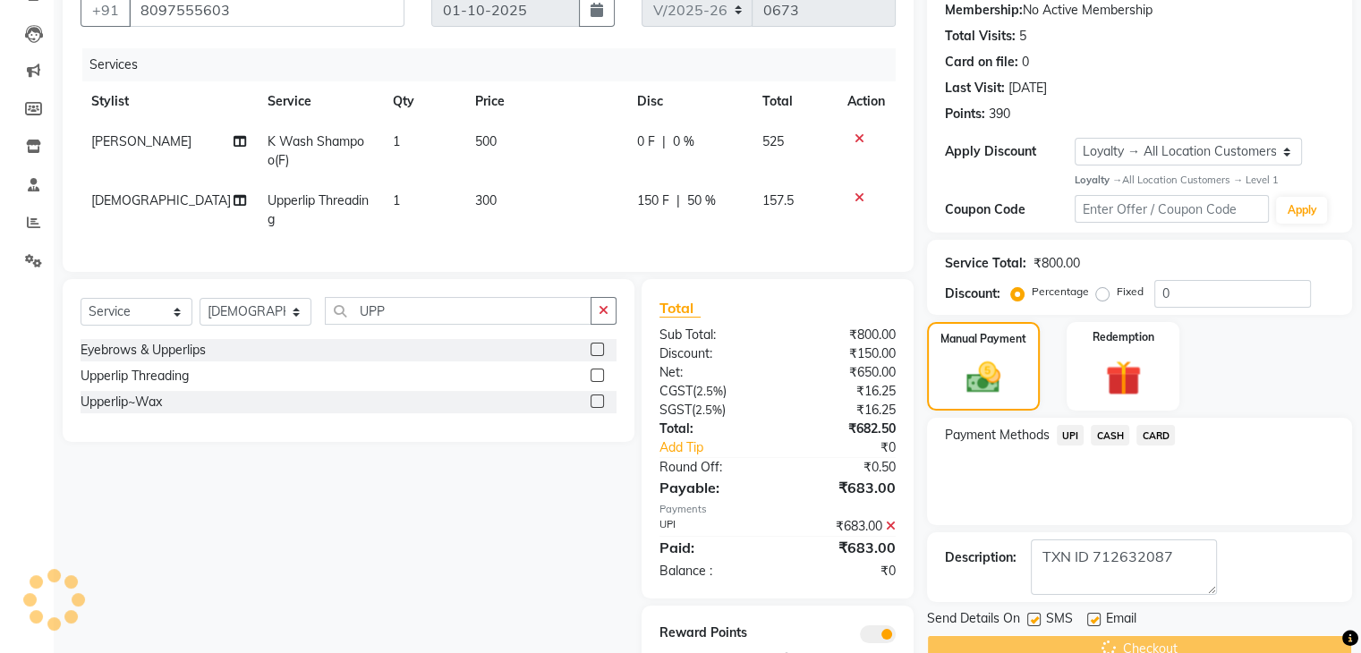
scroll to position [71, 0]
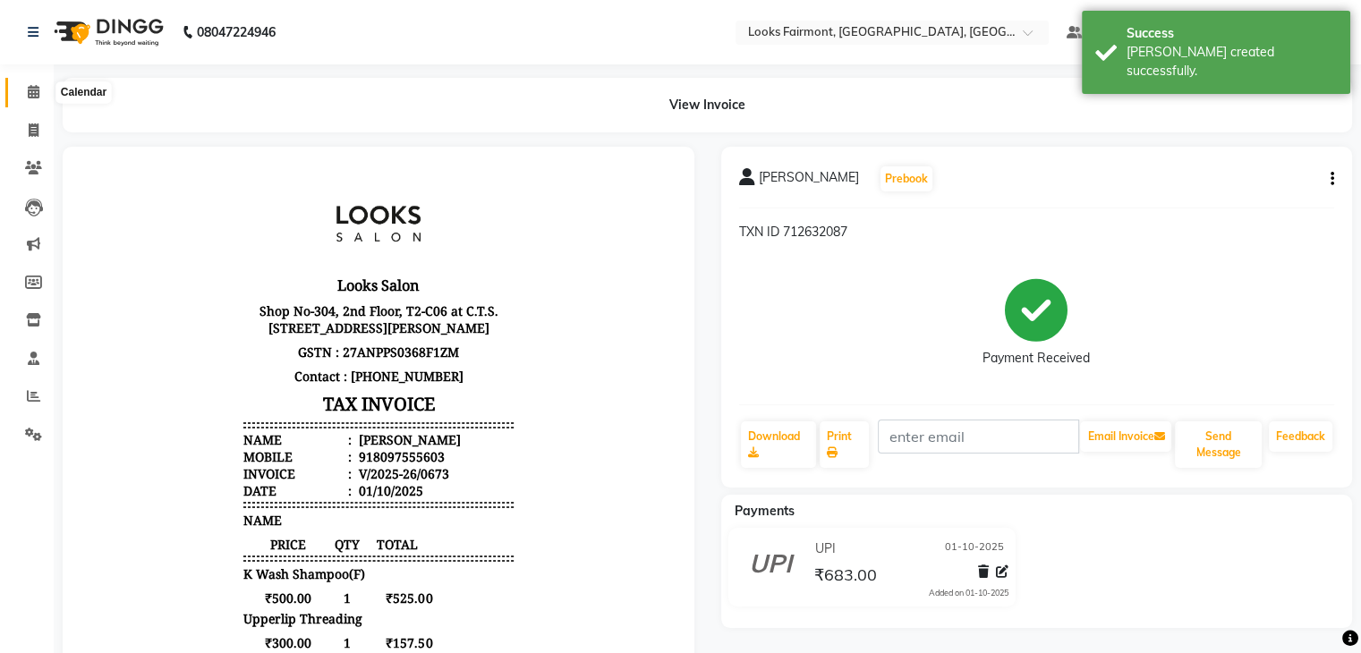
drag, startPoint x: 32, startPoint y: 87, endPoint x: 17, endPoint y: 94, distance: 16.8
click at [32, 85] on icon at bounding box center [34, 91] width 12 height 13
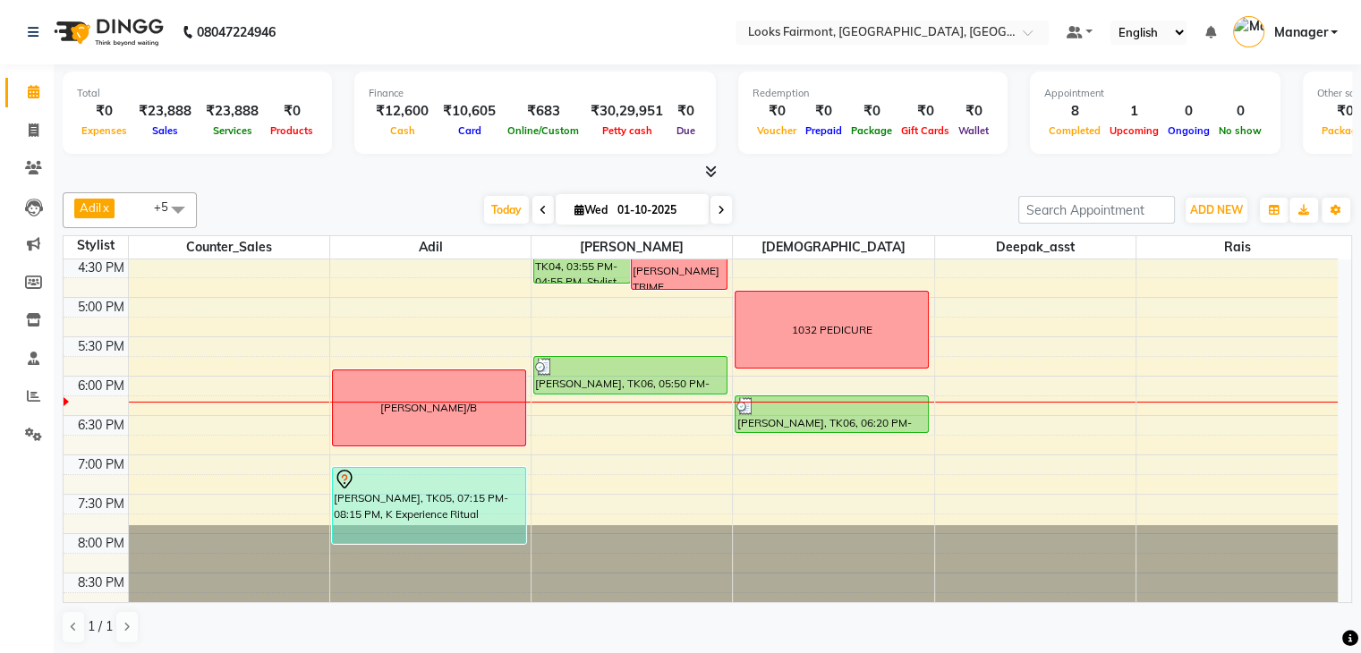
click at [25, 183] on li "Clients" at bounding box center [27, 168] width 54 height 38
click at [30, 163] on icon at bounding box center [33, 167] width 17 height 13
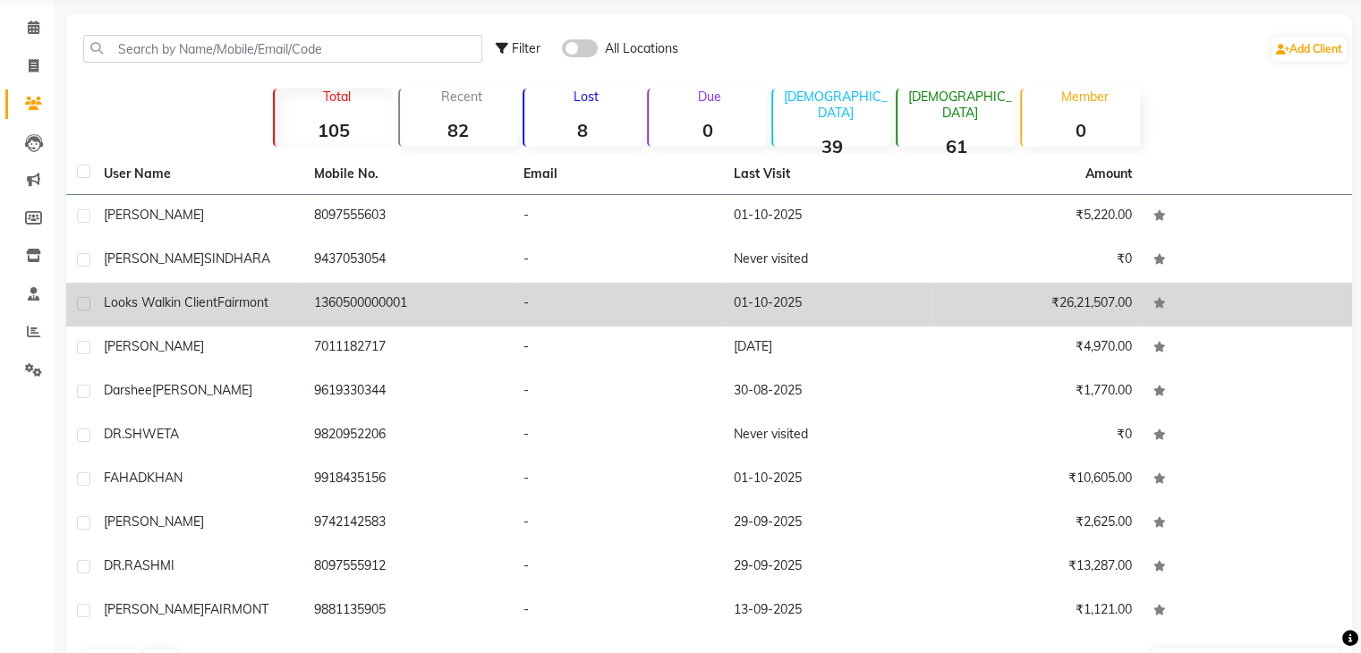
scroll to position [122, 0]
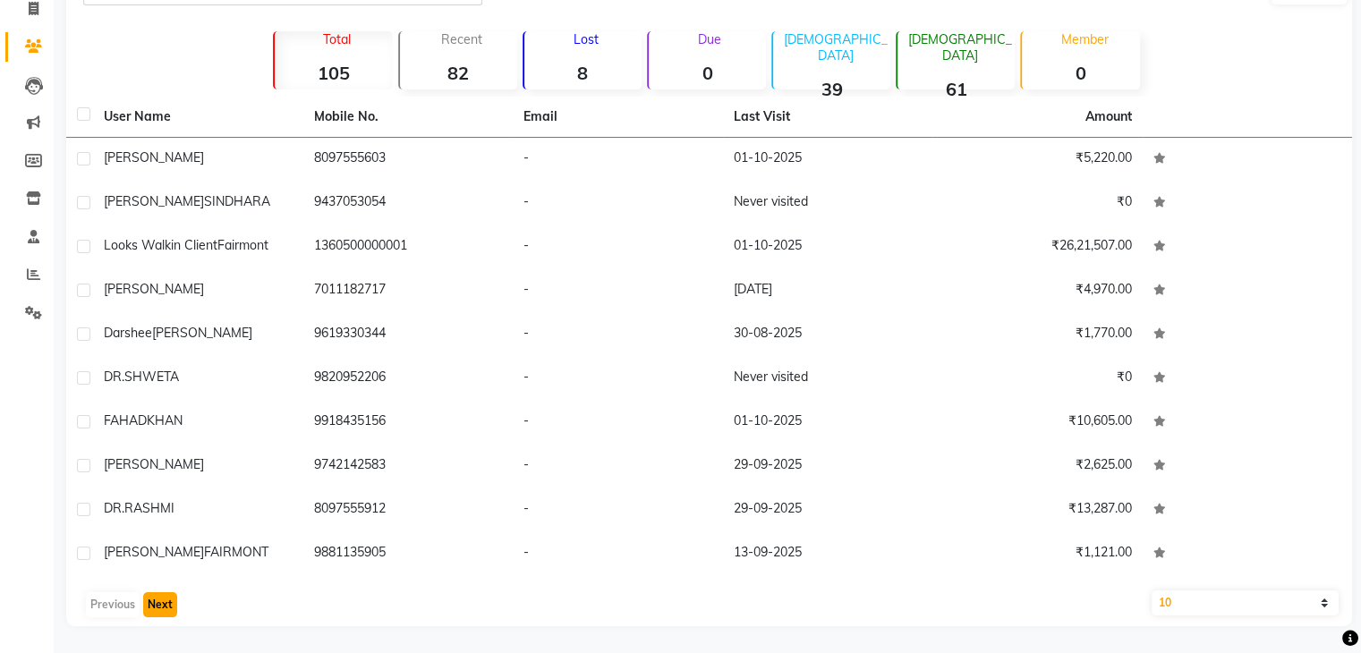
click at [172, 603] on button "Next" at bounding box center [160, 604] width 34 height 25
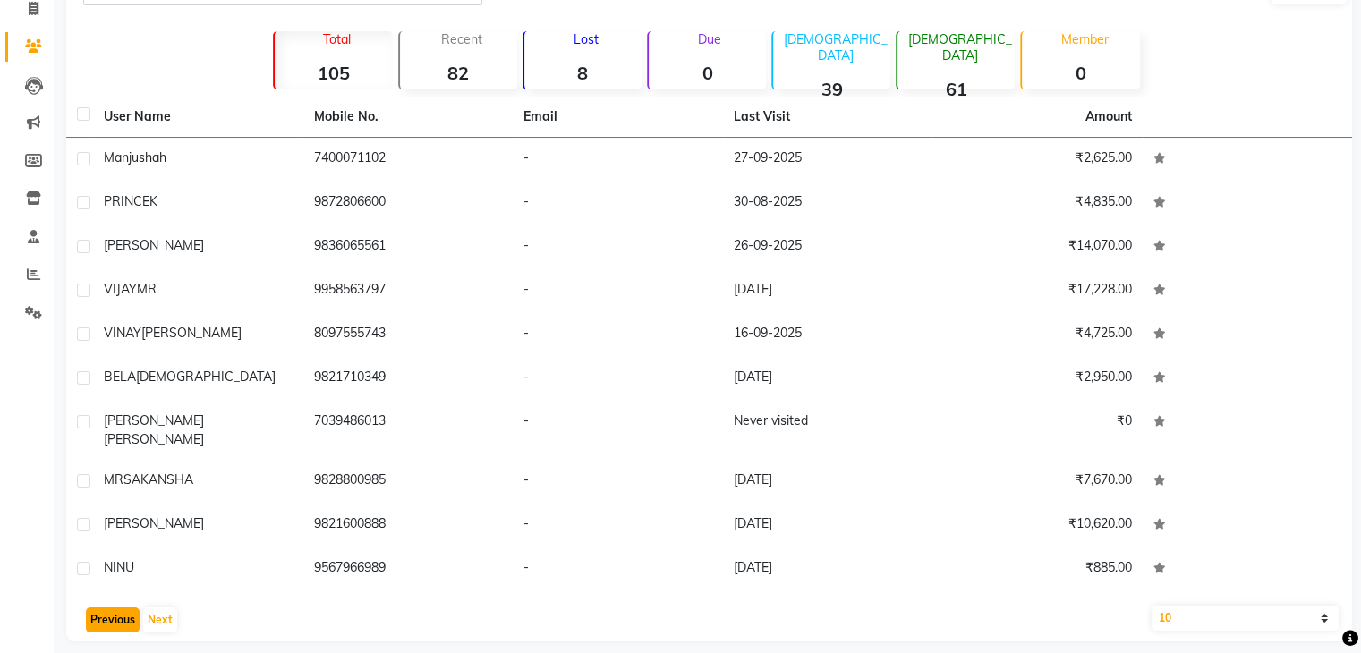
click at [132, 609] on button "Previous" at bounding box center [113, 619] width 54 height 25
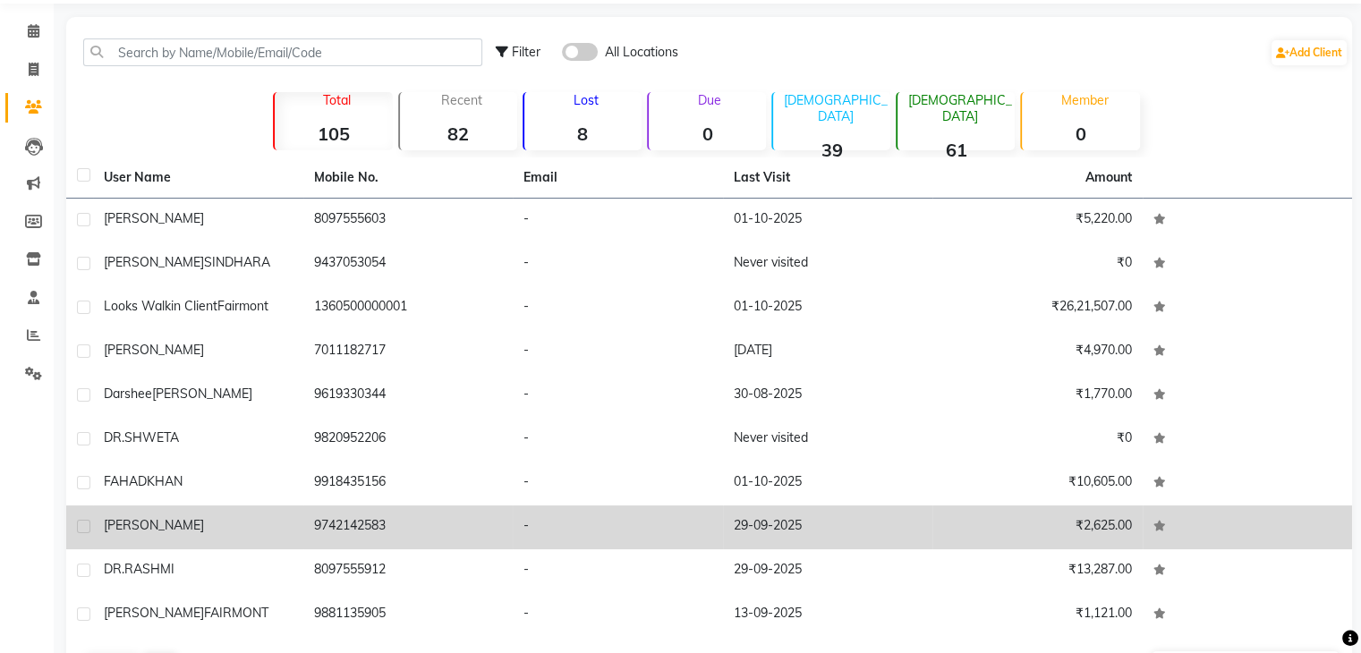
scroll to position [0, 0]
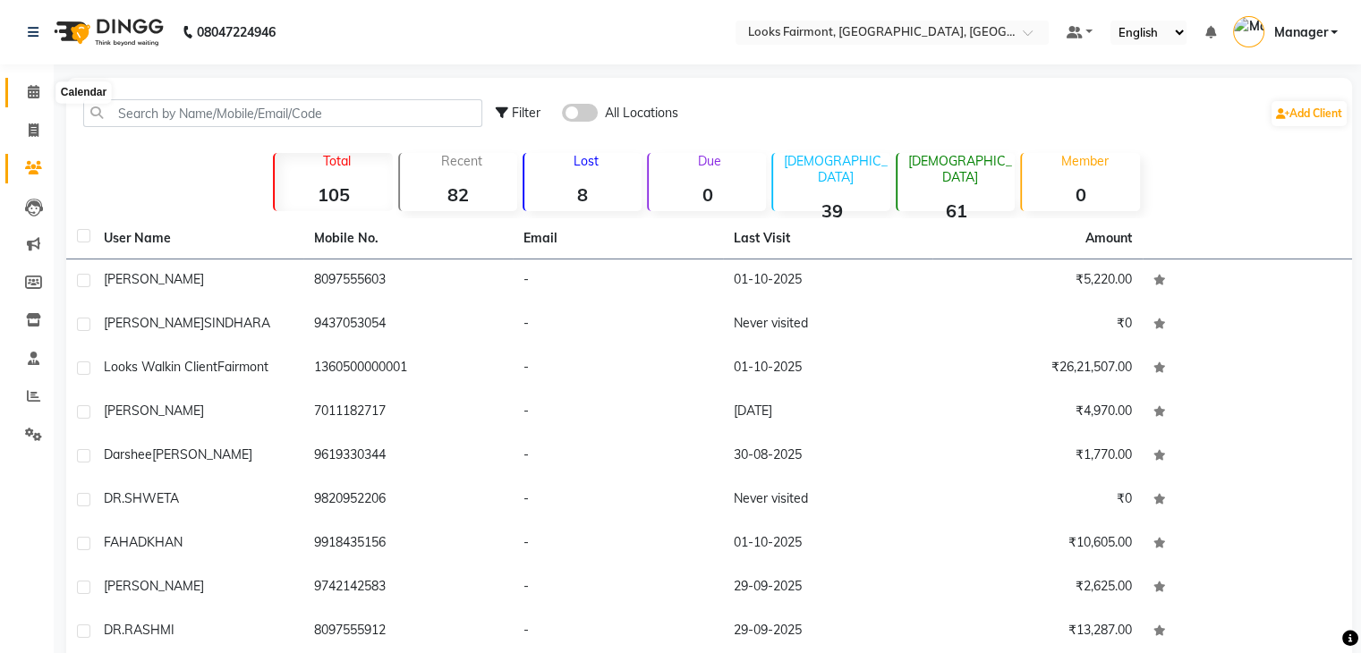
click at [35, 87] on icon at bounding box center [34, 91] width 12 height 13
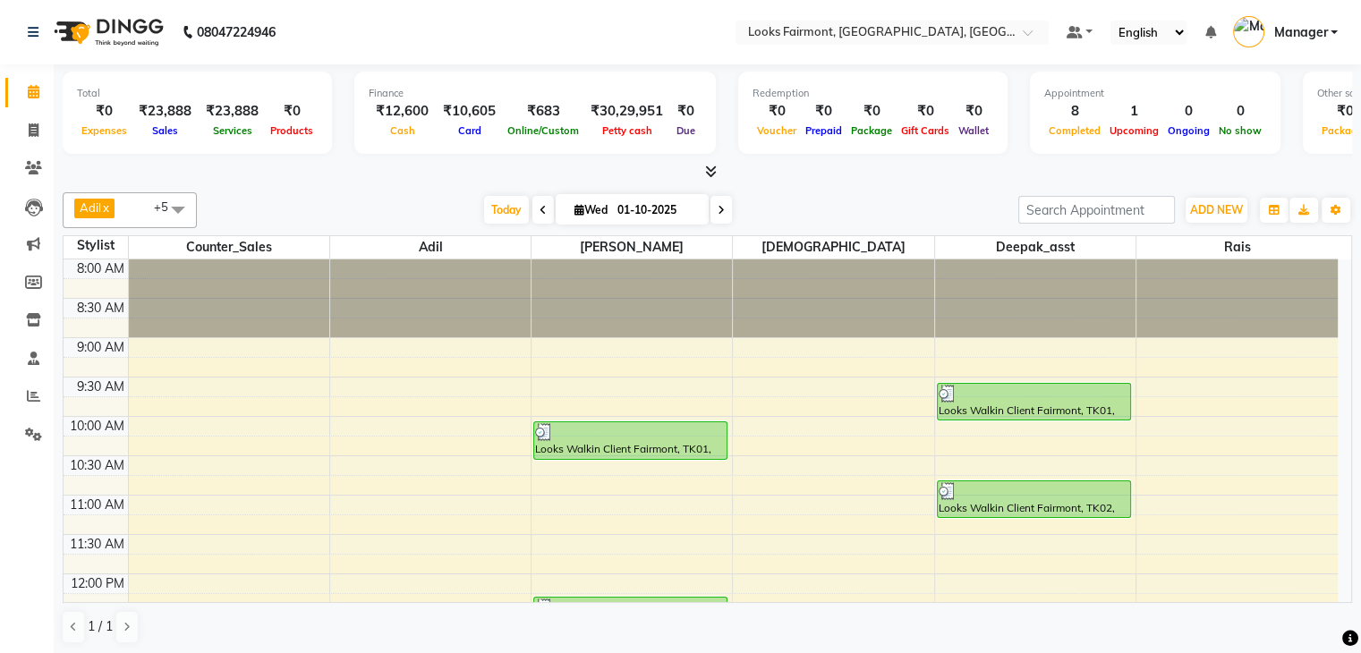
scroll to position [1, 0]
